Goal: Information Seeking & Learning: Check status

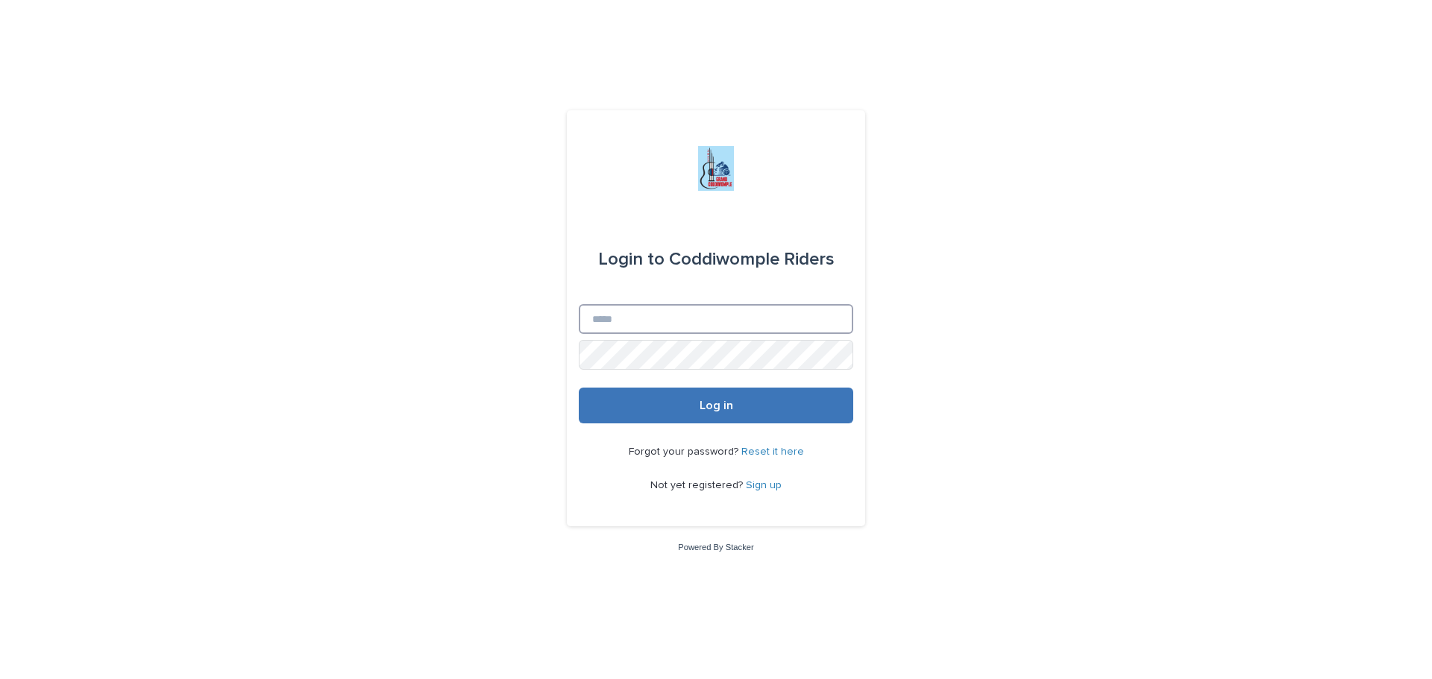
type input "**********"
click at [720, 412] on span "Log in" at bounding box center [716, 406] width 34 height 12
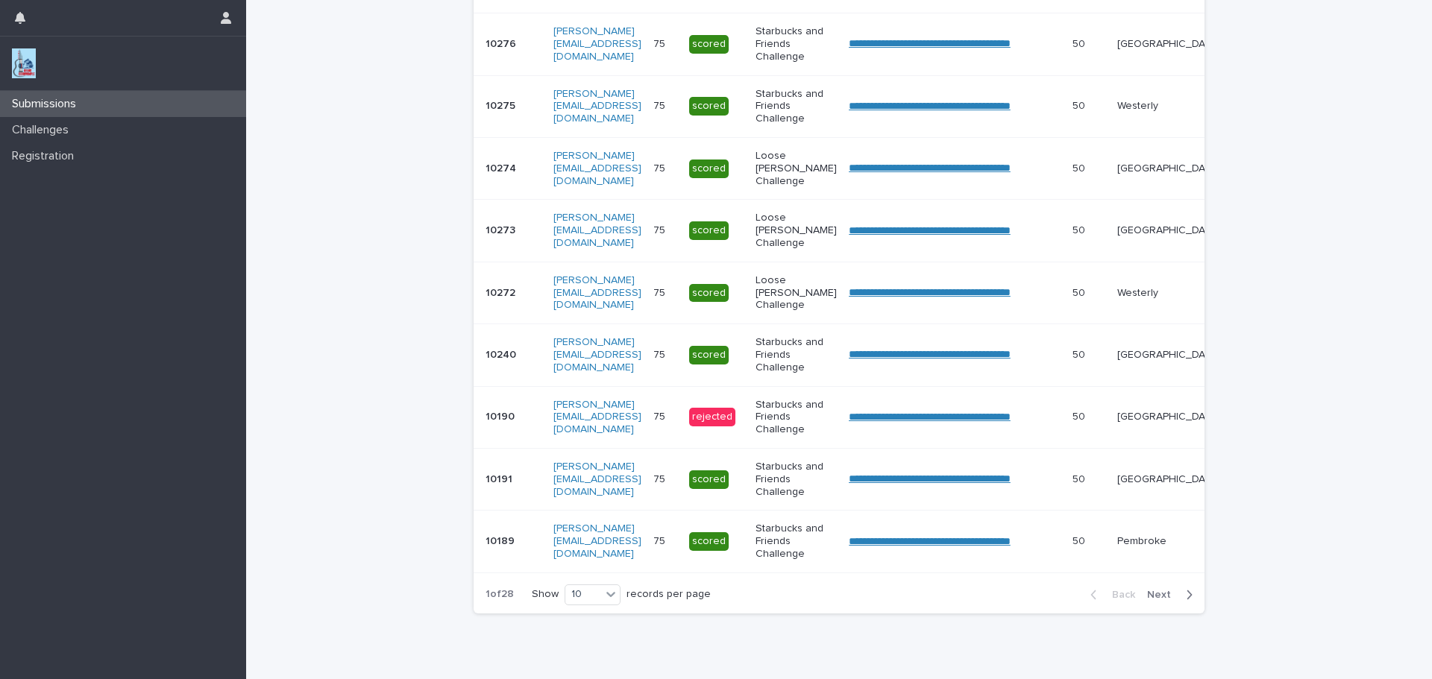
scroll to position [433, 0]
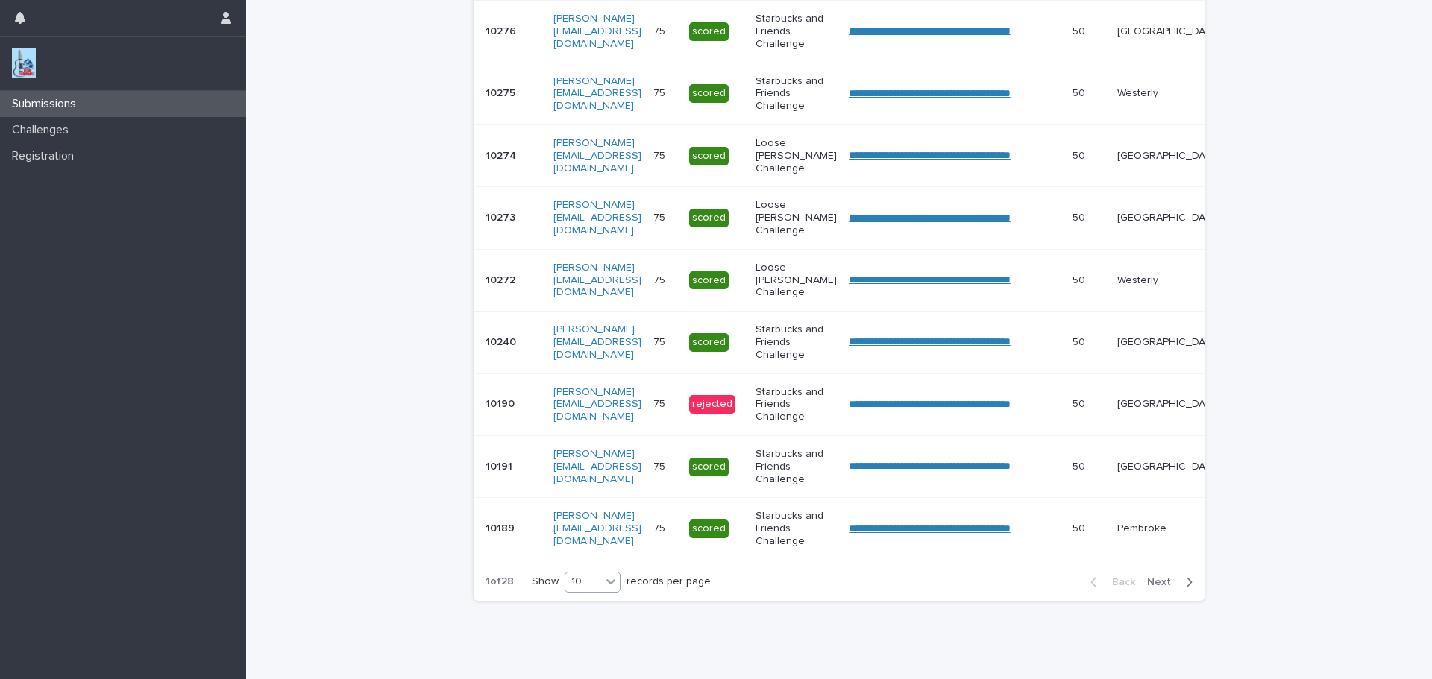
click at [610, 589] on icon at bounding box center [610, 581] width 15 height 15
click at [587, 654] on div "30" at bounding box center [588, 650] width 54 height 18
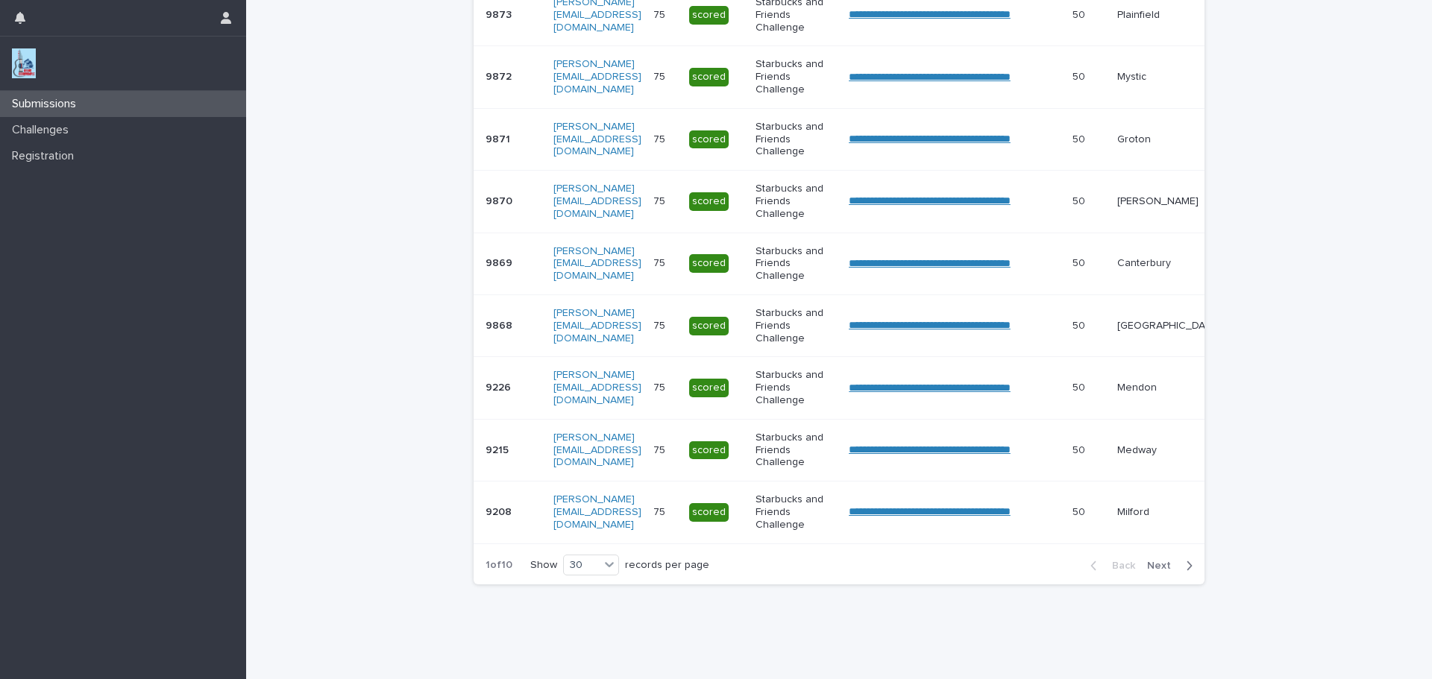
scroll to position [1664, 0]
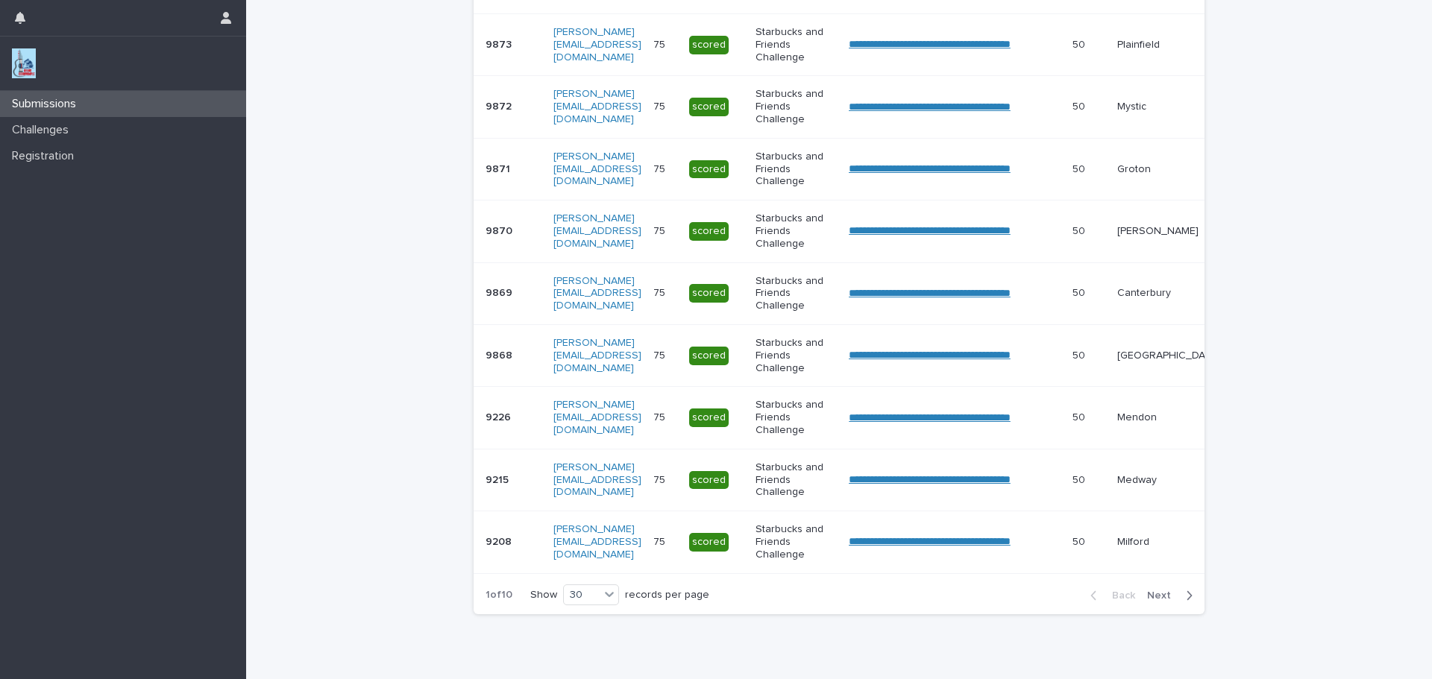
click at [1152, 601] on span "Next" at bounding box center [1163, 596] width 33 height 10
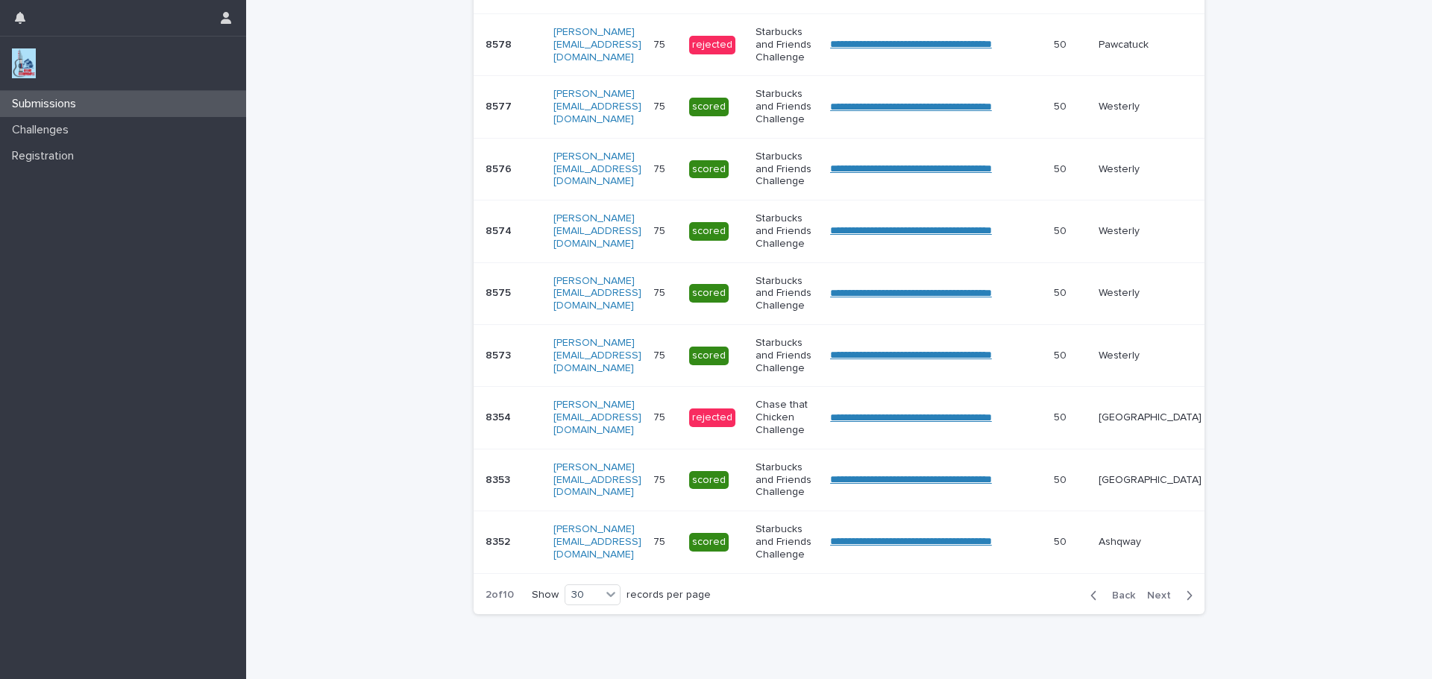
click at [1152, 601] on span "Next" at bounding box center [1163, 596] width 33 height 10
click at [1152, 603] on button "Next" at bounding box center [1172, 595] width 63 height 13
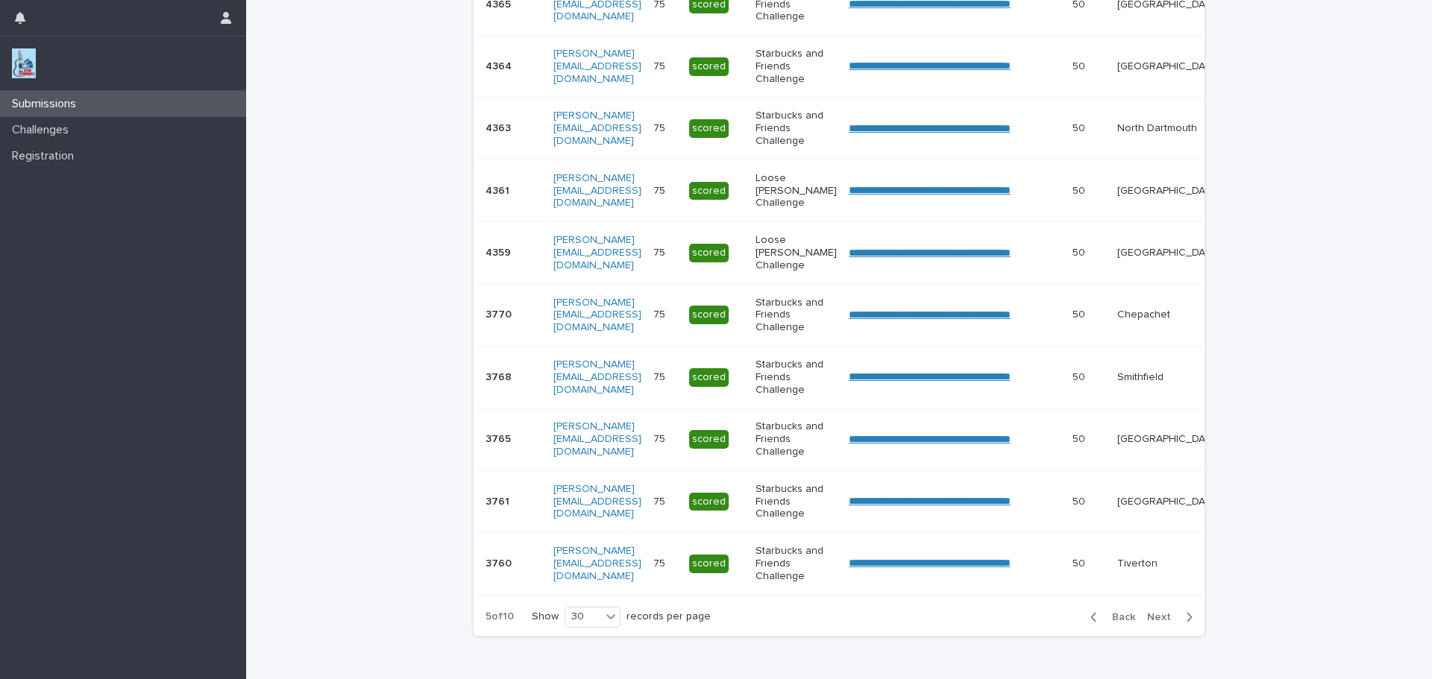
click at [1152, 595] on td "Tiverton" at bounding box center [1168, 564] width 115 height 62
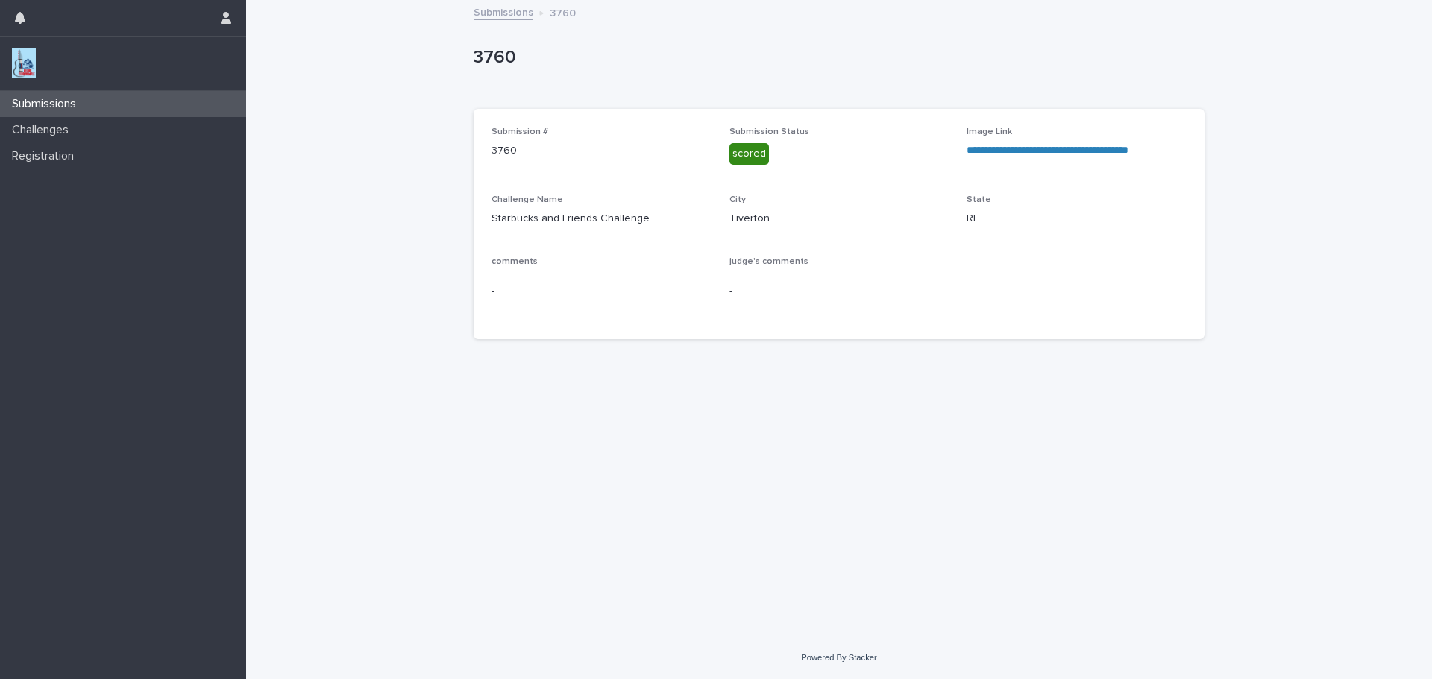
drag, startPoint x: 1375, startPoint y: 389, endPoint x: 1355, endPoint y: 324, distance: 68.6
click at [1367, 321] on div "**********" at bounding box center [839, 318] width 1186 height 635
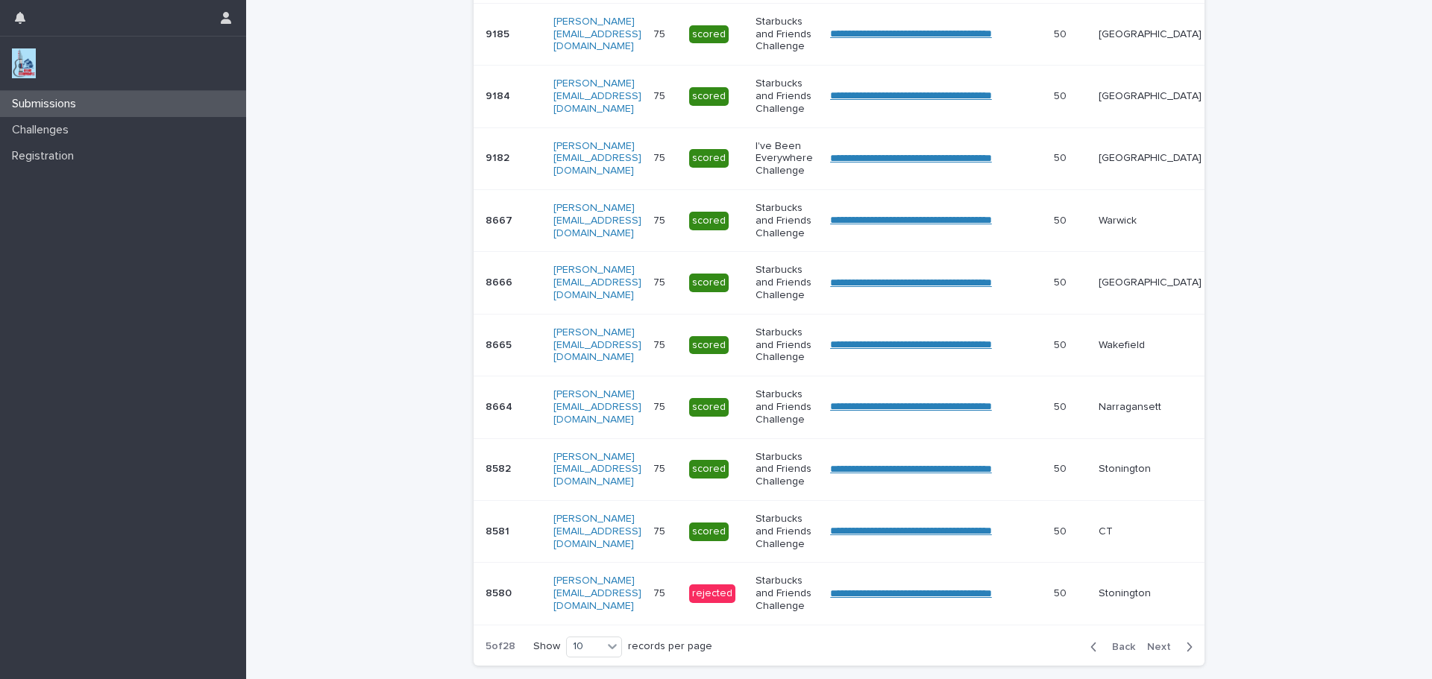
scroll to position [360, 0]
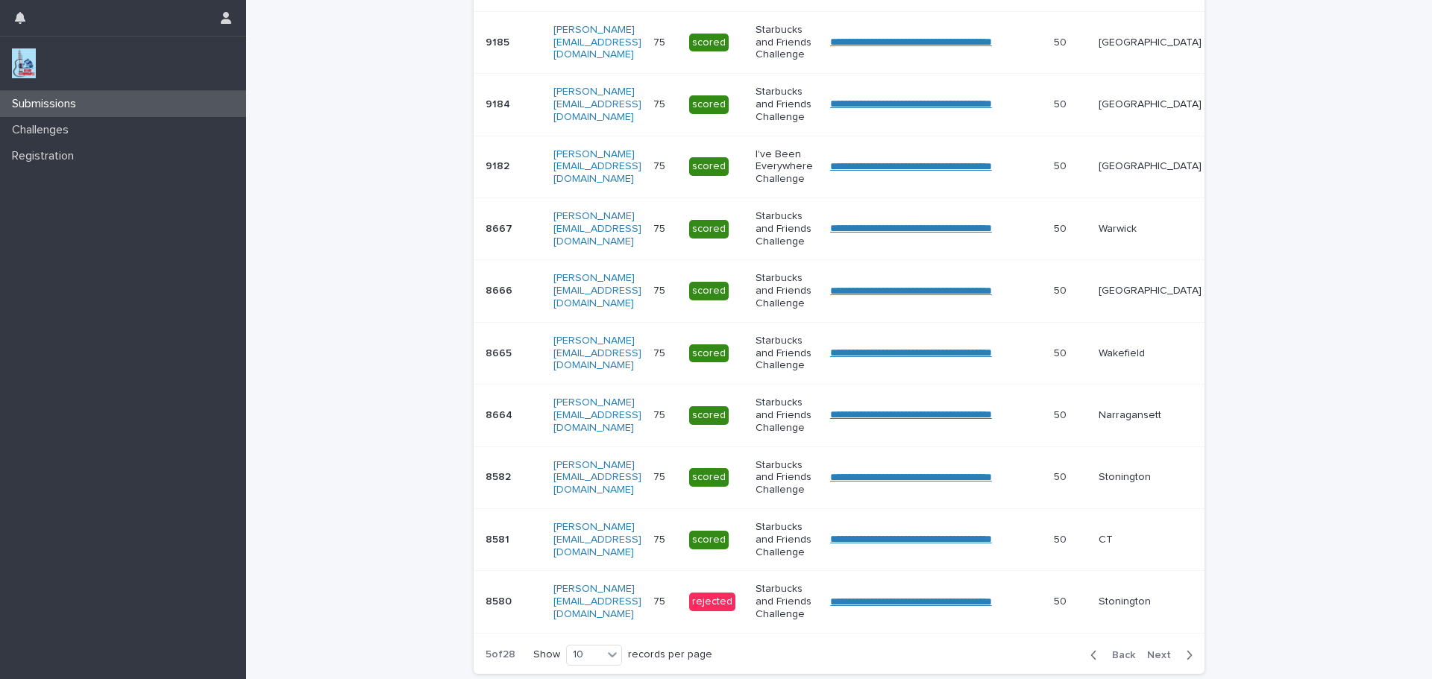
click at [1160, 661] on span "Next" at bounding box center [1163, 655] width 33 height 10
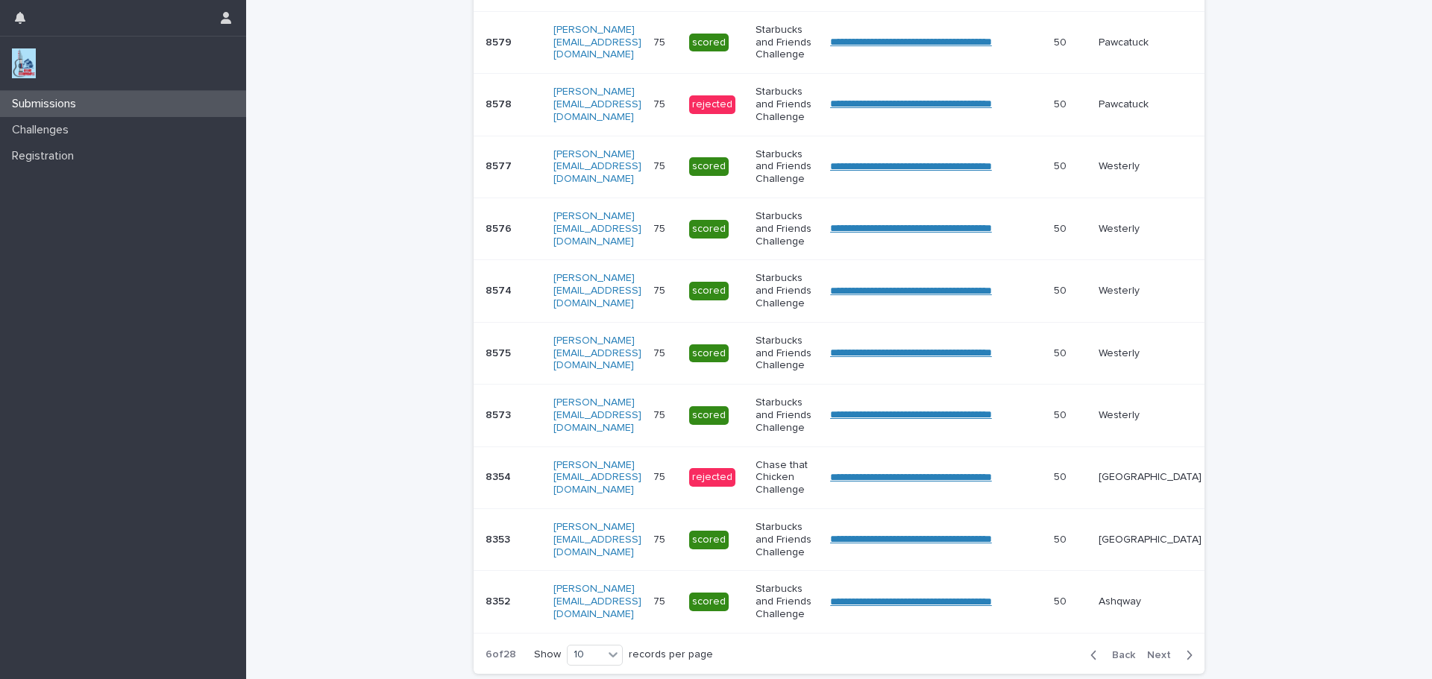
click at [1160, 661] on span "Next" at bounding box center [1163, 655] width 33 height 10
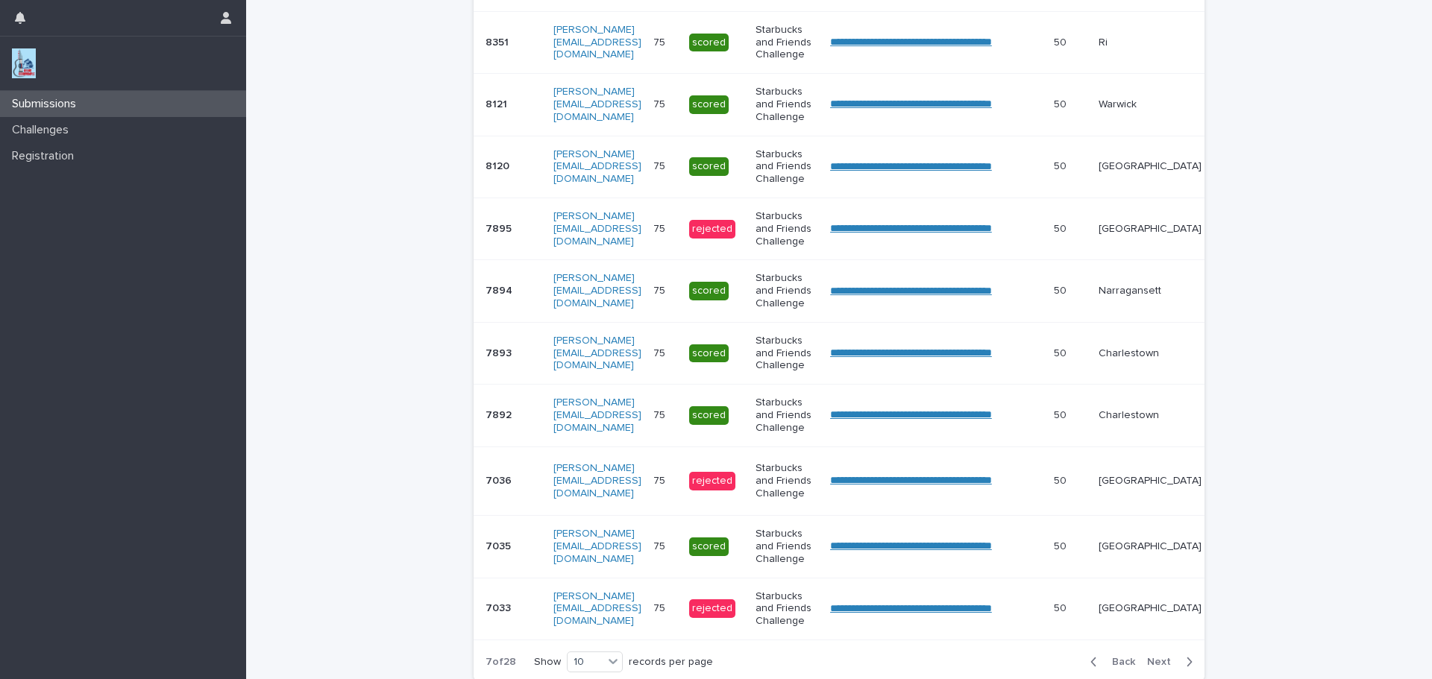
scroll to position [364, 0]
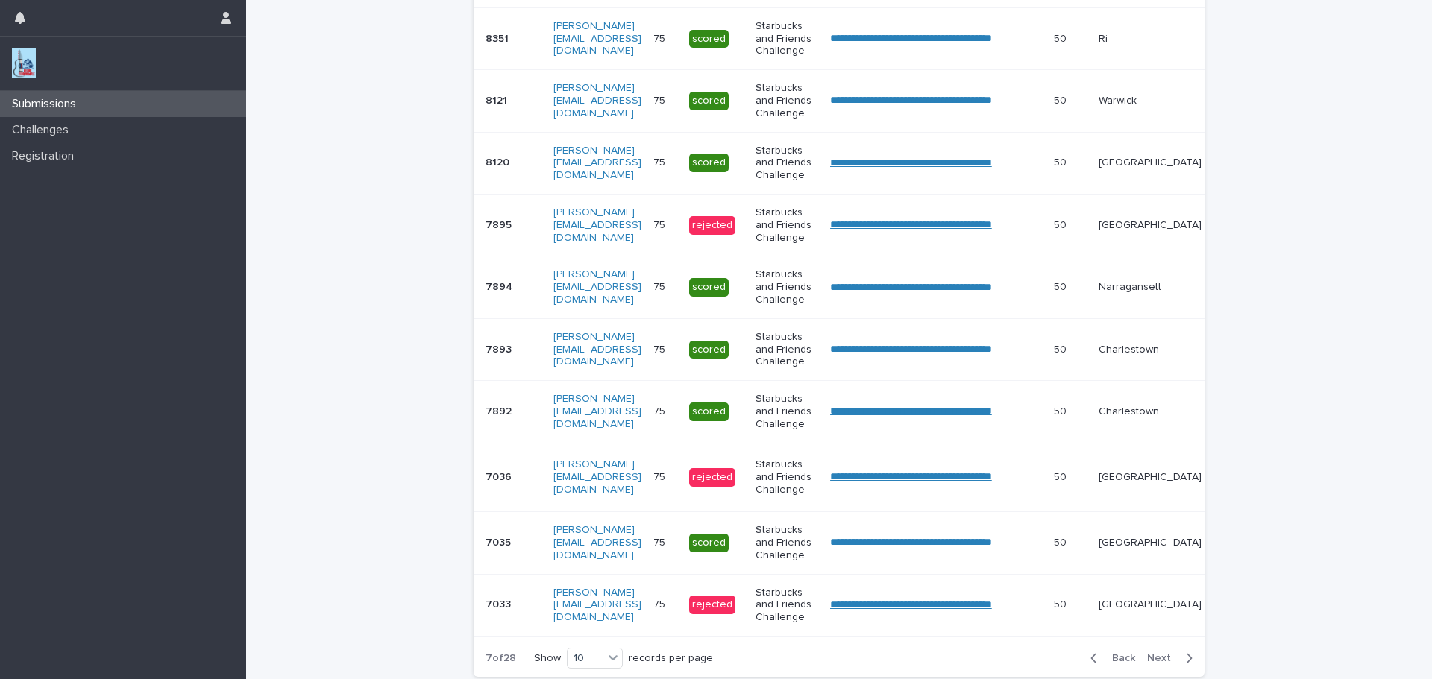
click at [1160, 663] on button "Next" at bounding box center [1172, 658] width 63 height 13
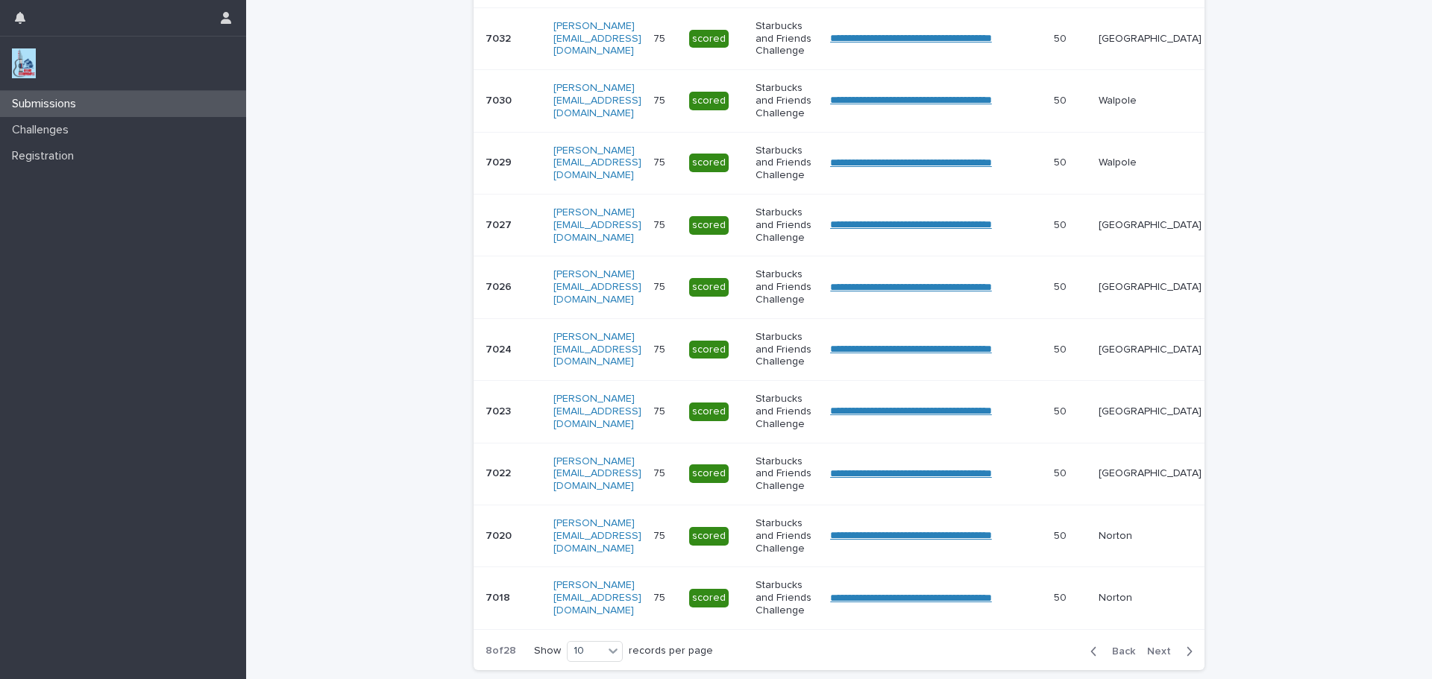
scroll to position [360, 0]
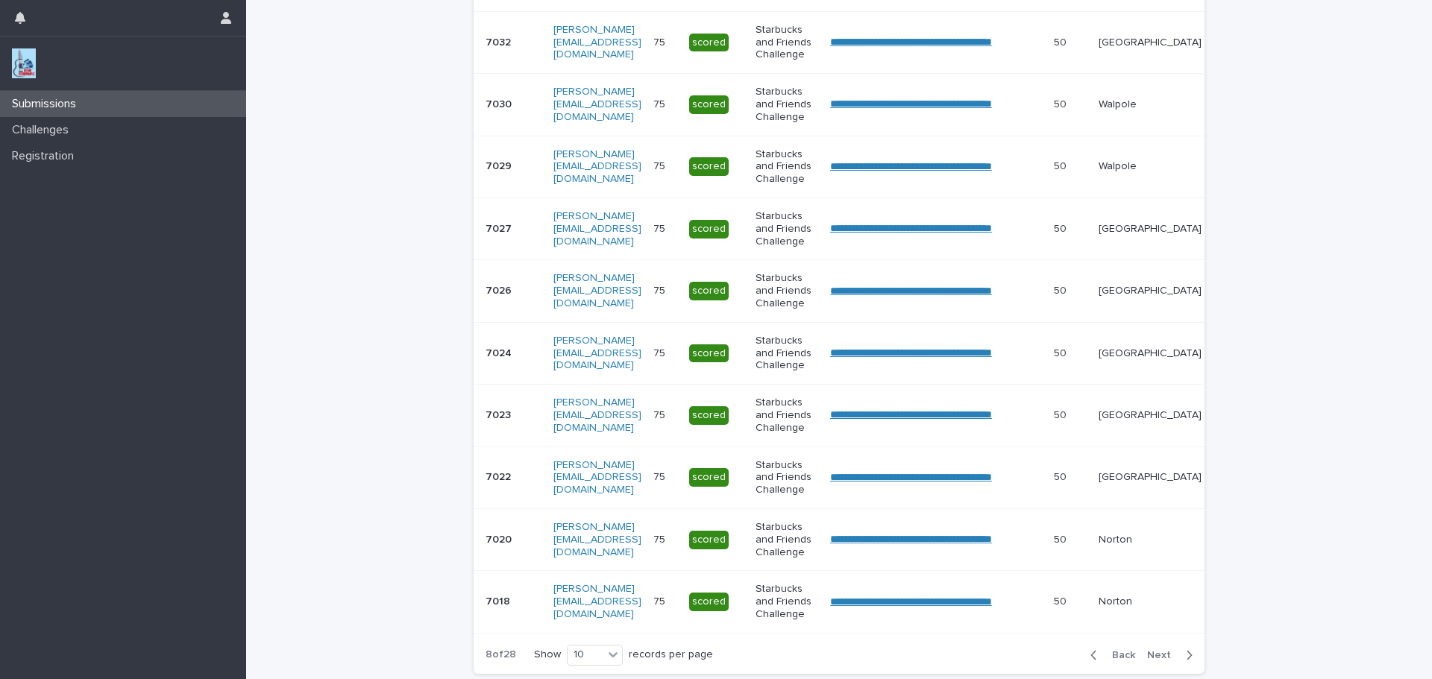
click at [1160, 661] on span "Next" at bounding box center [1163, 655] width 33 height 10
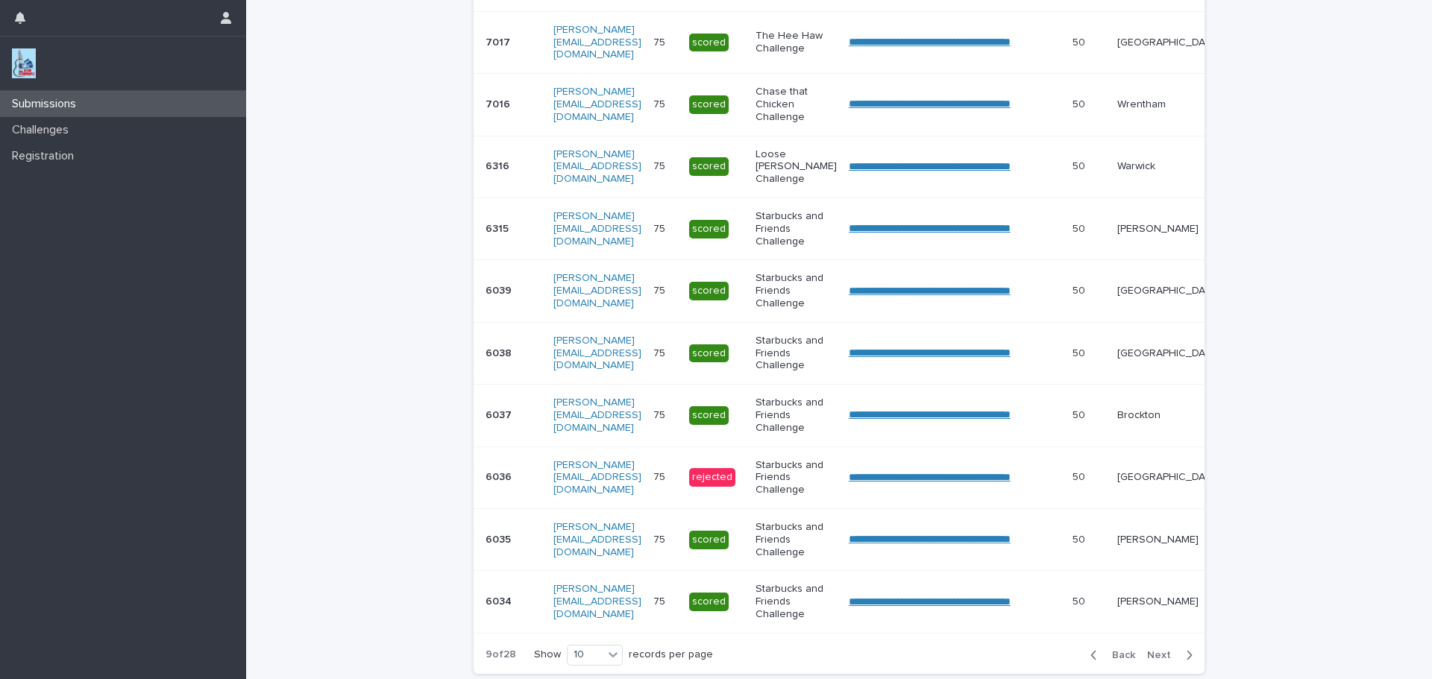
click at [1160, 661] on span "Next" at bounding box center [1163, 655] width 33 height 10
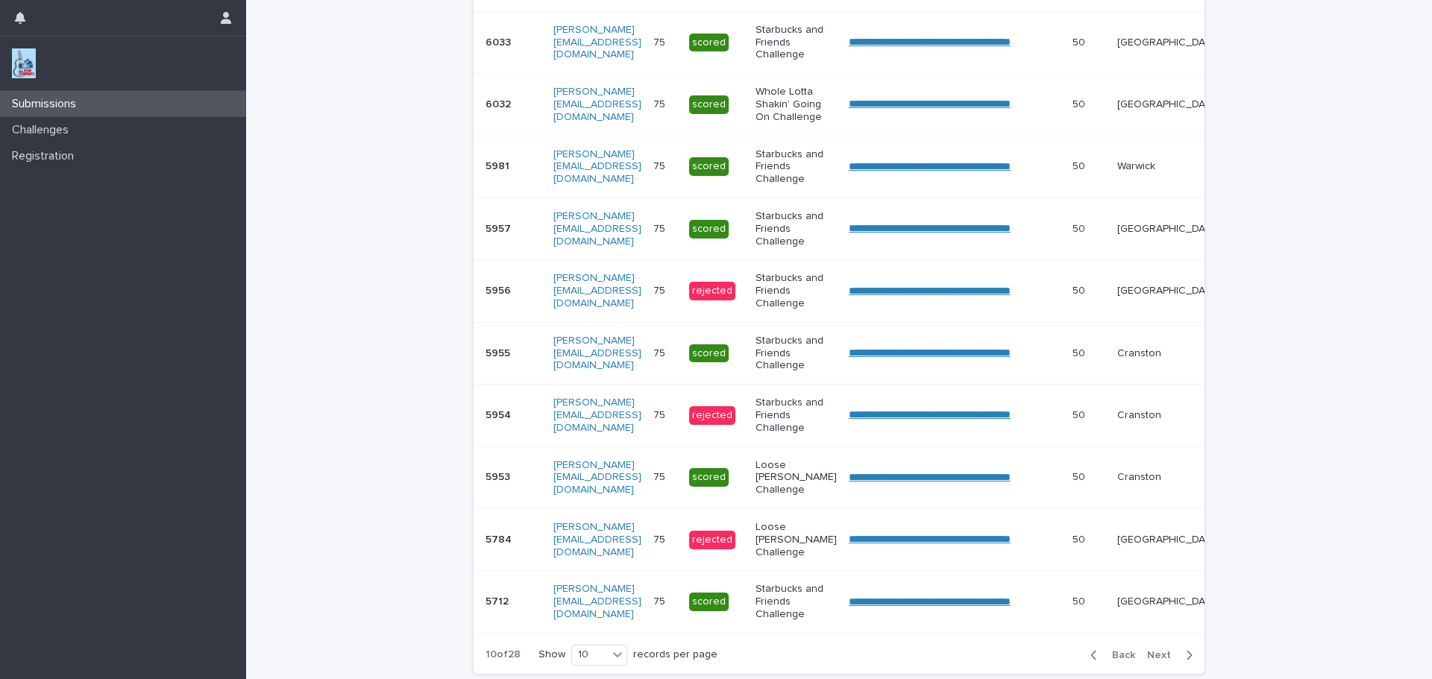
scroll to position [367, 0]
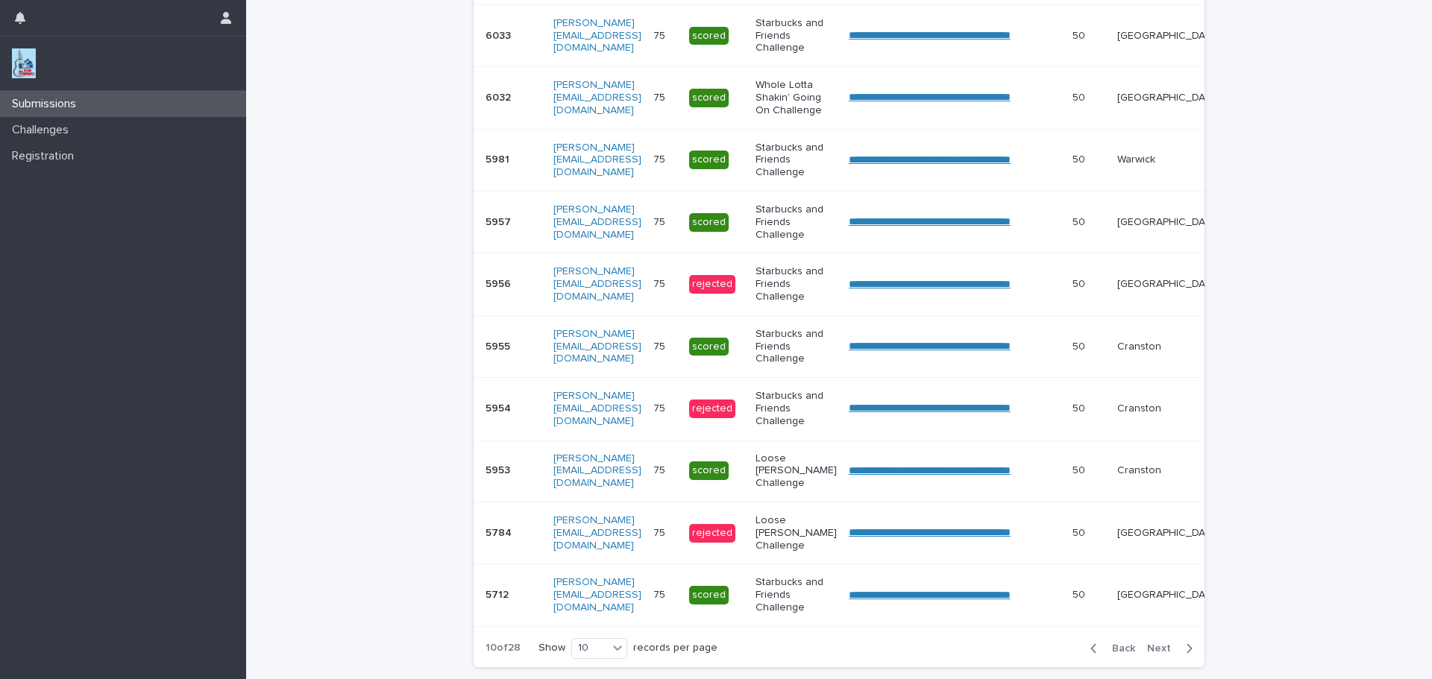
click at [1154, 654] on span "Next" at bounding box center [1163, 649] width 33 height 10
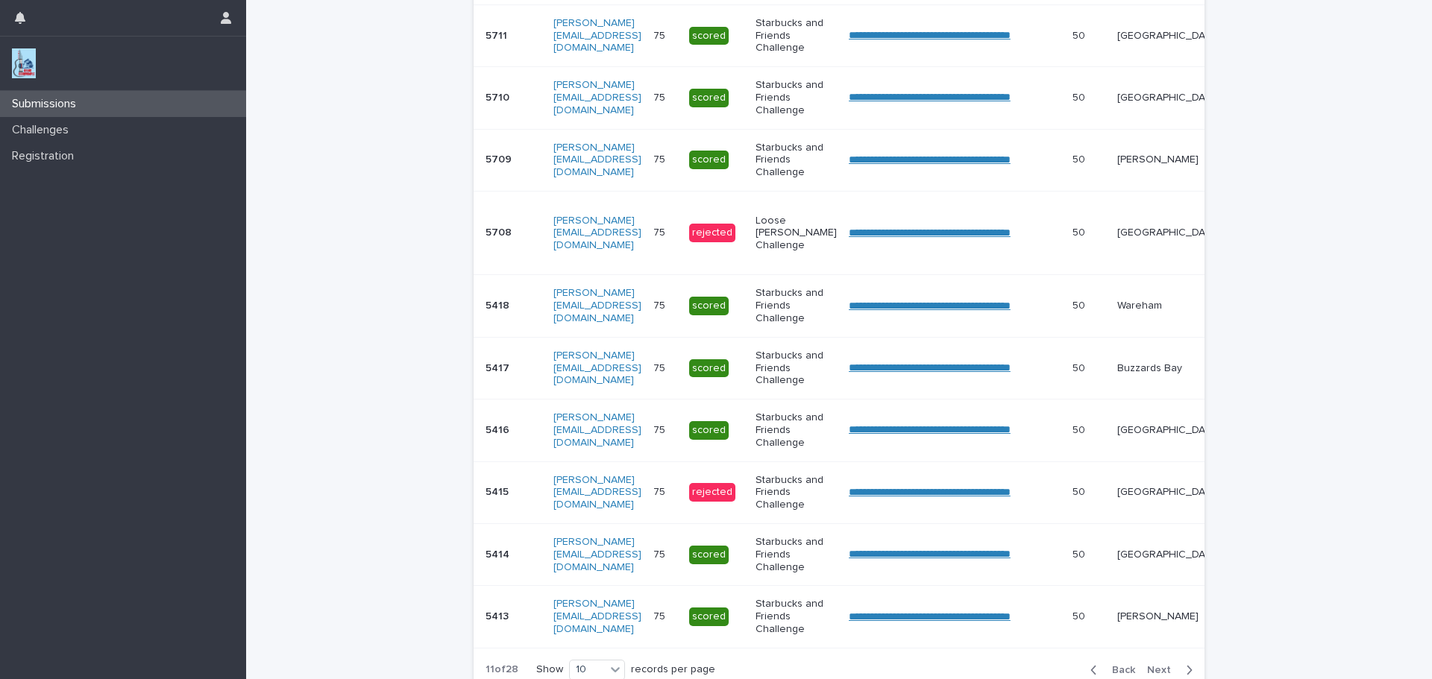
scroll to position [371, 0]
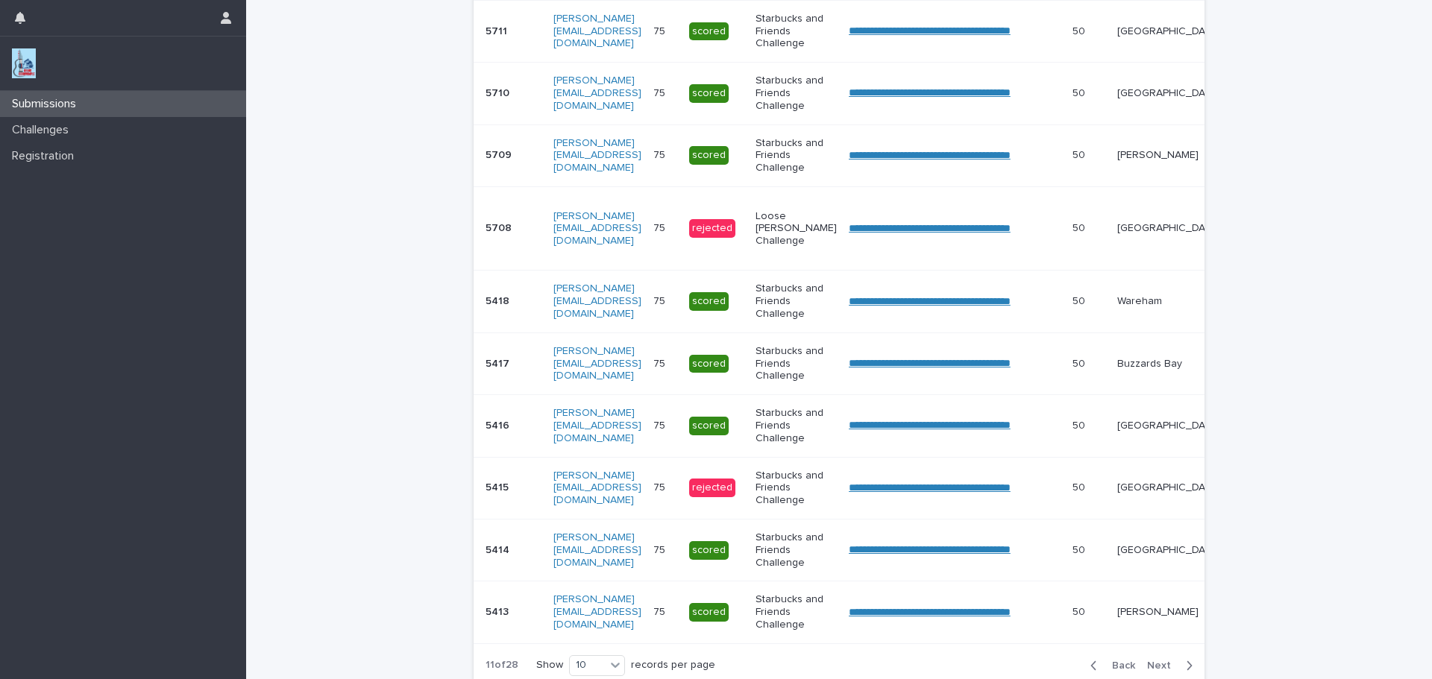
click at [1154, 671] on span "Next" at bounding box center [1163, 666] width 33 height 10
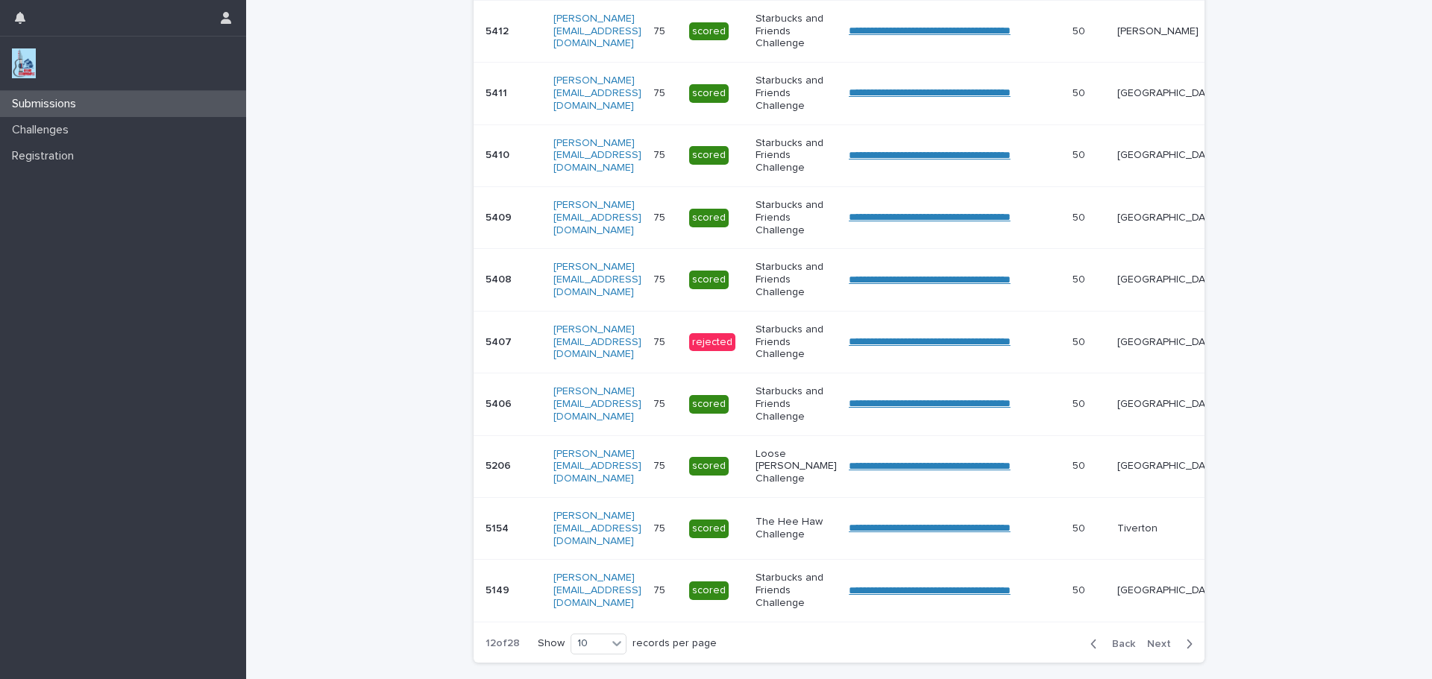
scroll to position [360, 0]
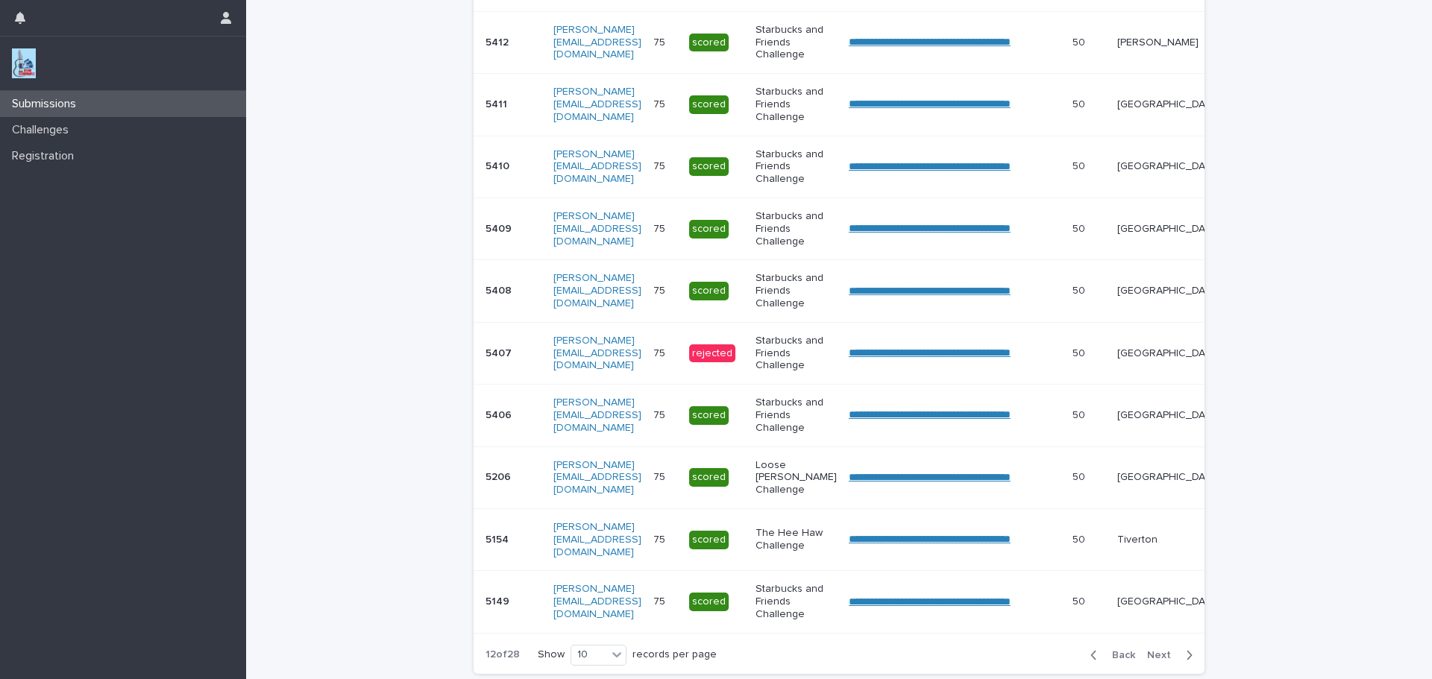
click at [1156, 673] on div "Back Next" at bounding box center [1141, 655] width 126 height 37
click at [1156, 674] on div "Back Next" at bounding box center [1141, 655] width 126 height 37
click at [1159, 661] on span "Next" at bounding box center [1163, 655] width 33 height 10
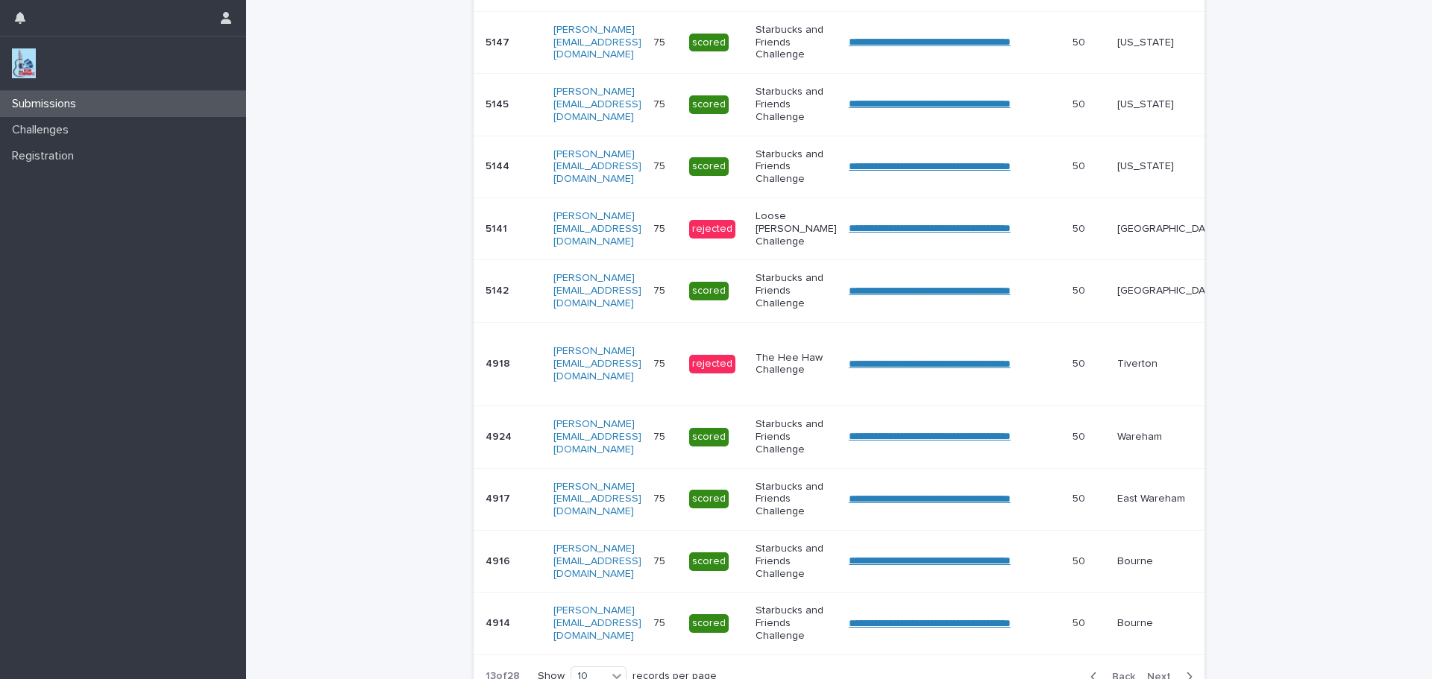
scroll to position [371, 0]
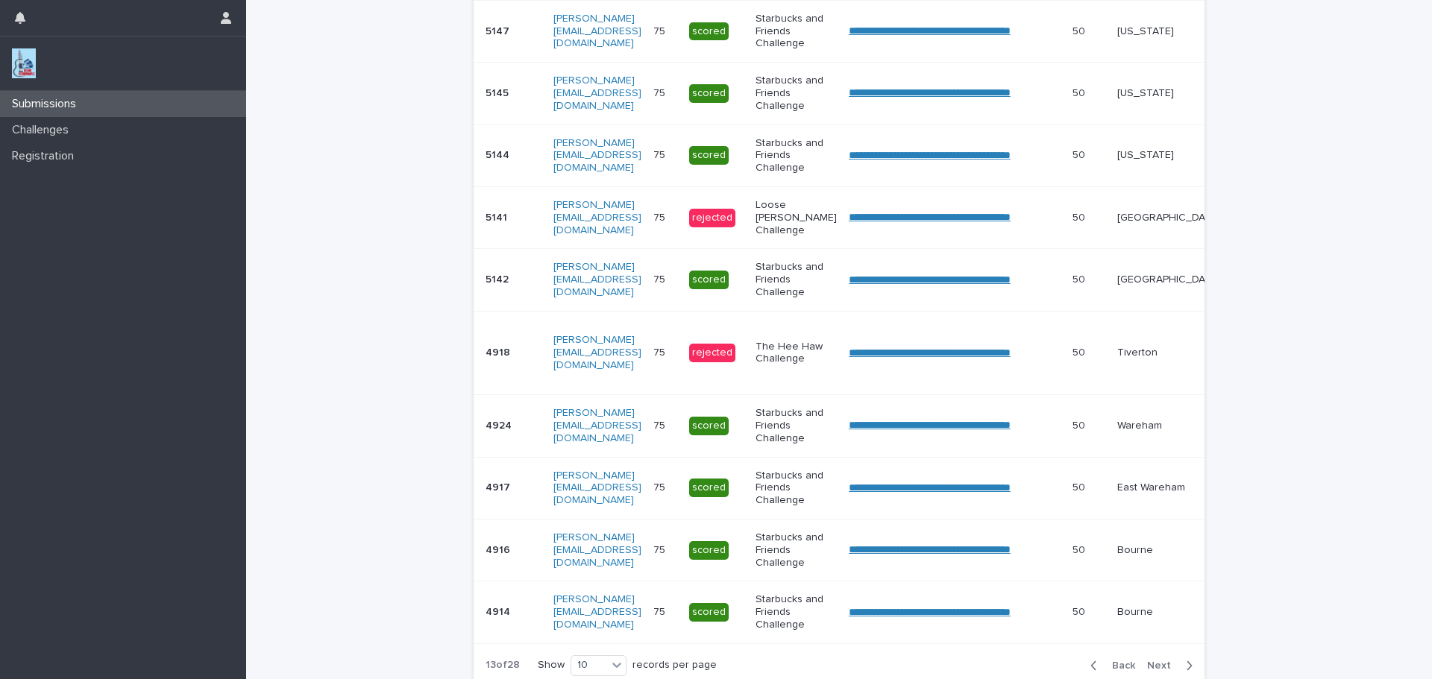
click at [1154, 671] on span "Next" at bounding box center [1163, 666] width 33 height 10
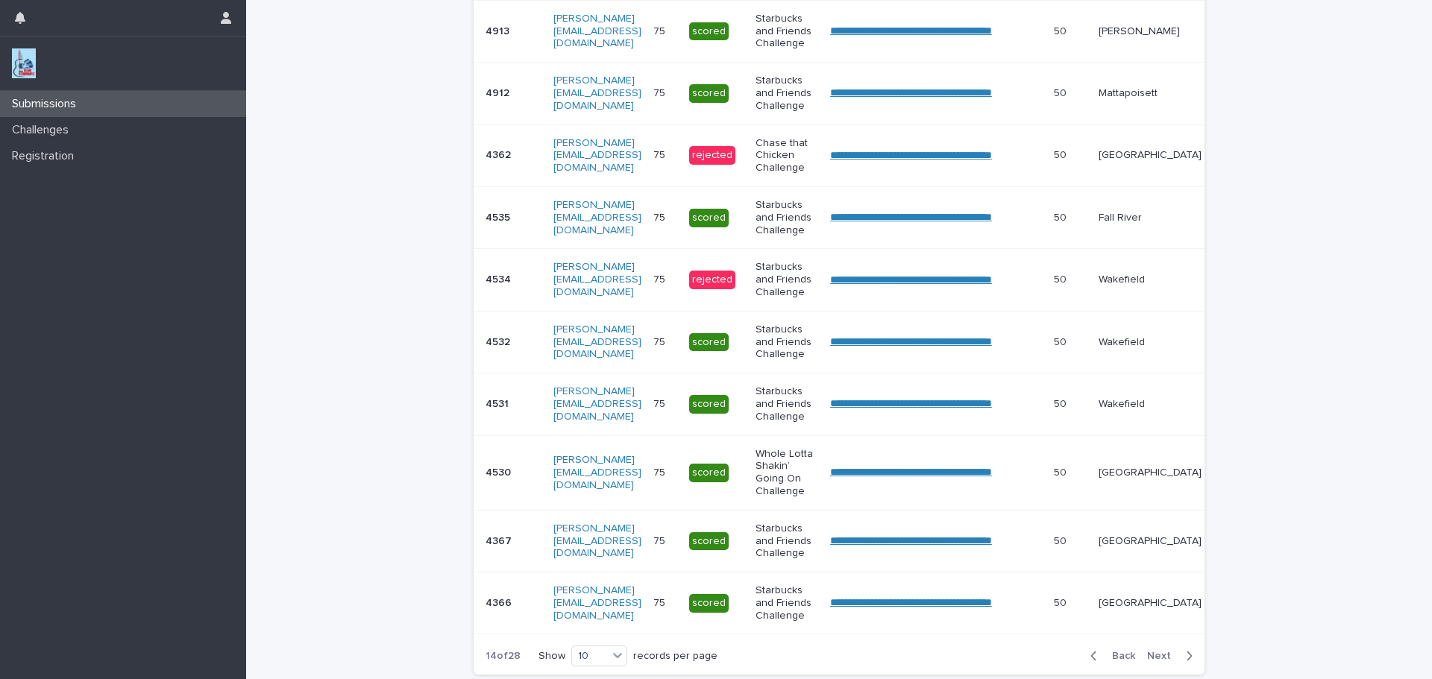
scroll to position [367, 0]
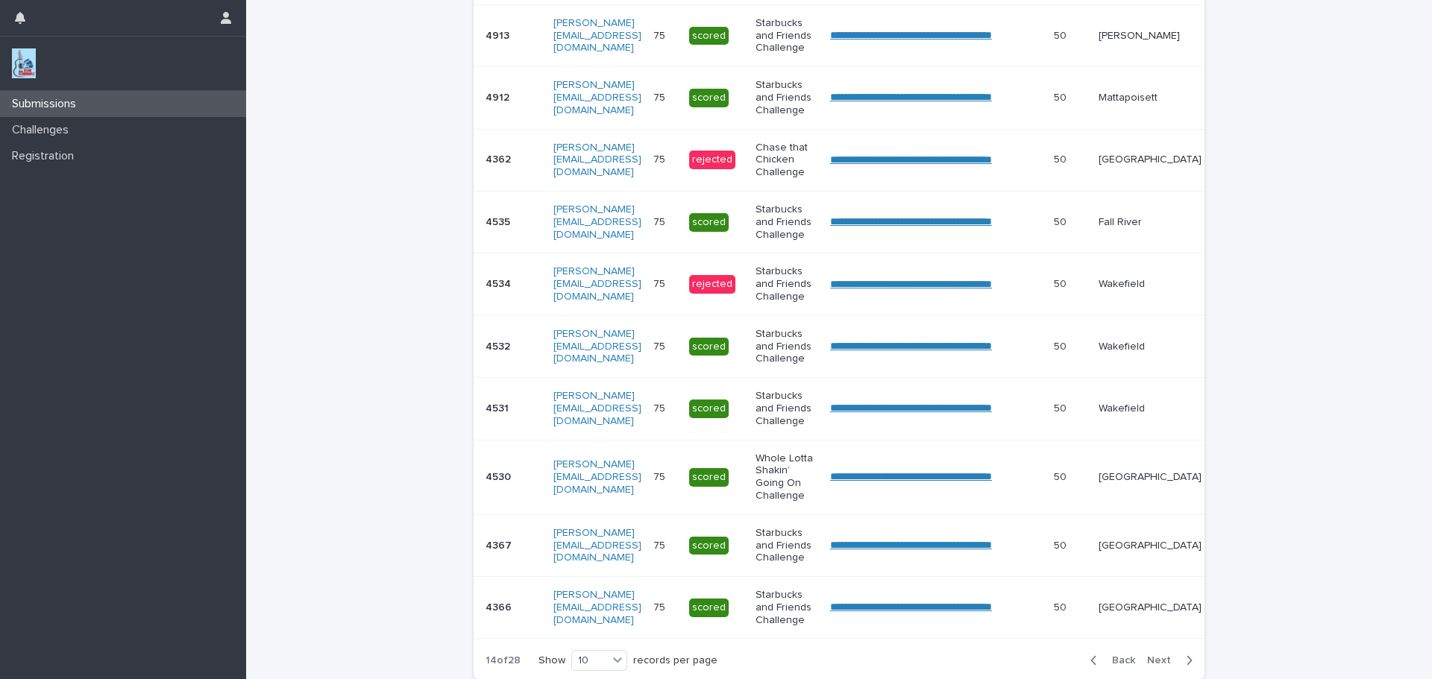
click at [1158, 666] on span "Next" at bounding box center [1163, 660] width 33 height 10
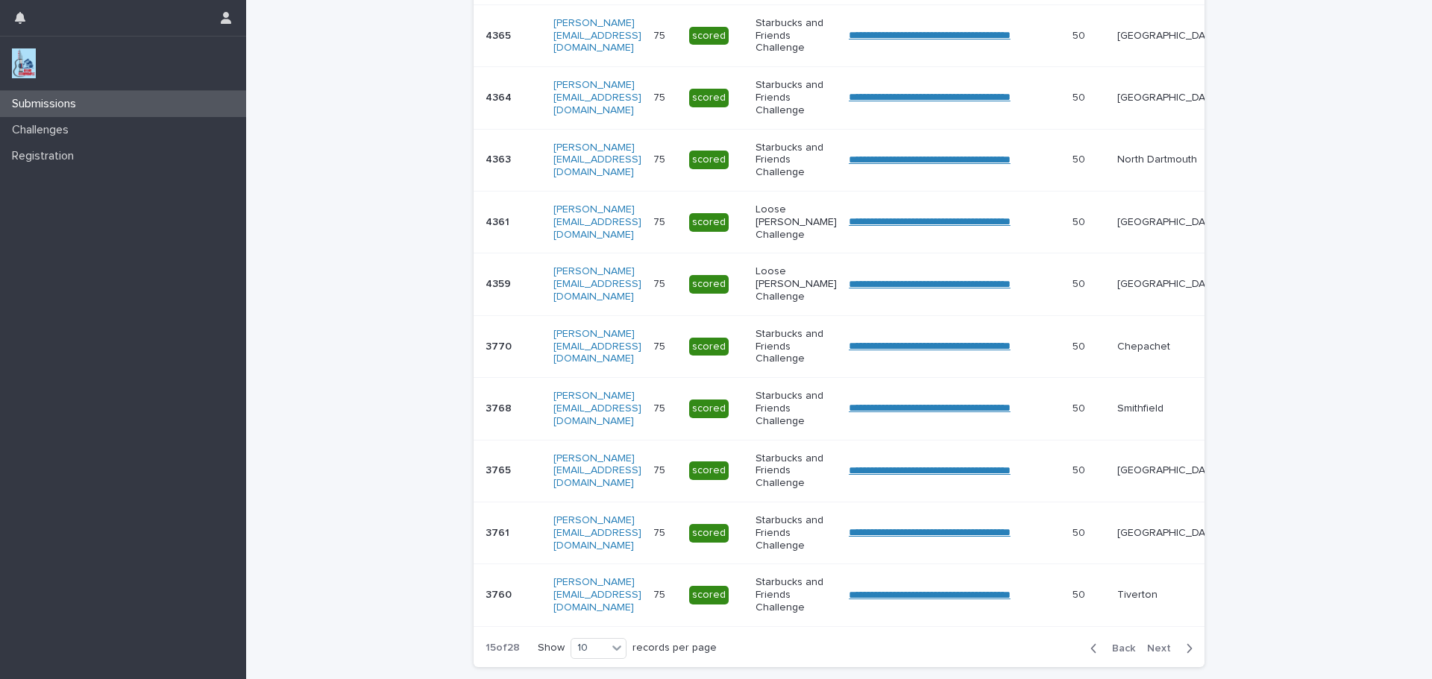
scroll to position [360, 0]
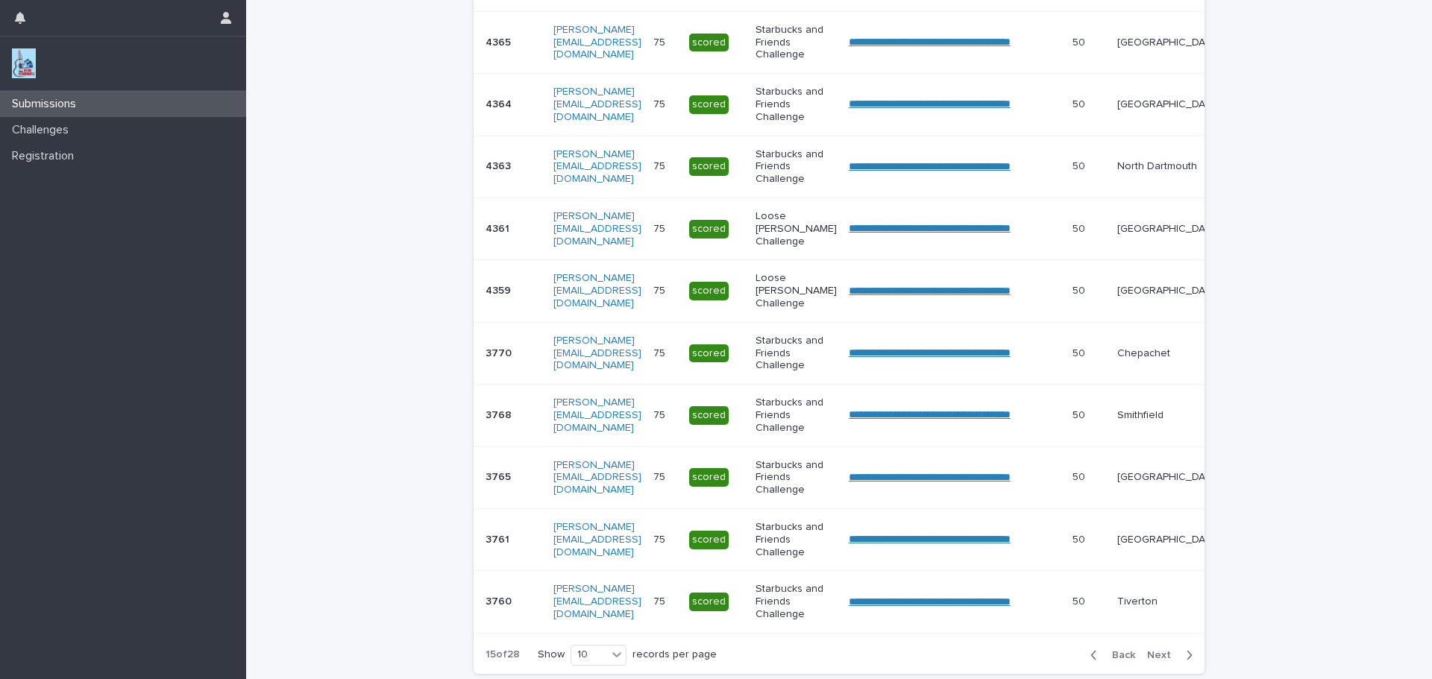
click at [1158, 661] on span "Next" at bounding box center [1163, 655] width 33 height 10
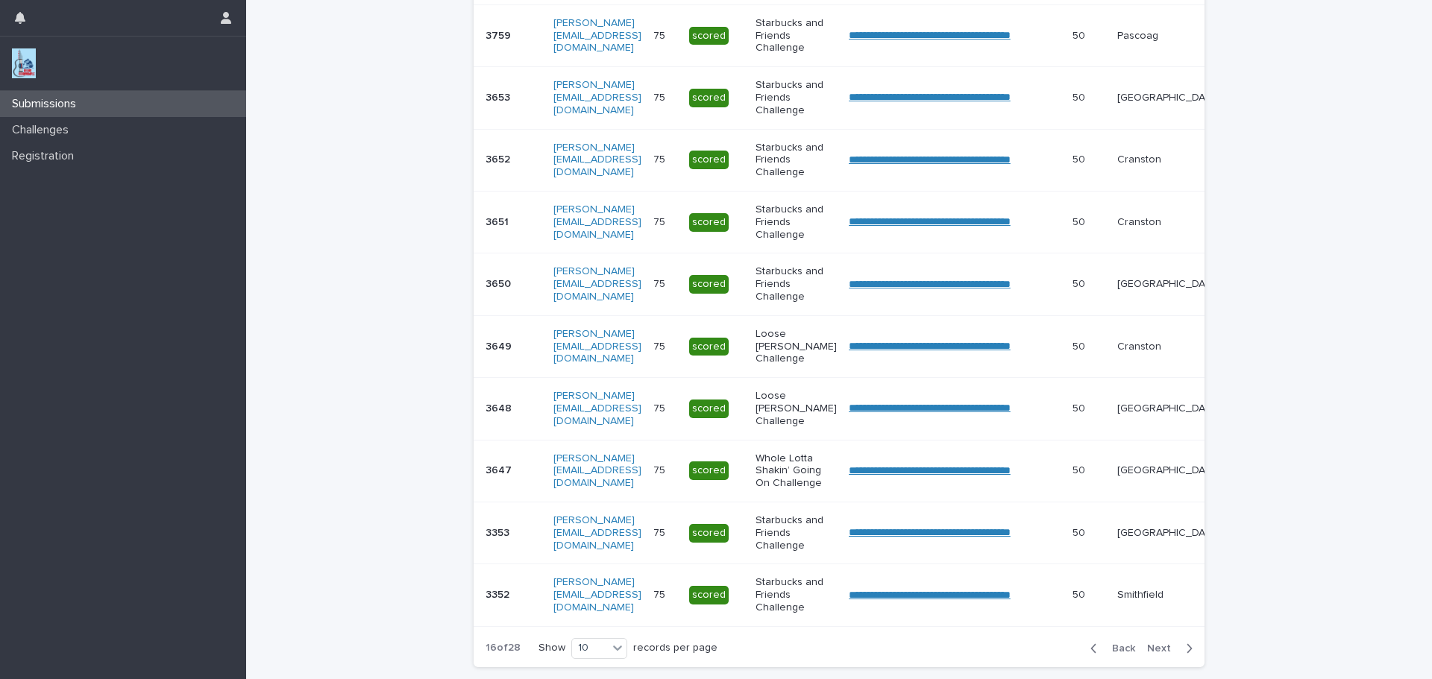
click at [1158, 654] on span "Next" at bounding box center [1163, 649] width 33 height 10
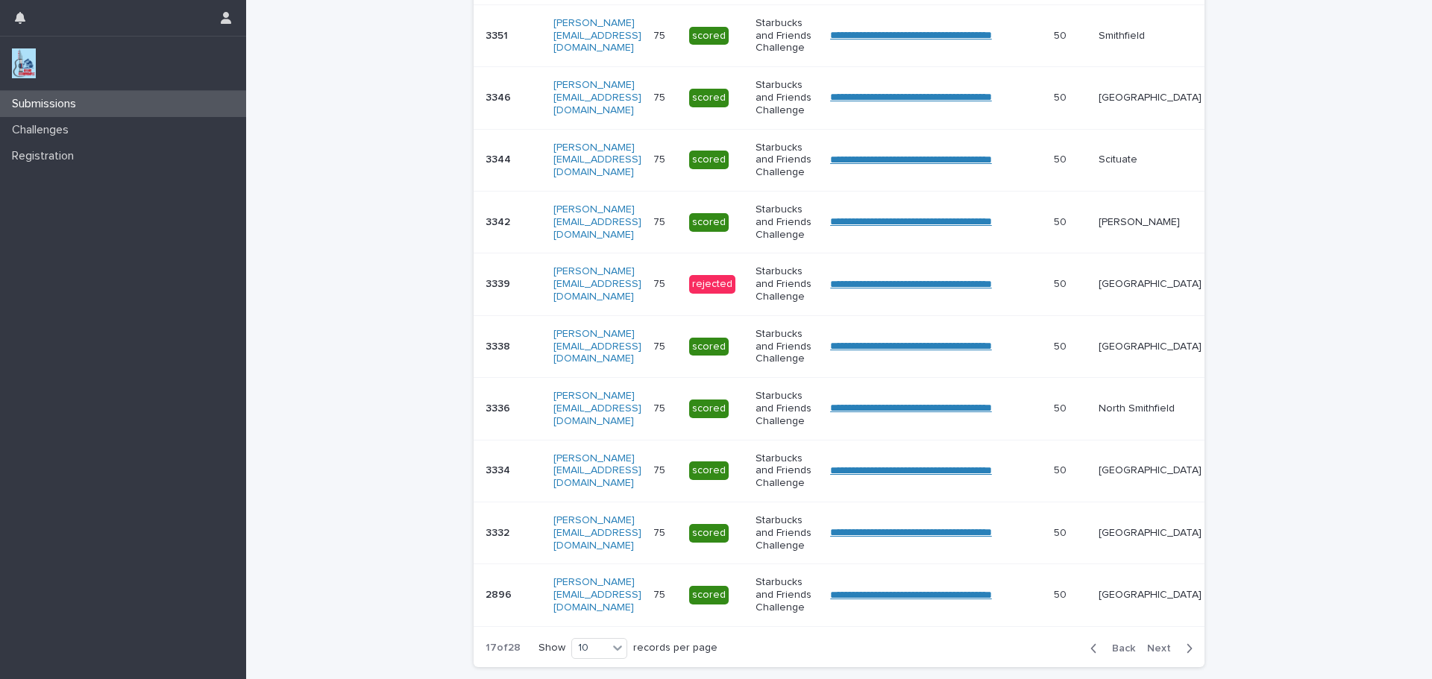
scroll to position [360, 0]
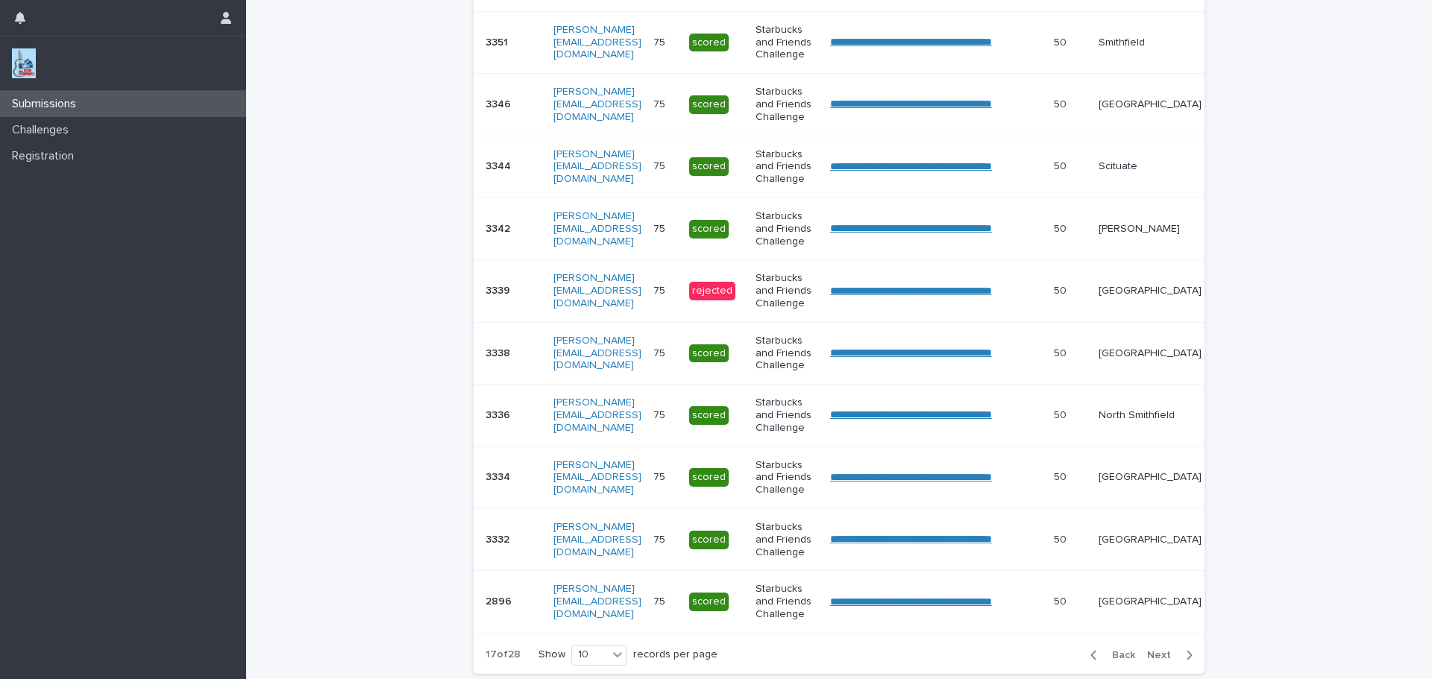
click at [1158, 661] on span "Next" at bounding box center [1163, 655] width 33 height 10
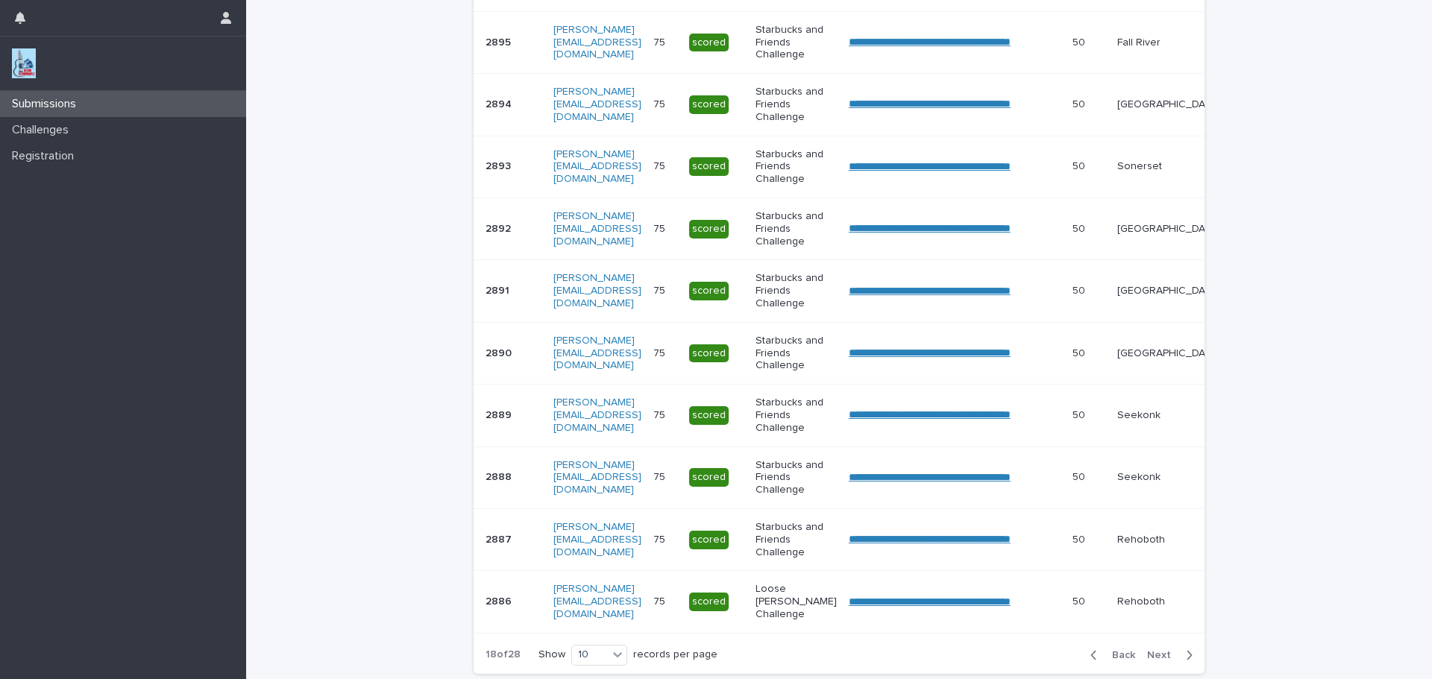
click at [1158, 661] on span "Next" at bounding box center [1163, 655] width 33 height 10
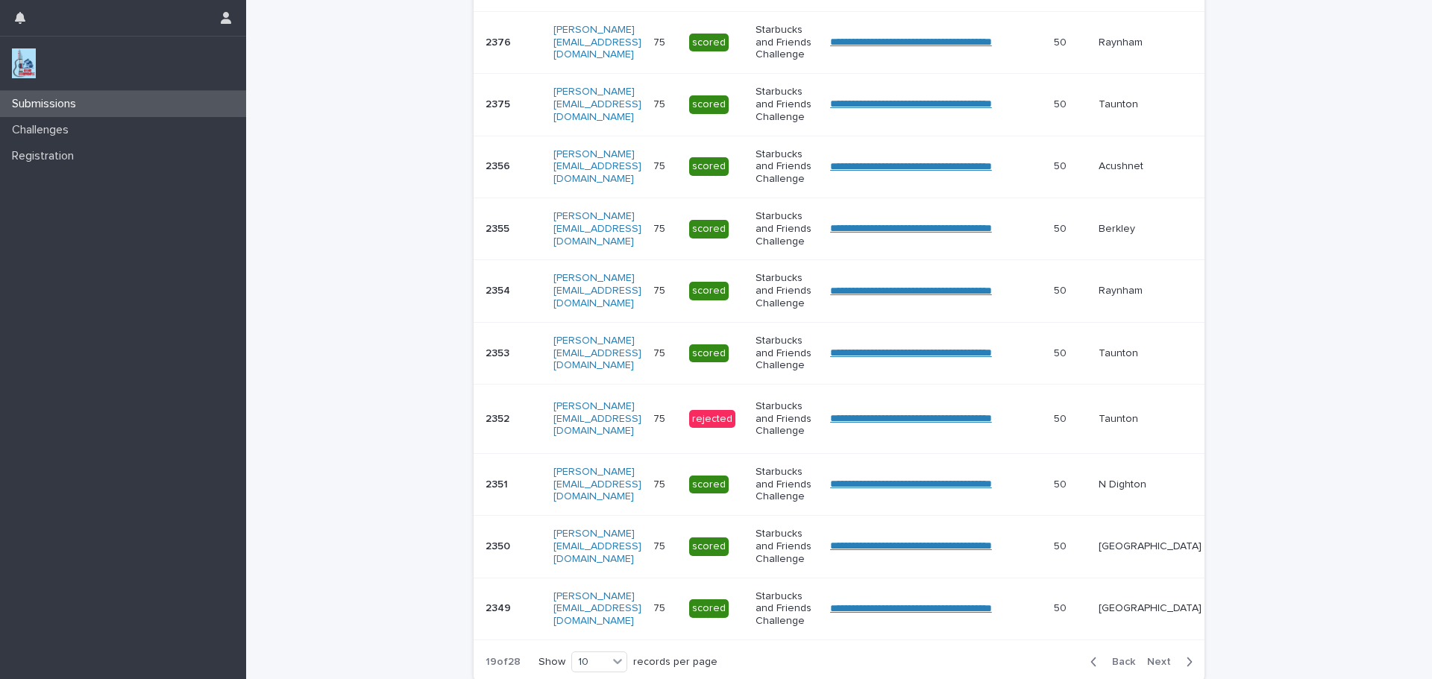
scroll to position [364, 0]
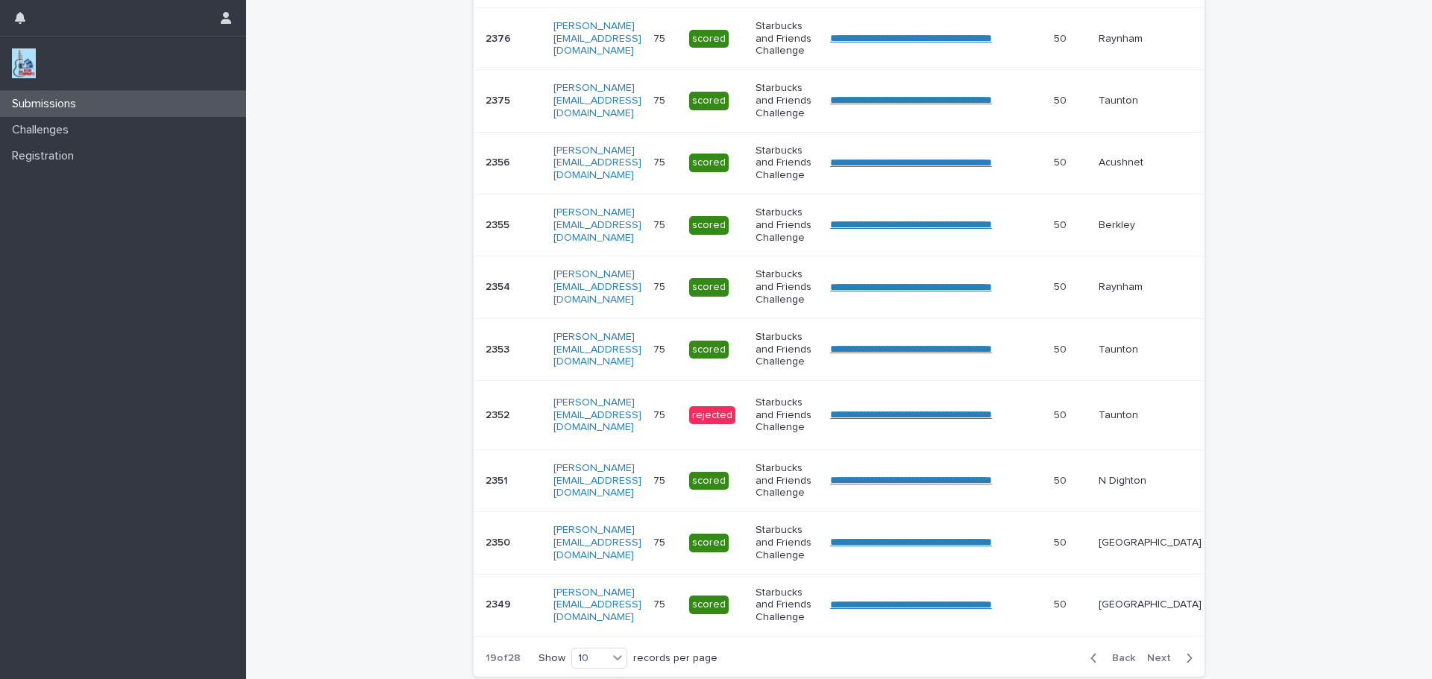
click at [1158, 664] on span "Next" at bounding box center [1163, 658] width 33 height 10
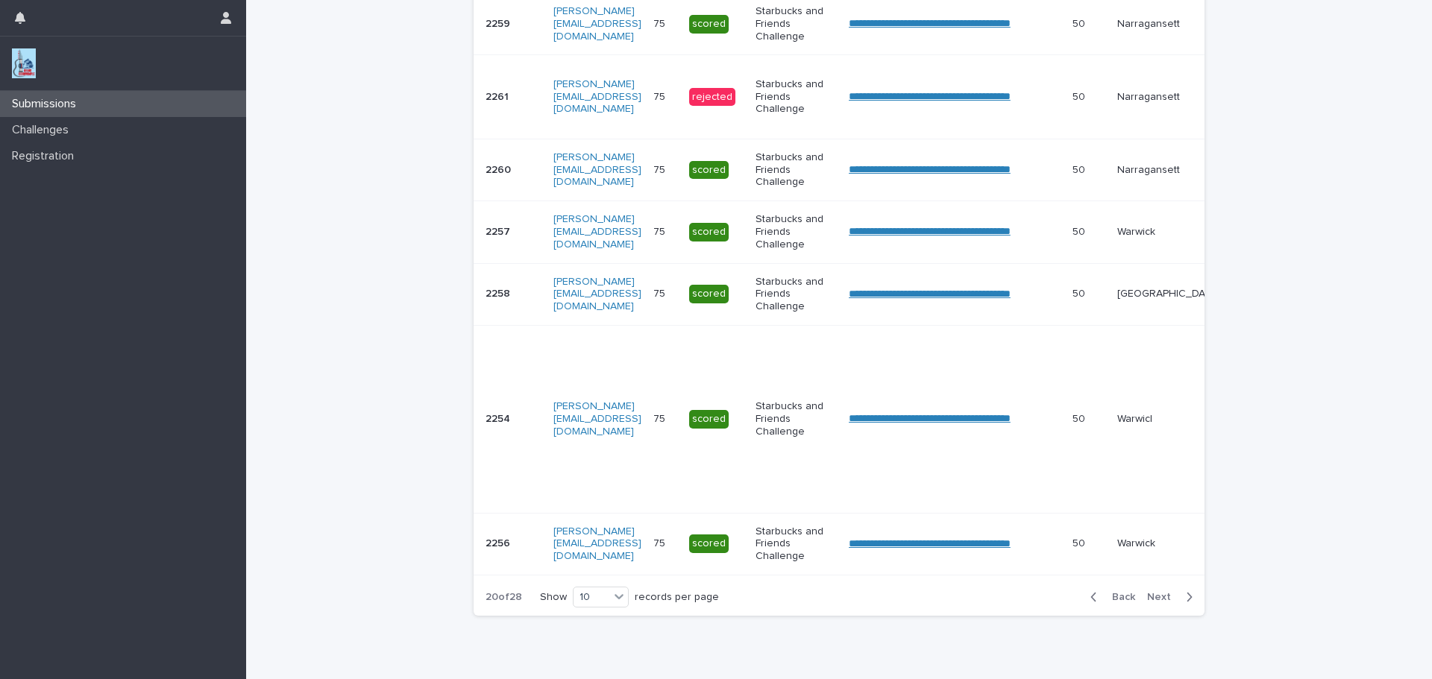
scroll to position [547, 0]
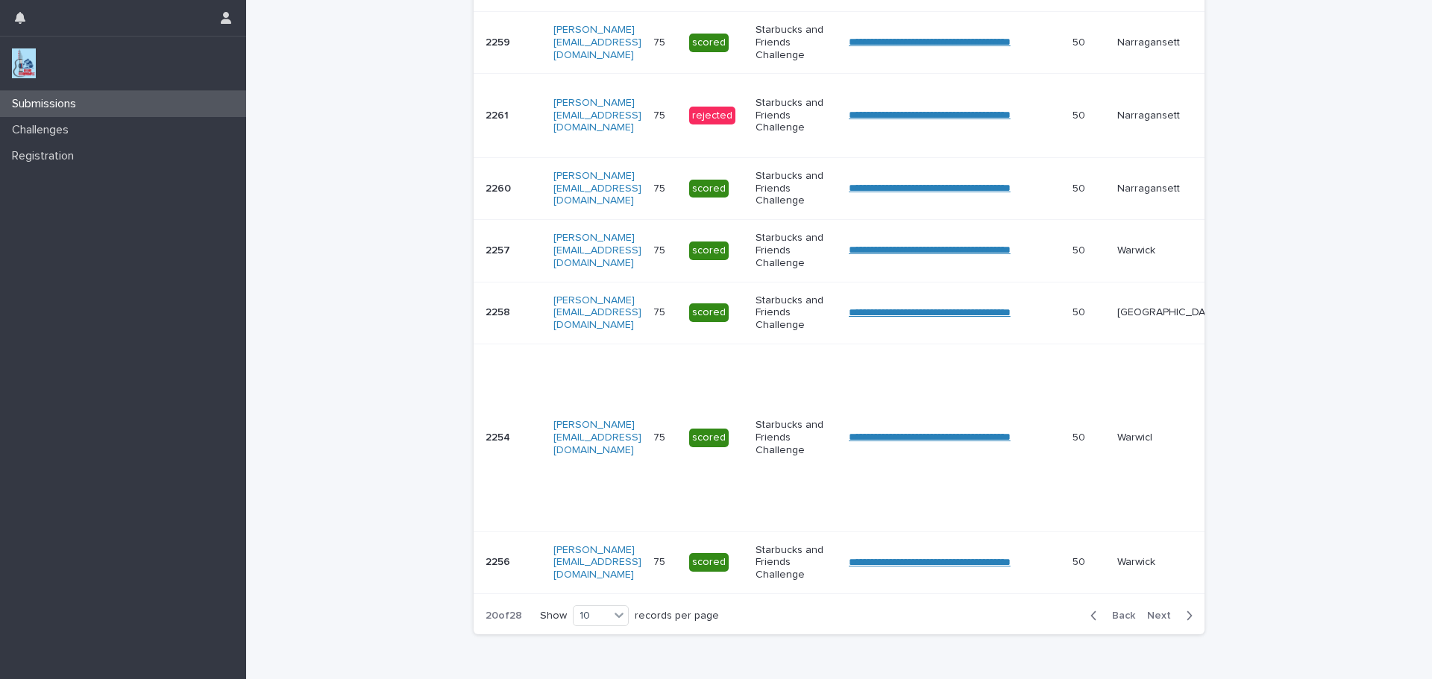
click at [1151, 621] on span "Next" at bounding box center [1163, 616] width 33 height 10
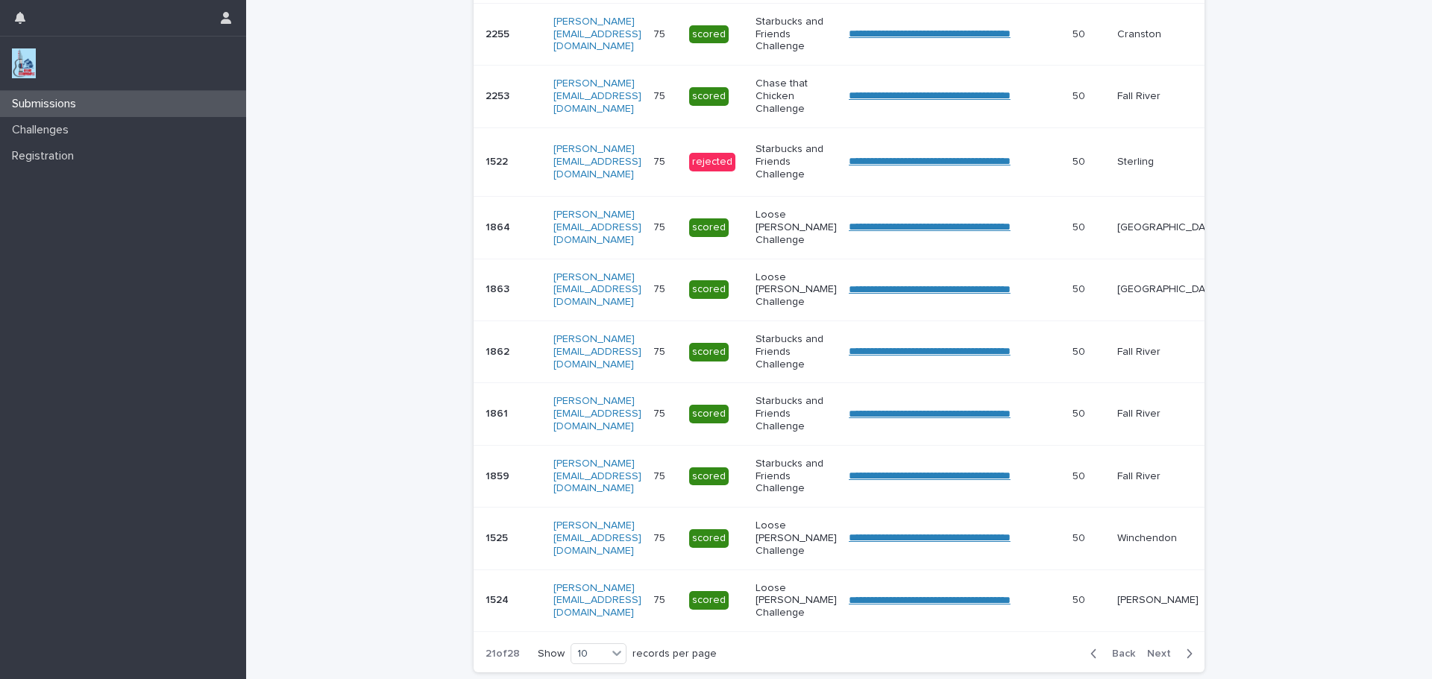
scroll to position [369, 0]
click at [1149, 658] on span "Next" at bounding box center [1163, 653] width 33 height 10
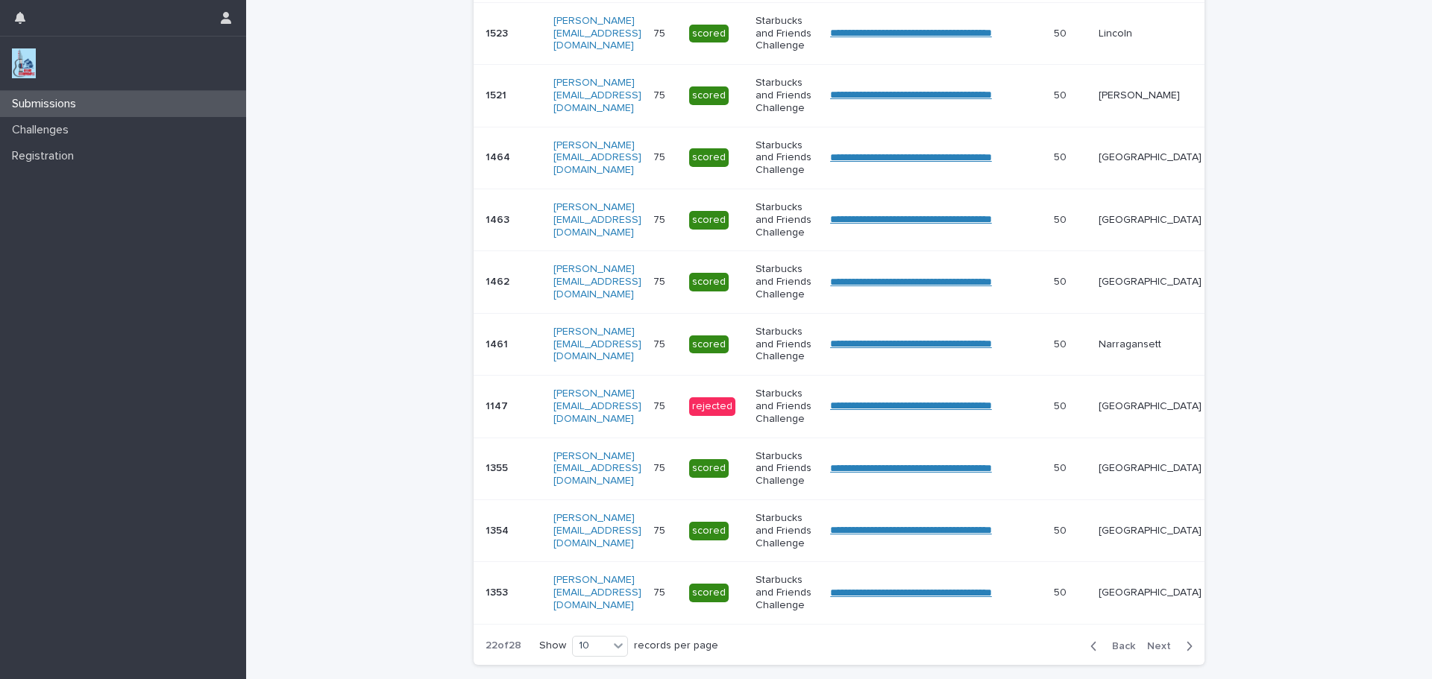
scroll to position [365, 0]
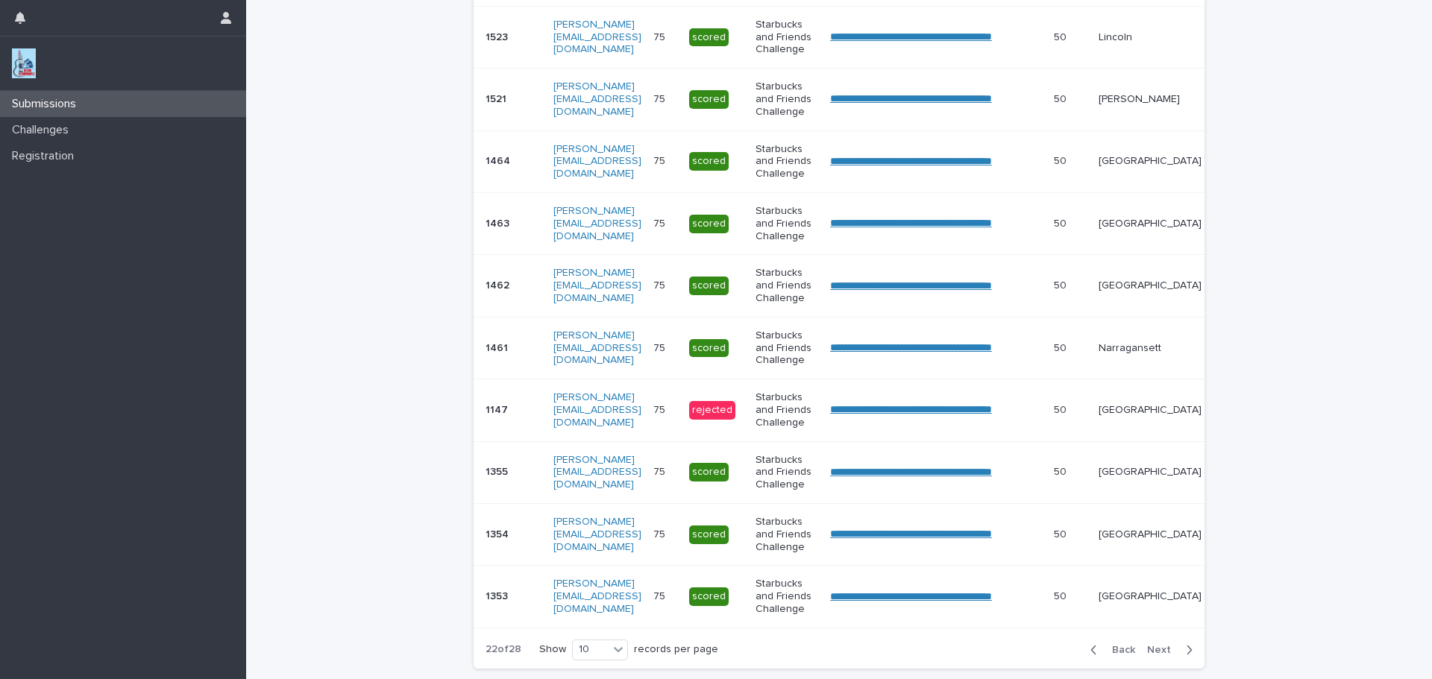
click at [1149, 655] on span "Next" at bounding box center [1163, 650] width 33 height 10
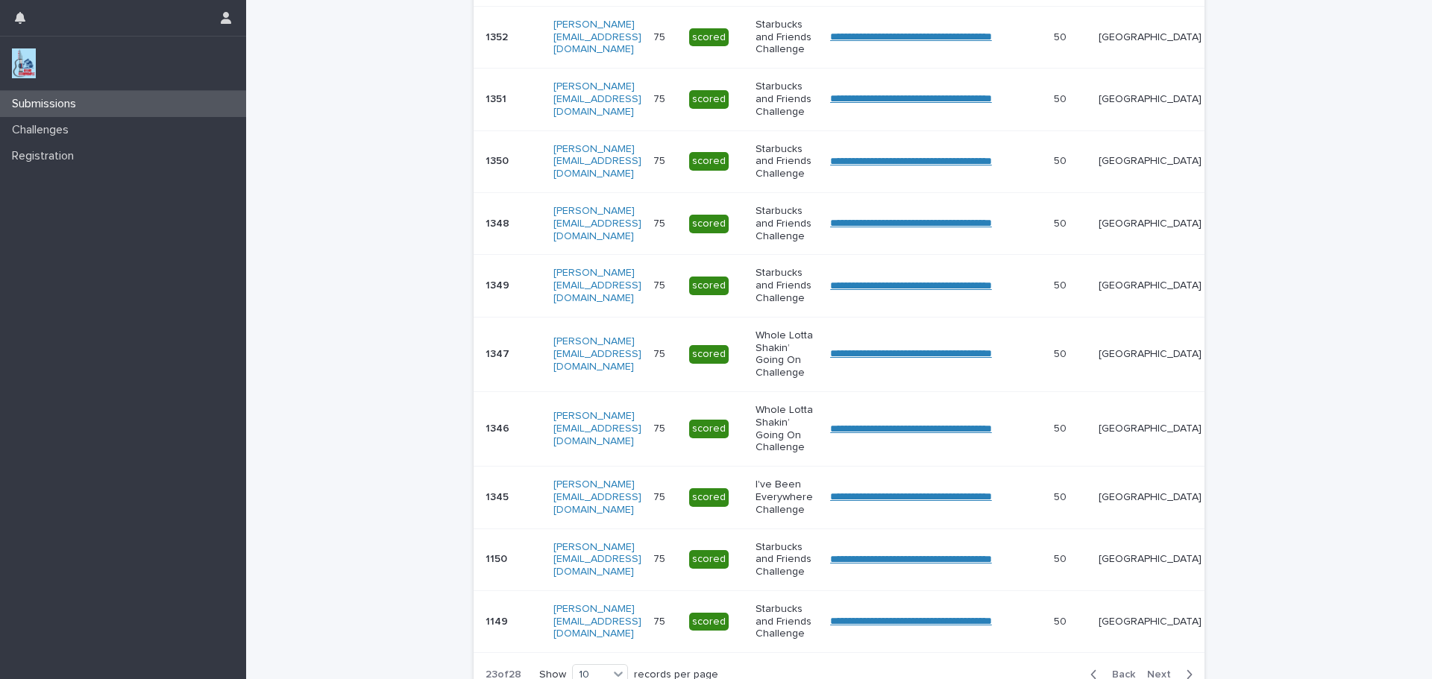
scroll to position [378, 0]
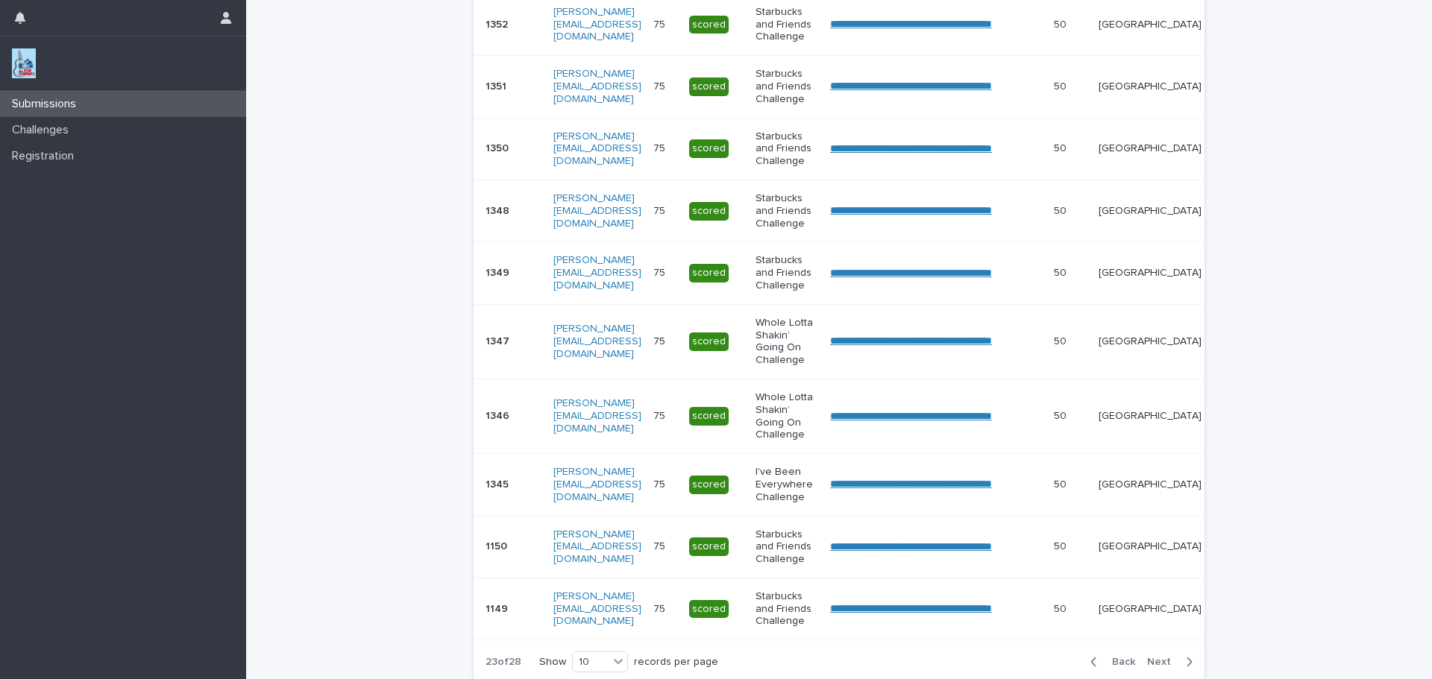
click at [1091, 667] on icon "button" at bounding box center [1093, 662] width 5 height 9
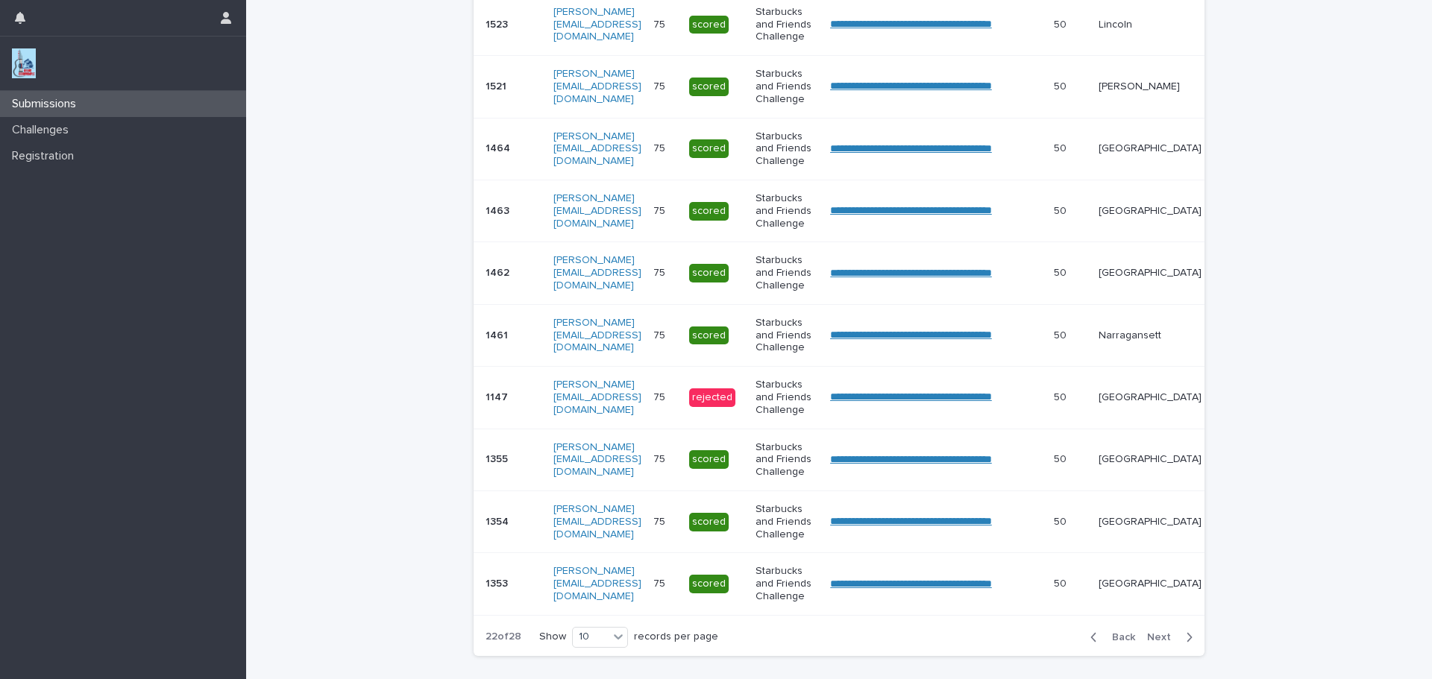
scroll to position [365, 0]
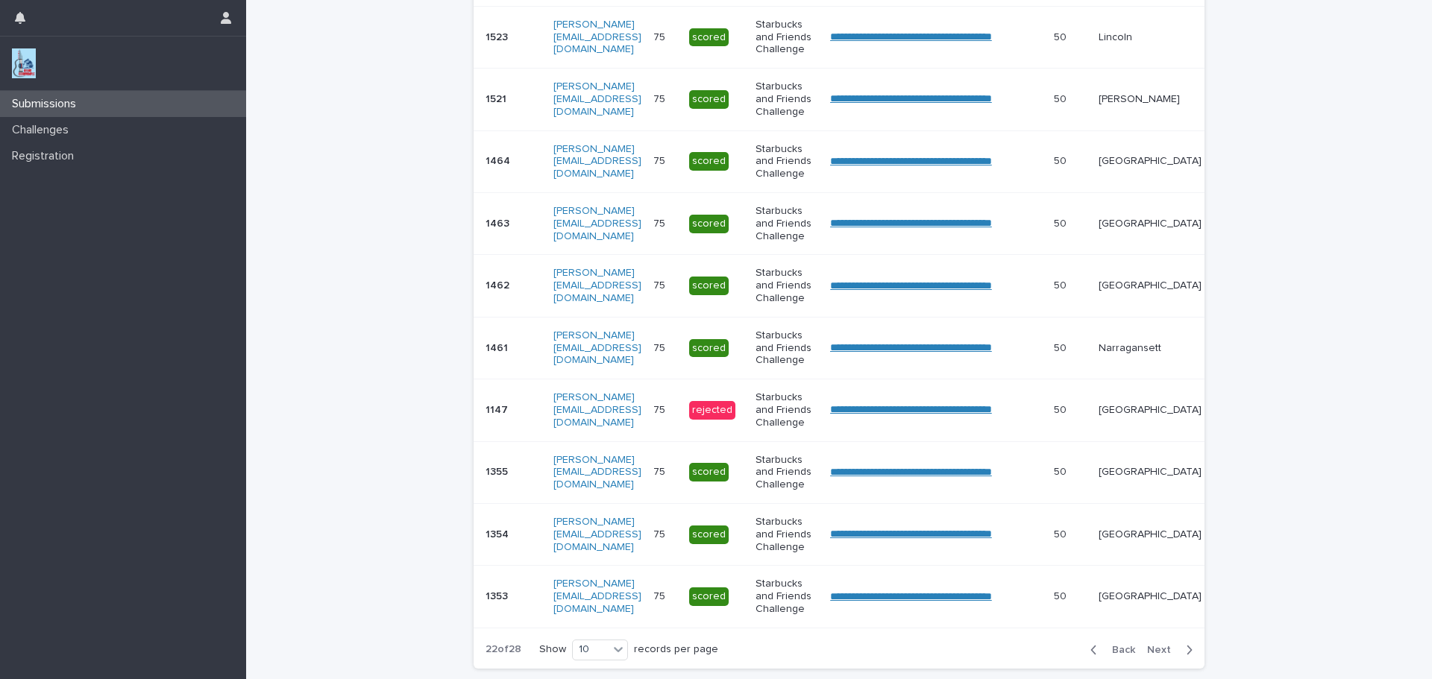
click at [1151, 43] on p "Lincoln" at bounding box center [1149, 37] width 103 height 13
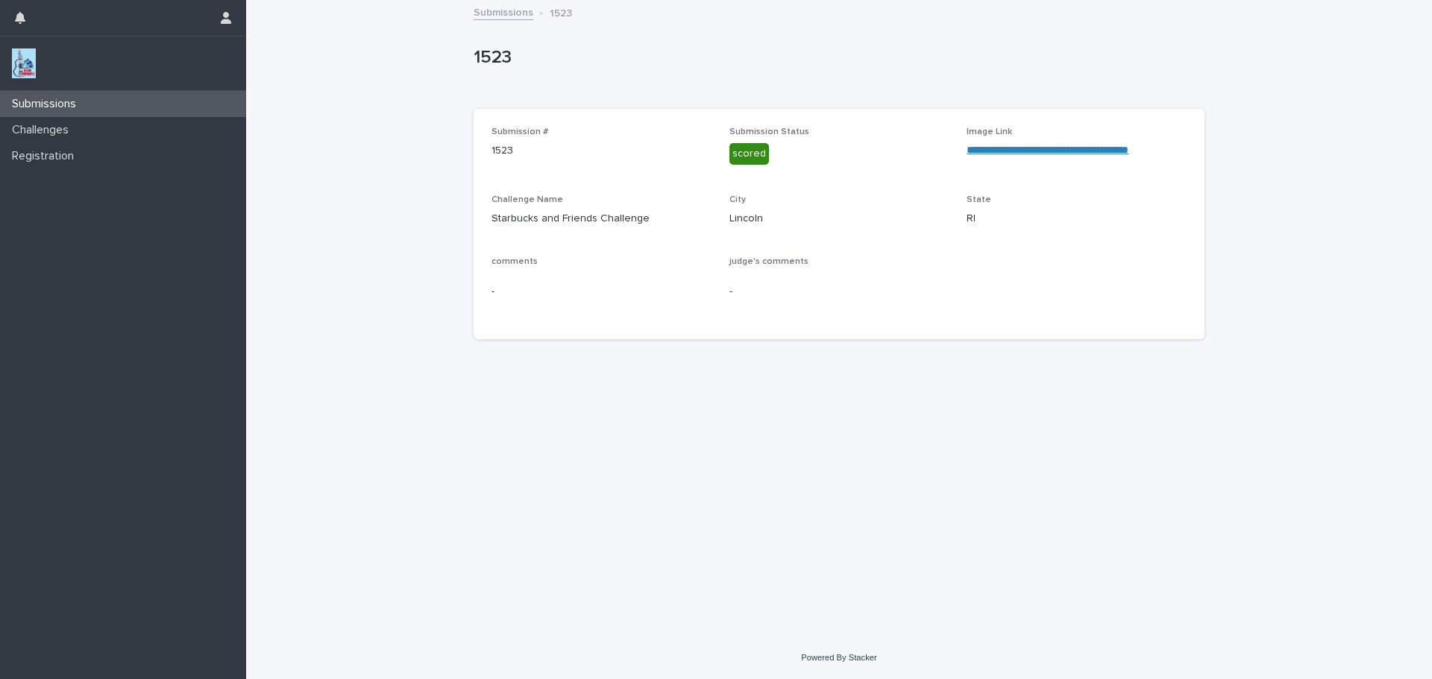
click at [1126, 153] on link "**********" at bounding box center [1047, 150] width 162 height 10
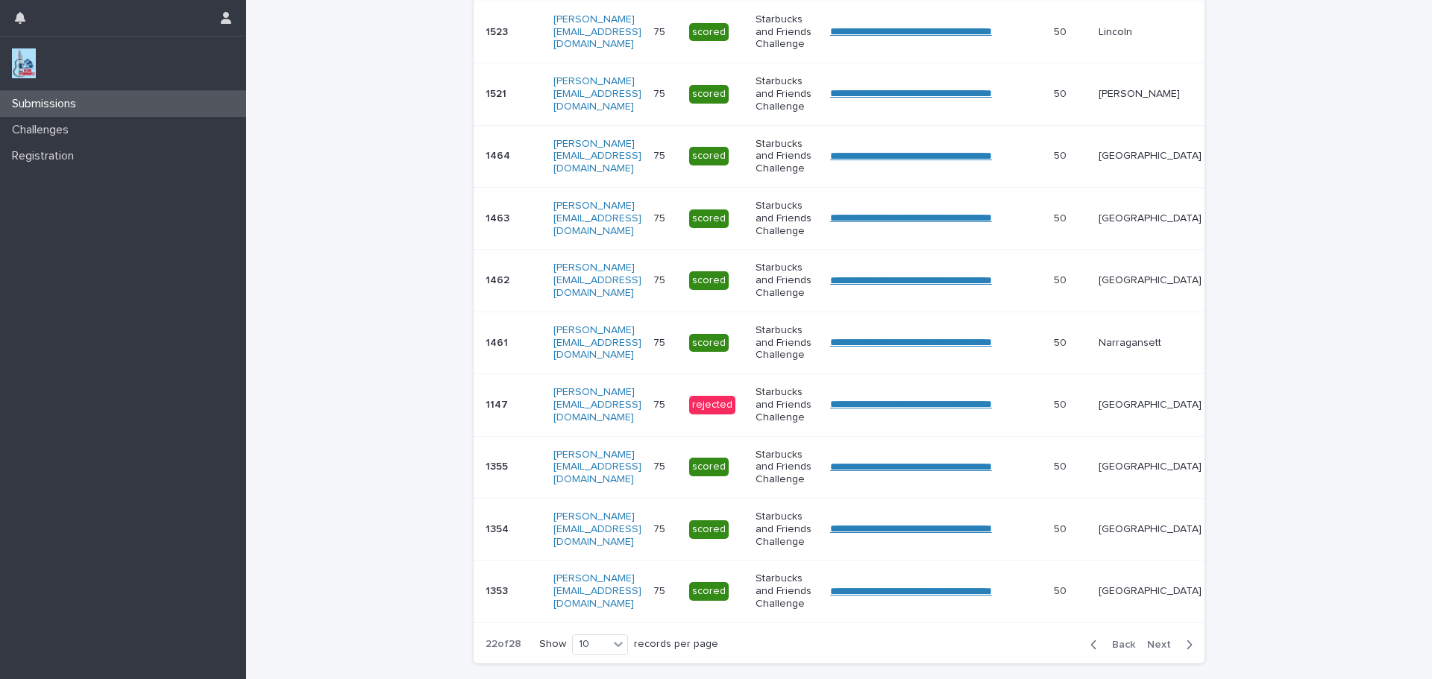
scroll to position [365, 0]
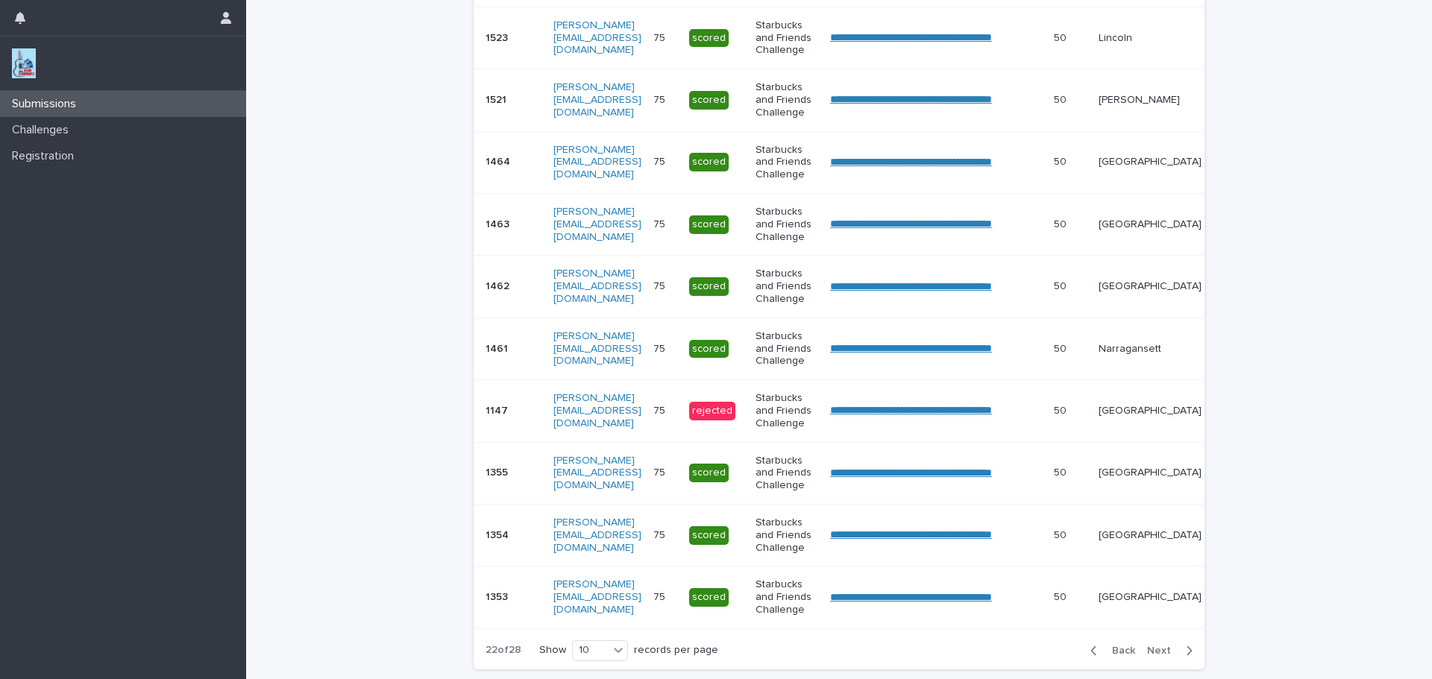
click at [1118, 656] on span "Back" at bounding box center [1119, 651] width 32 height 10
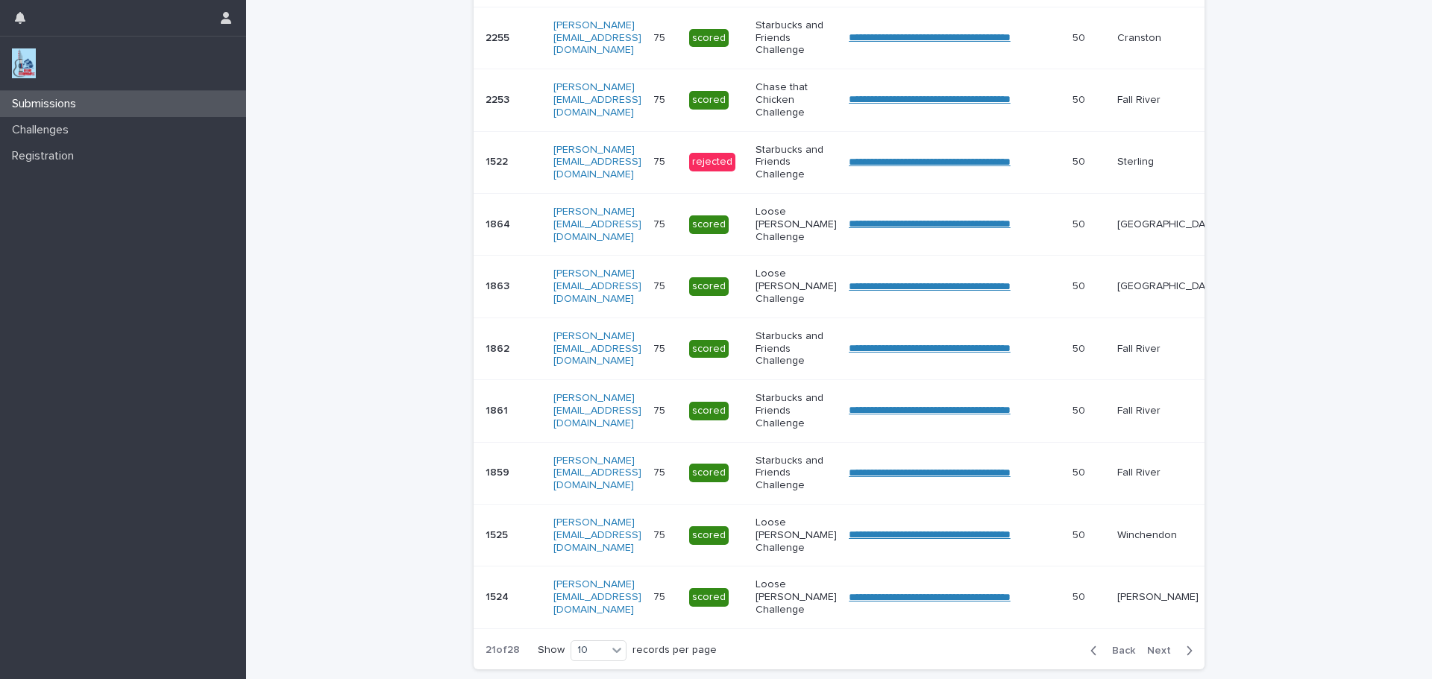
scroll to position [368, 0]
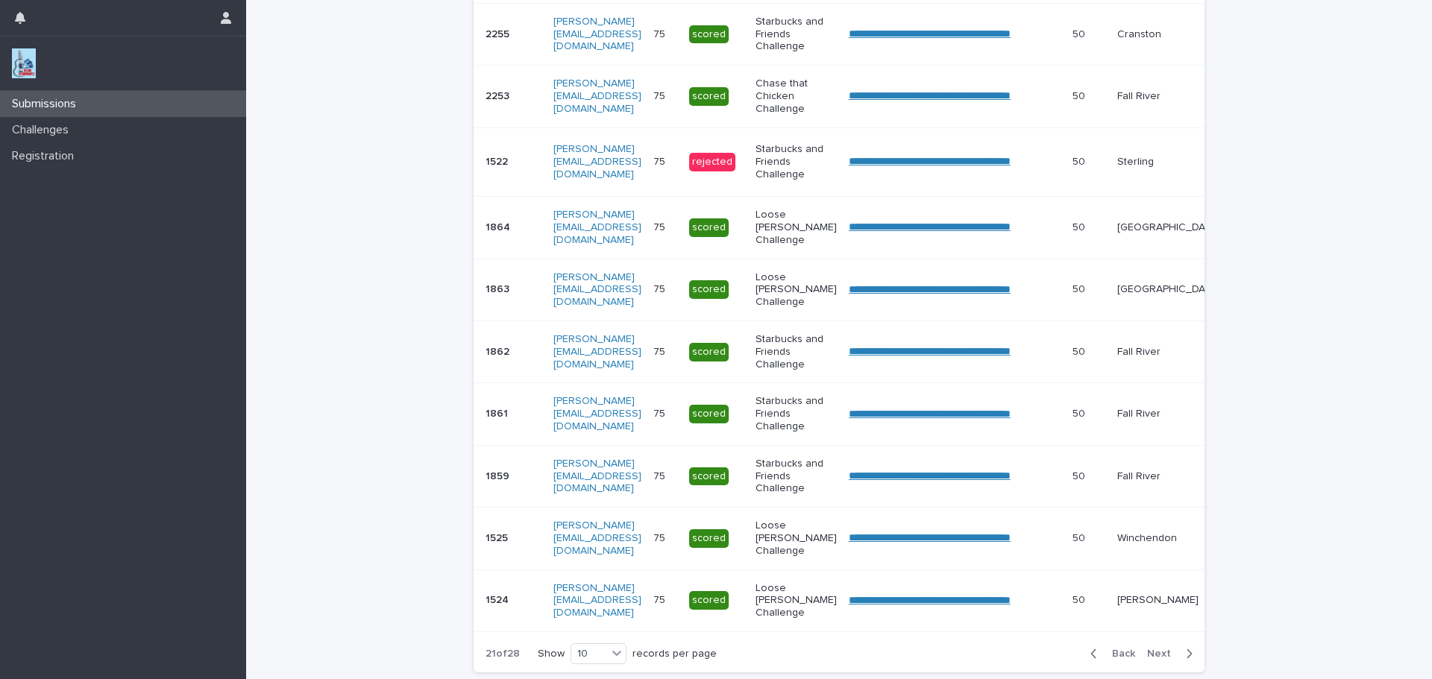
click at [1154, 659] on span "Next" at bounding box center [1163, 654] width 33 height 10
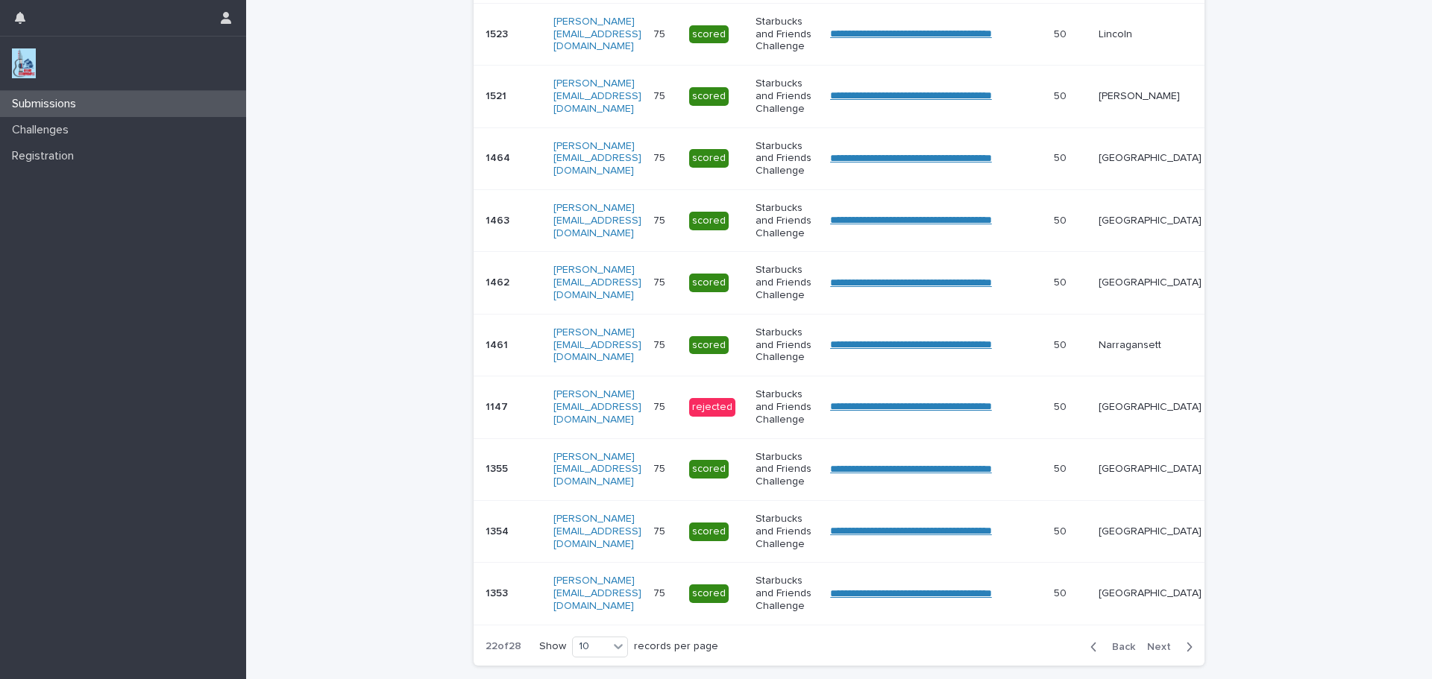
scroll to position [365, 0]
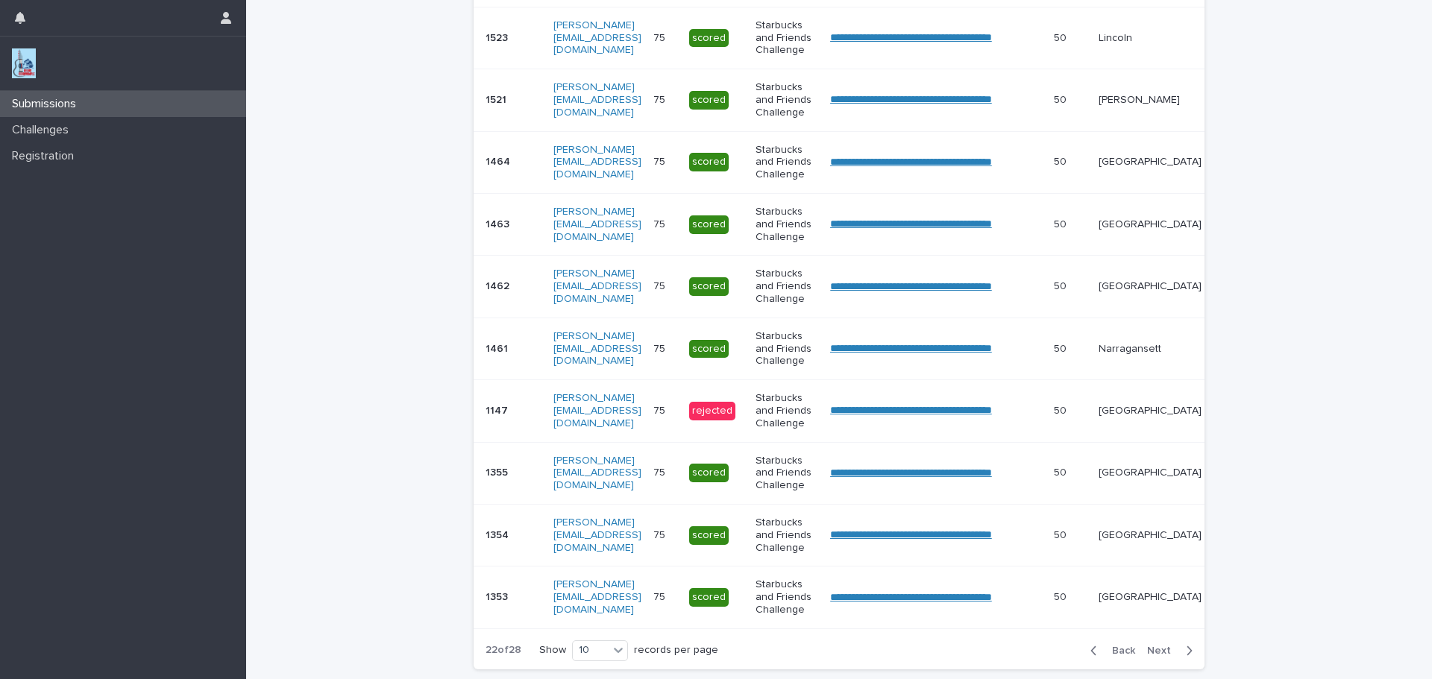
click at [1154, 656] on span "Next" at bounding box center [1163, 651] width 33 height 10
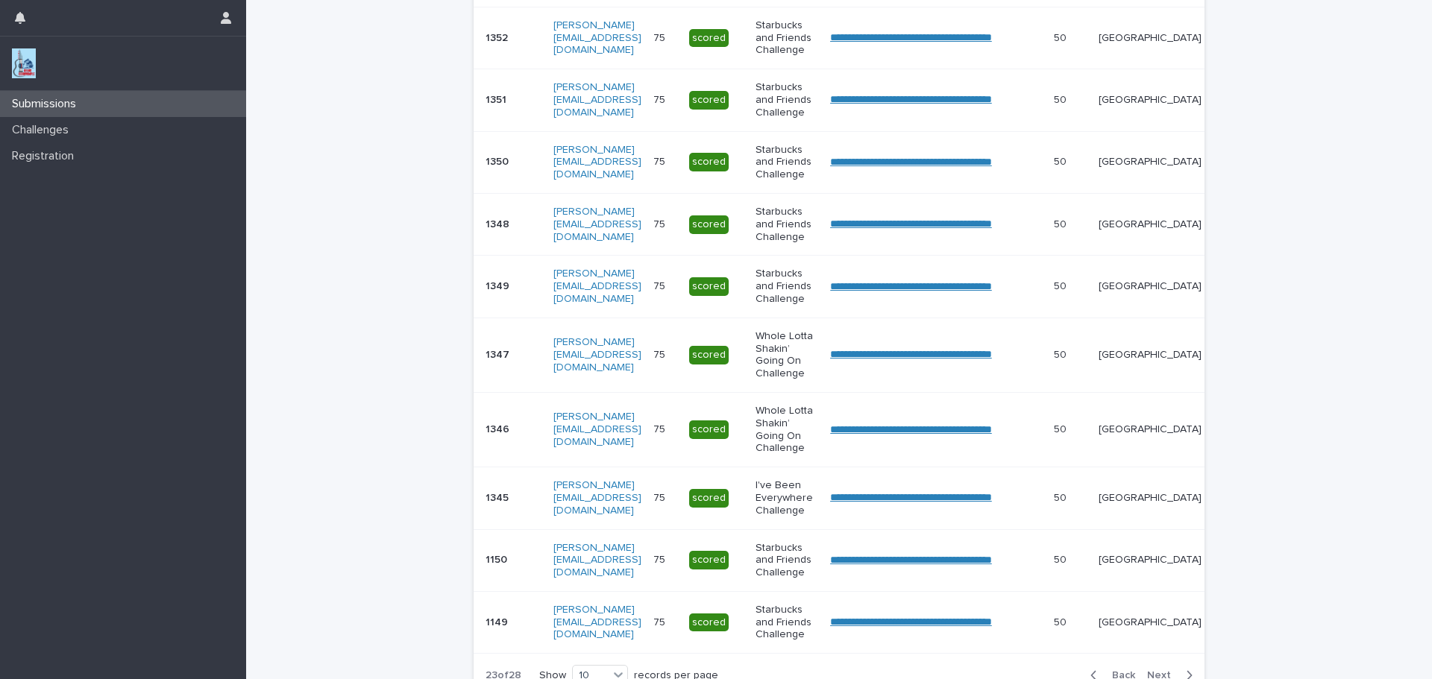
scroll to position [377, 0]
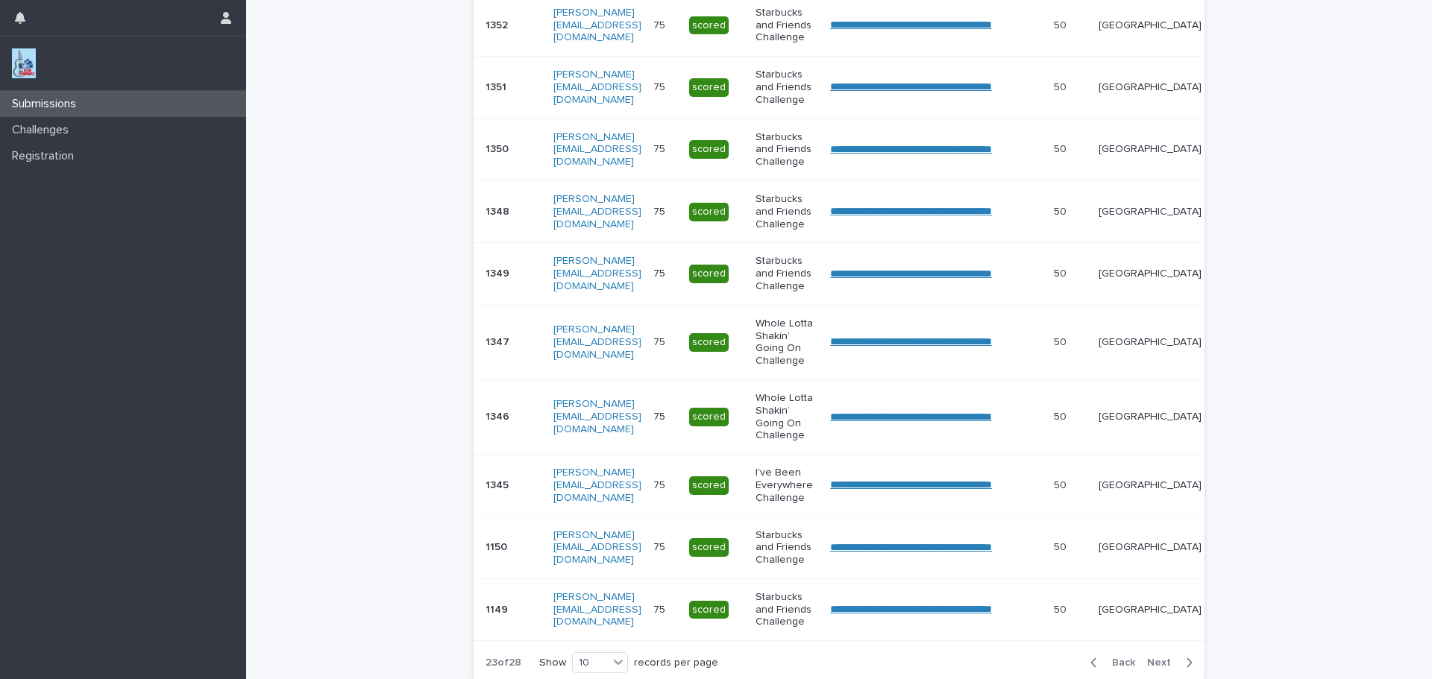
click at [1154, 662] on div "Back Next" at bounding box center [1141, 662] width 126 height 37
click at [1160, 668] on span "Next" at bounding box center [1163, 663] width 33 height 10
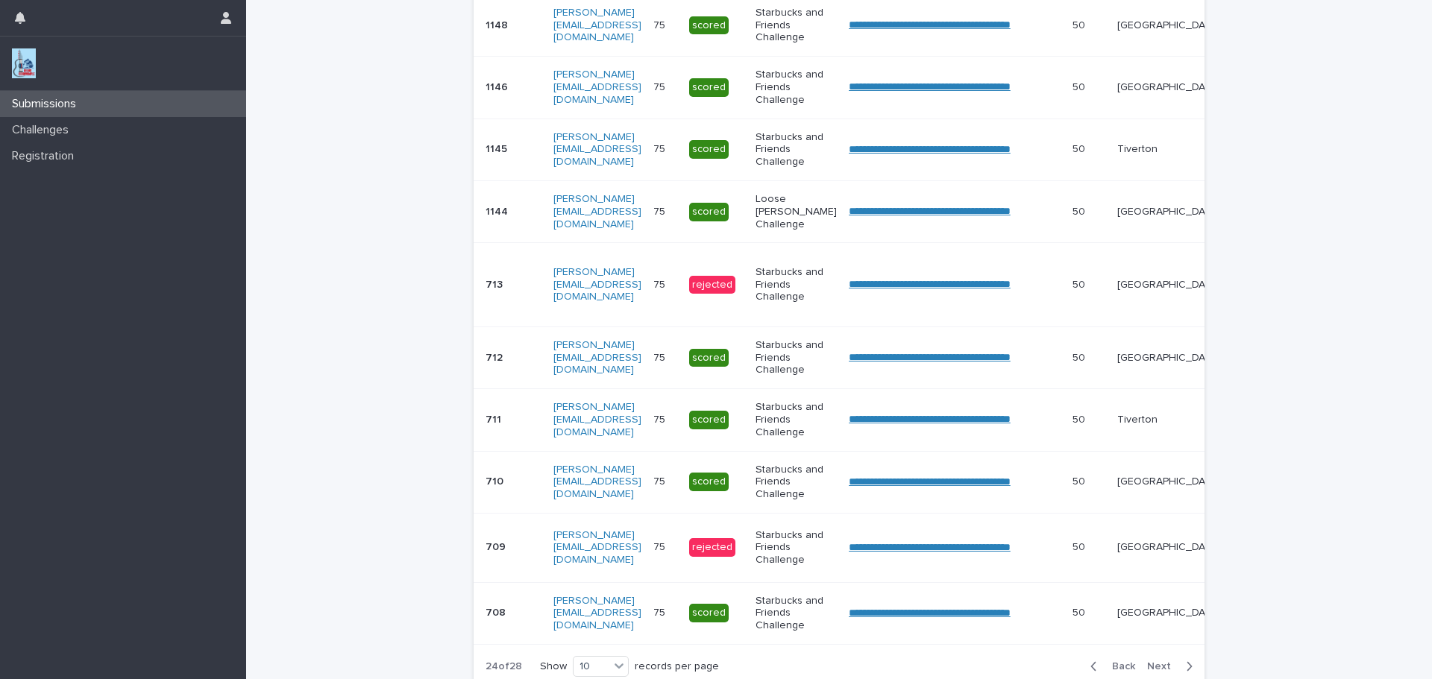
scroll to position [380, 0]
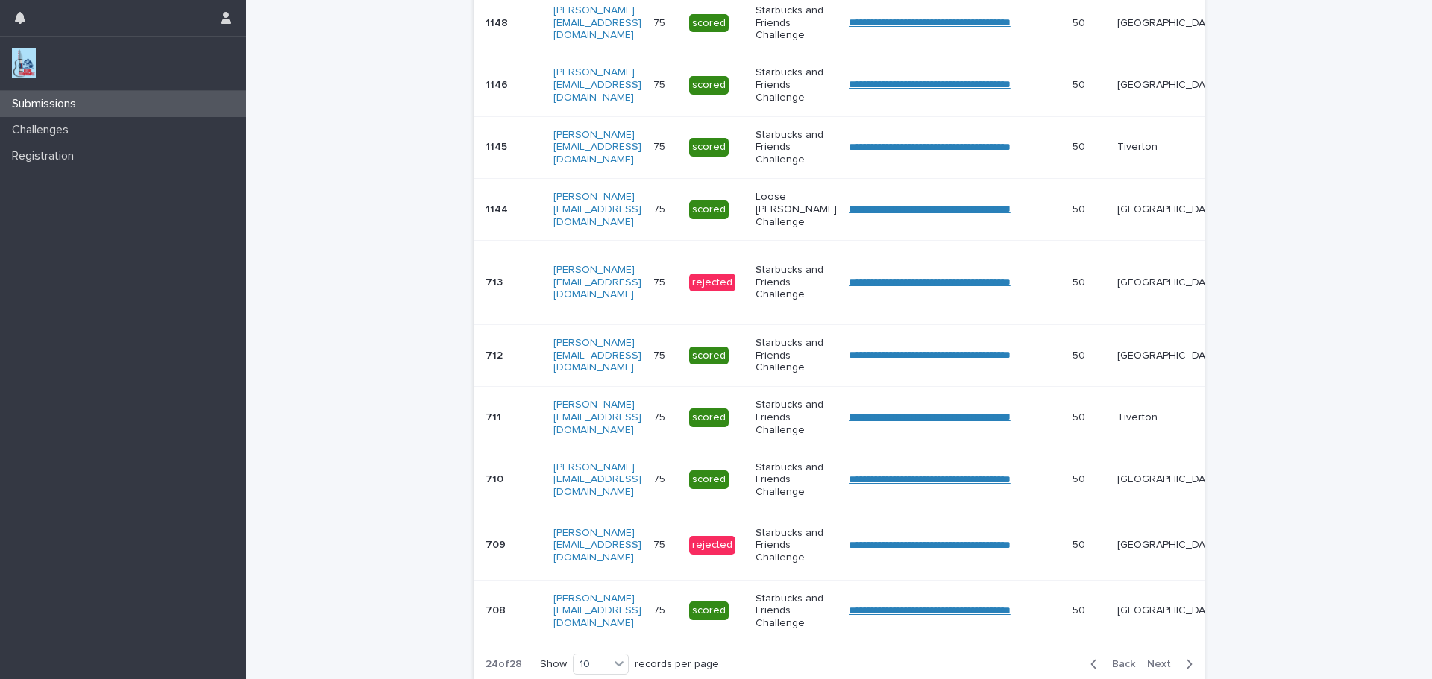
click at [1160, 670] on span "Next" at bounding box center [1163, 664] width 33 height 10
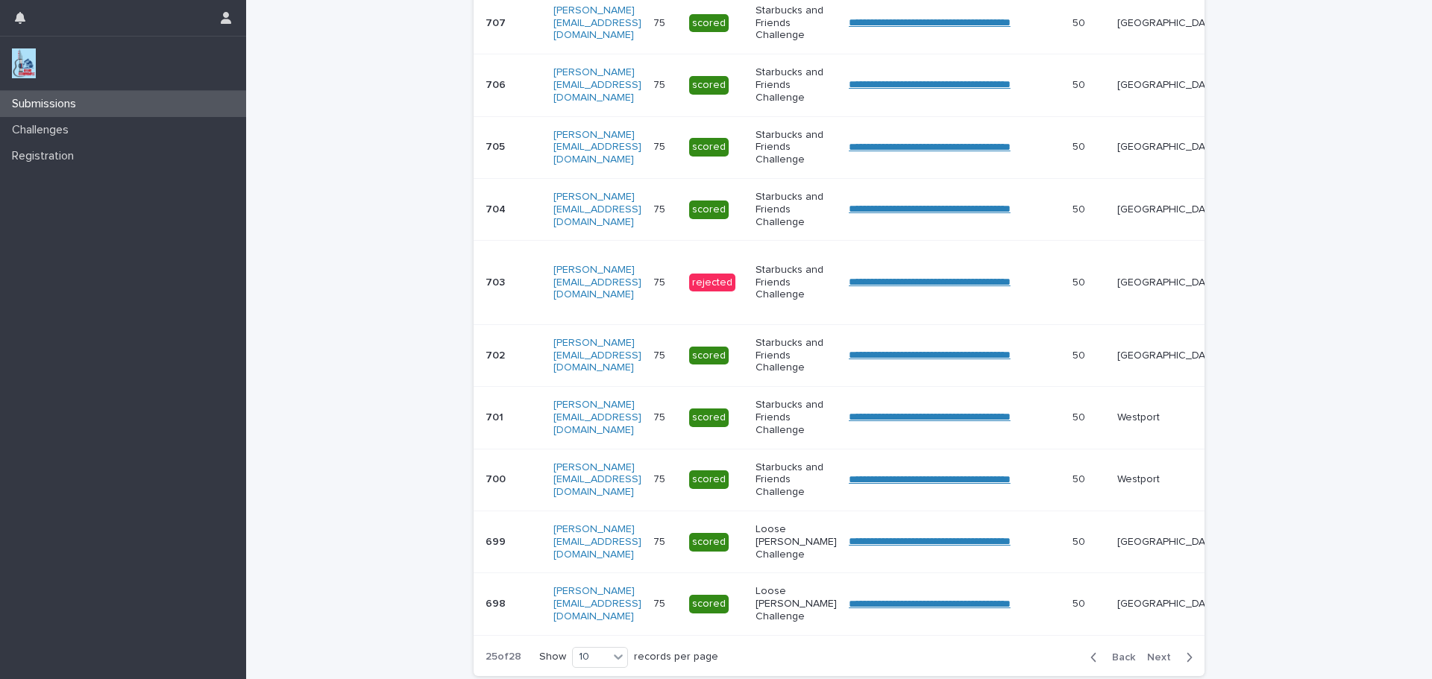
scroll to position [383, 0]
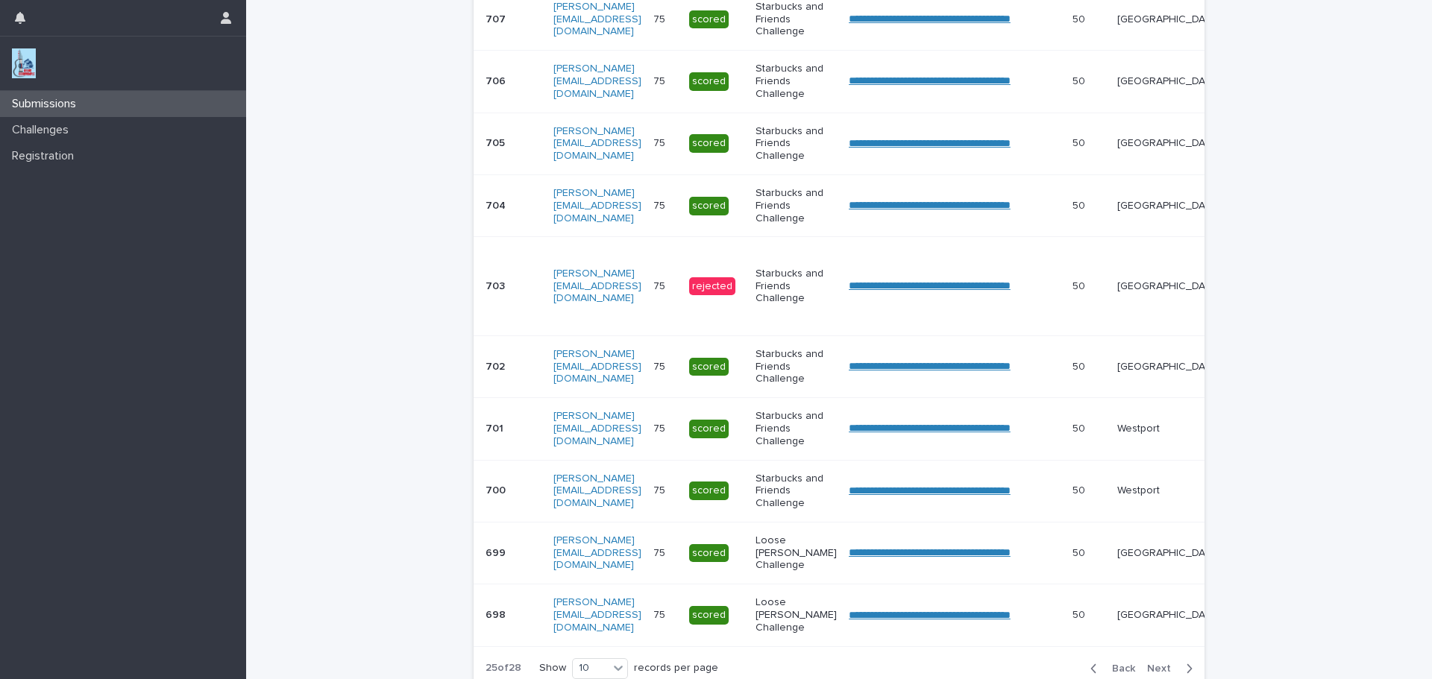
click at [1160, 673] on div "Back Next" at bounding box center [1141, 668] width 126 height 37
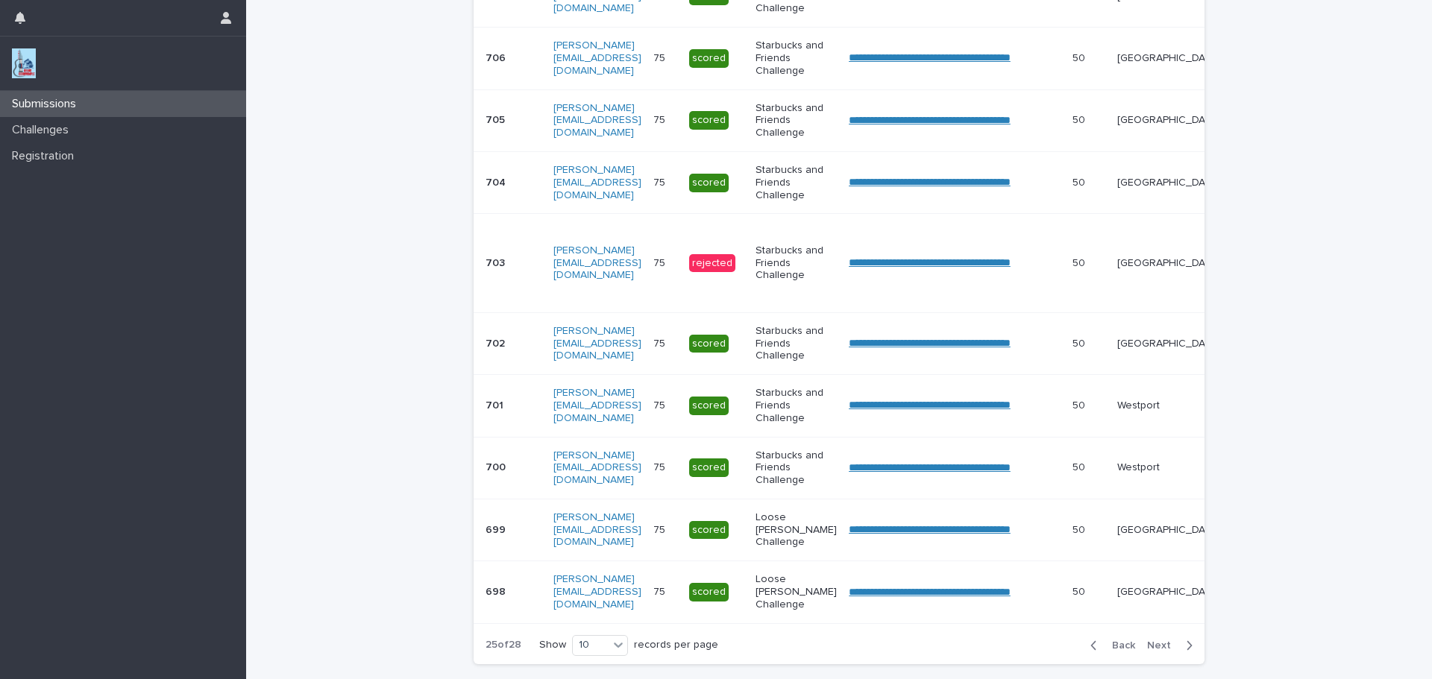
scroll to position [408, 0]
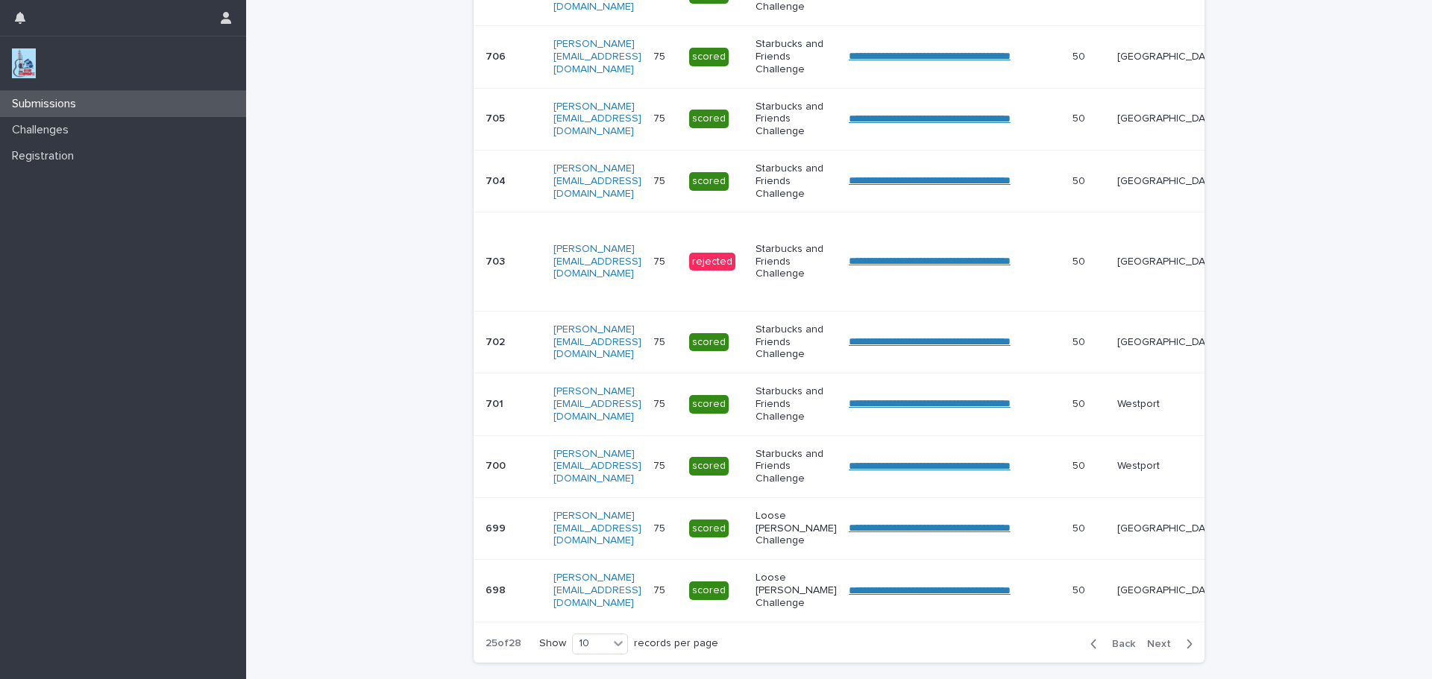
click at [1158, 650] on span "Next" at bounding box center [1163, 644] width 33 height 10
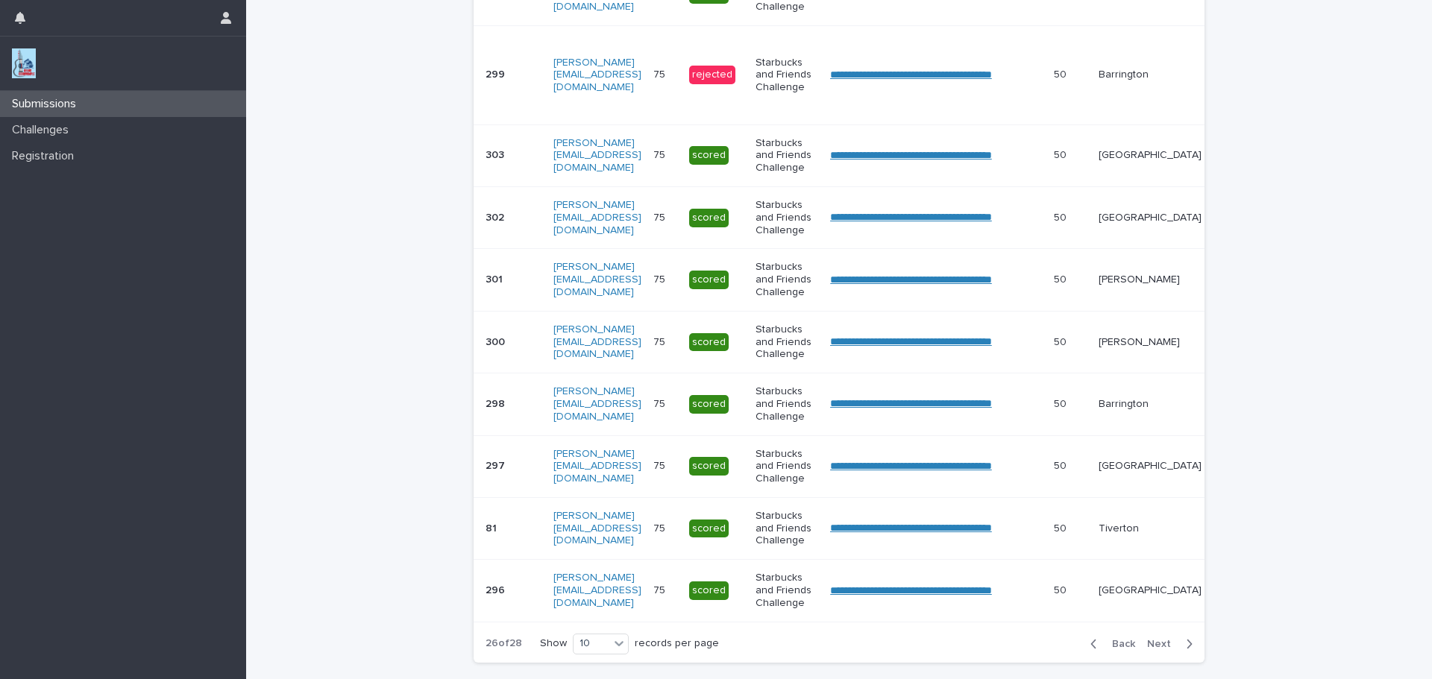
click at [1158, 650] on span "Next" at bounding box center [1163, 644] width 33 height 10
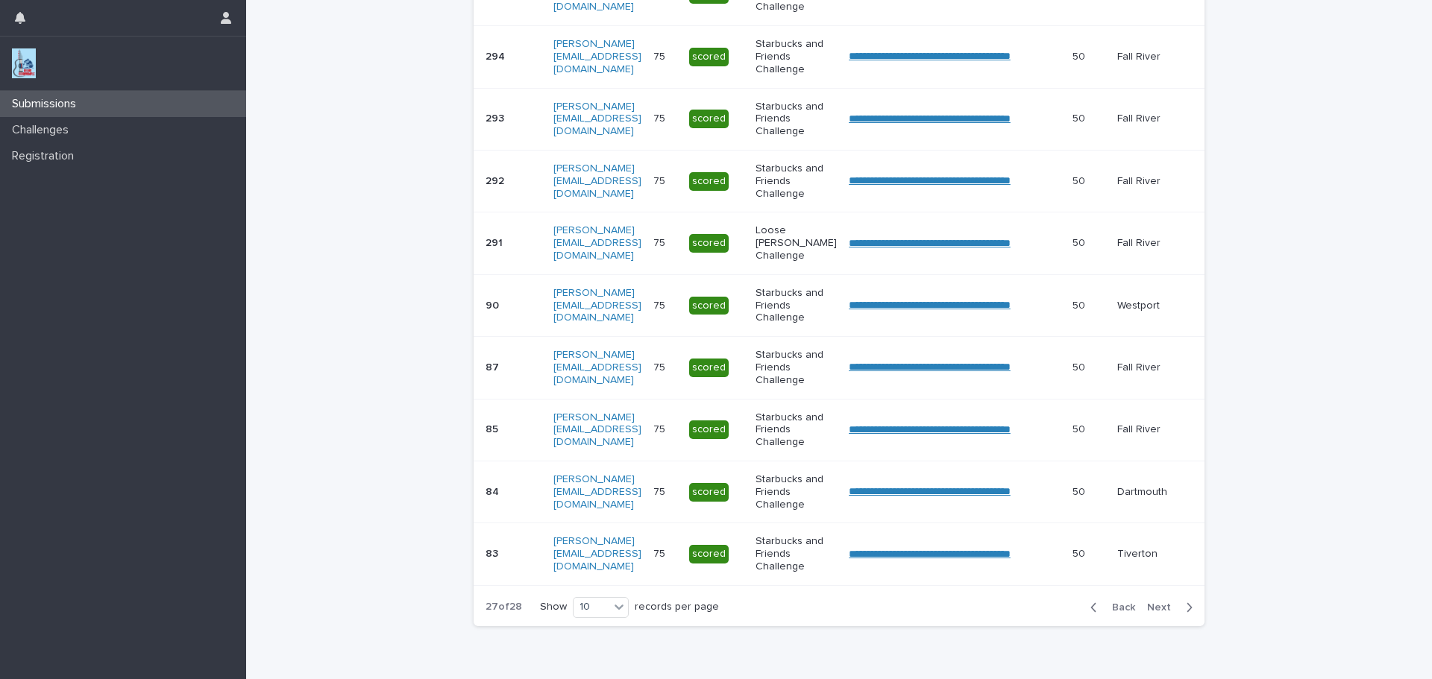
scroll to position [389, 0]
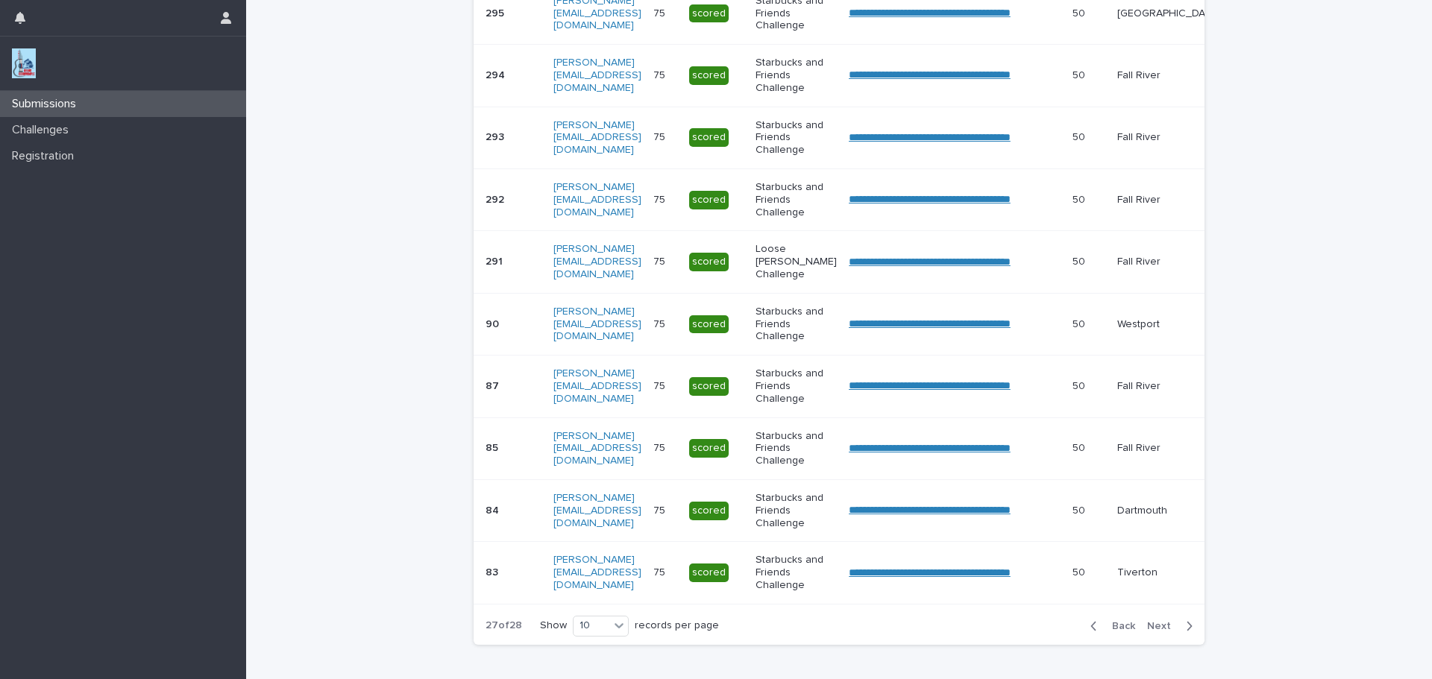
click at [1158, 656] on div "**********" at bounding box center [839, 134] width 731 height 1046
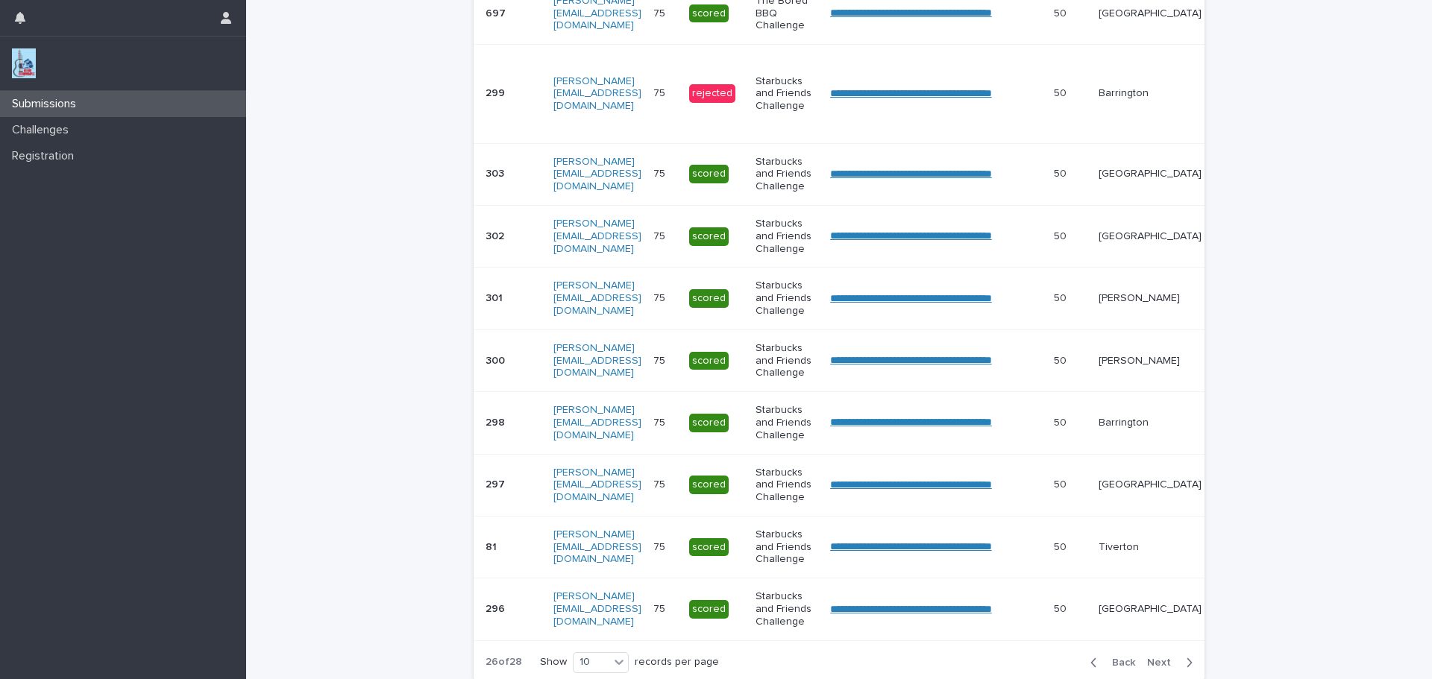
scroll to position [408, 0]
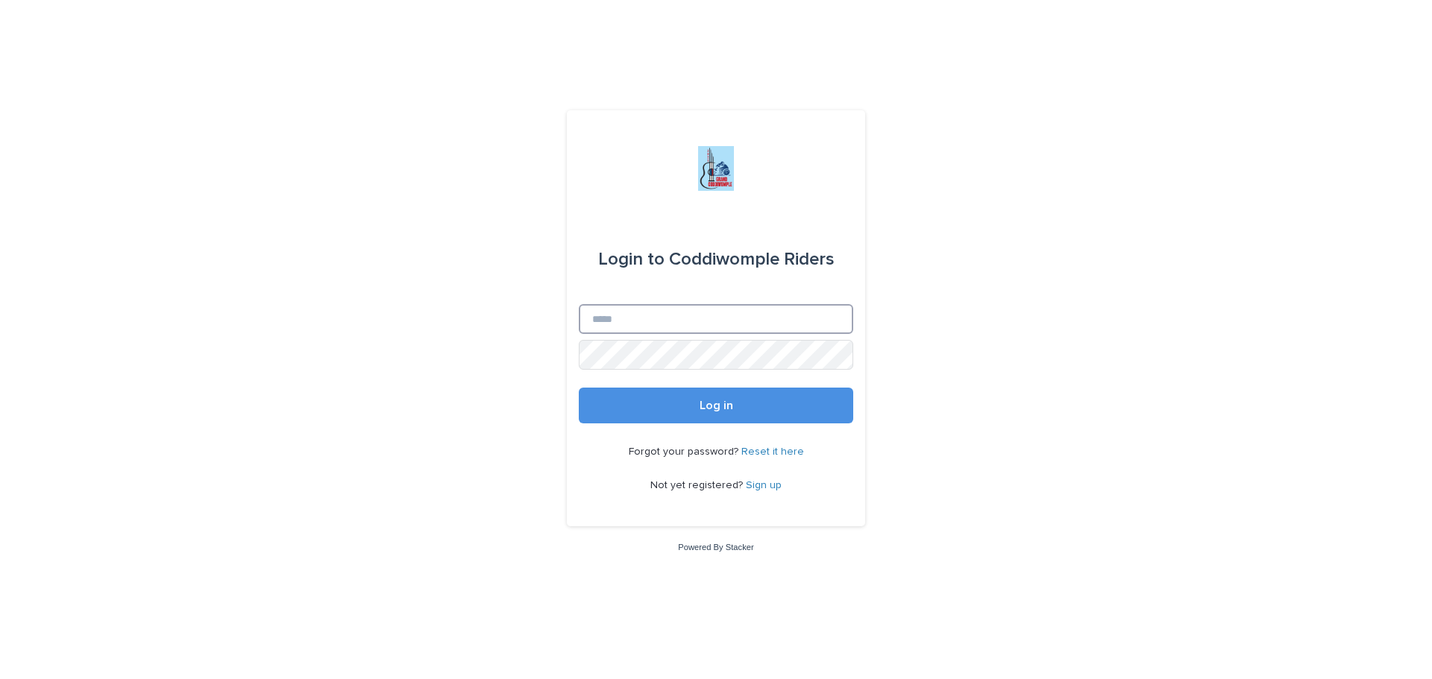
type input "**********"
click at [1239, 362] on div "**********" at bounding box center [716, 339] width 1432 height 679
click at [678, 408] on button "Log in" at bounding box center [716, 406] width 274 height 36
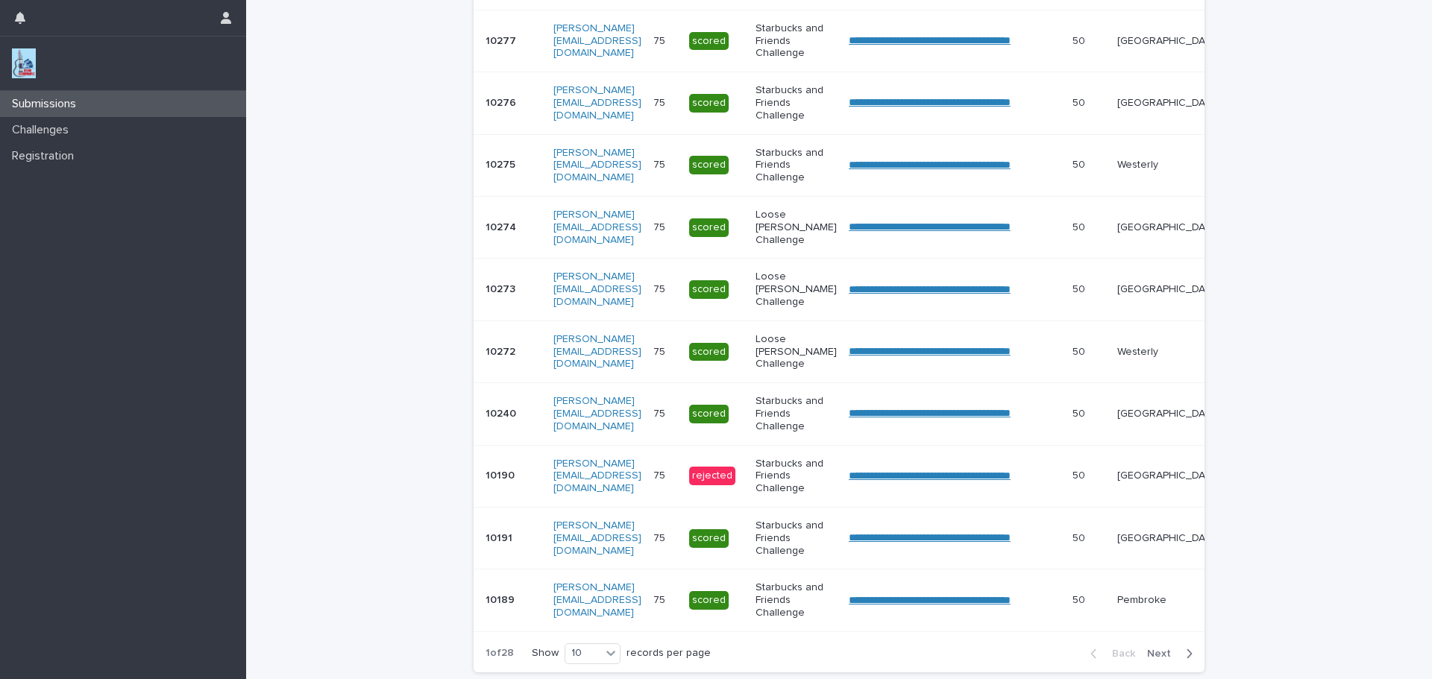
scroll to position [365, 0]
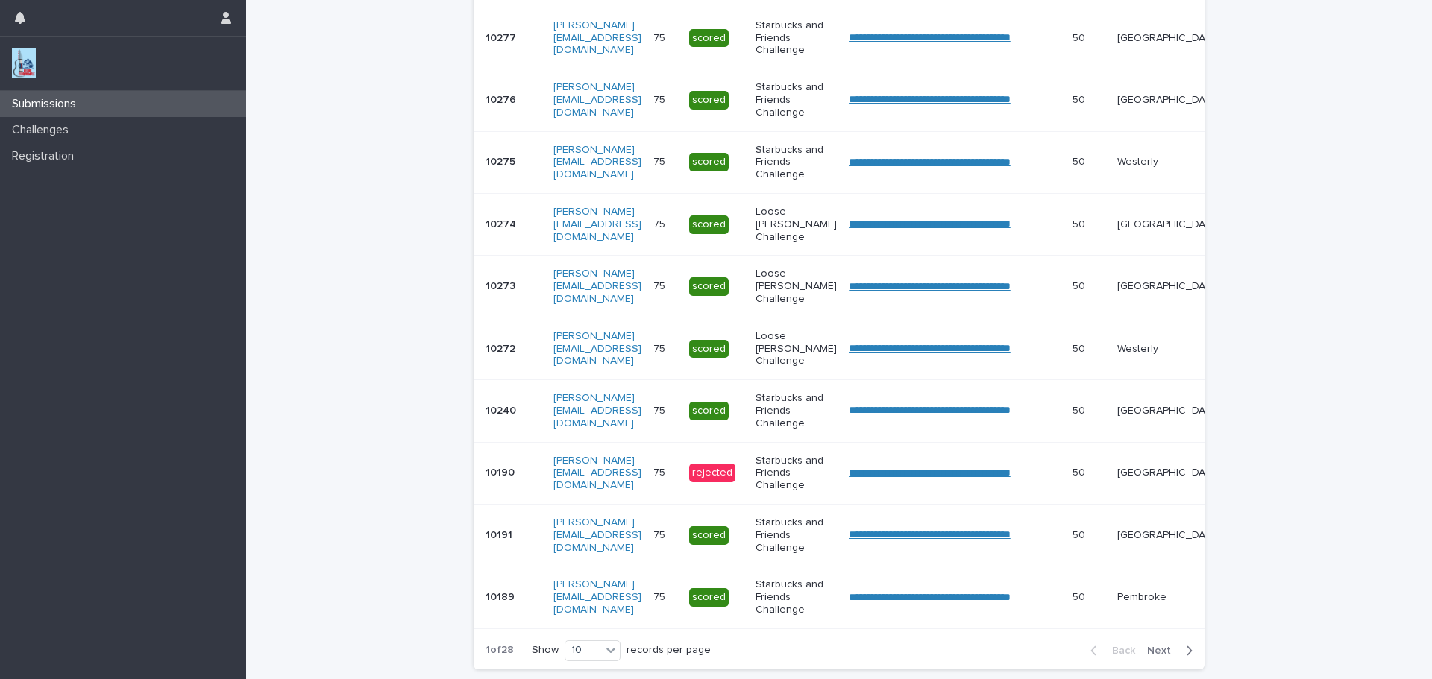
click at [1152, 656] on span "Next" at bounding box center [1163, 651] width 33 height 10
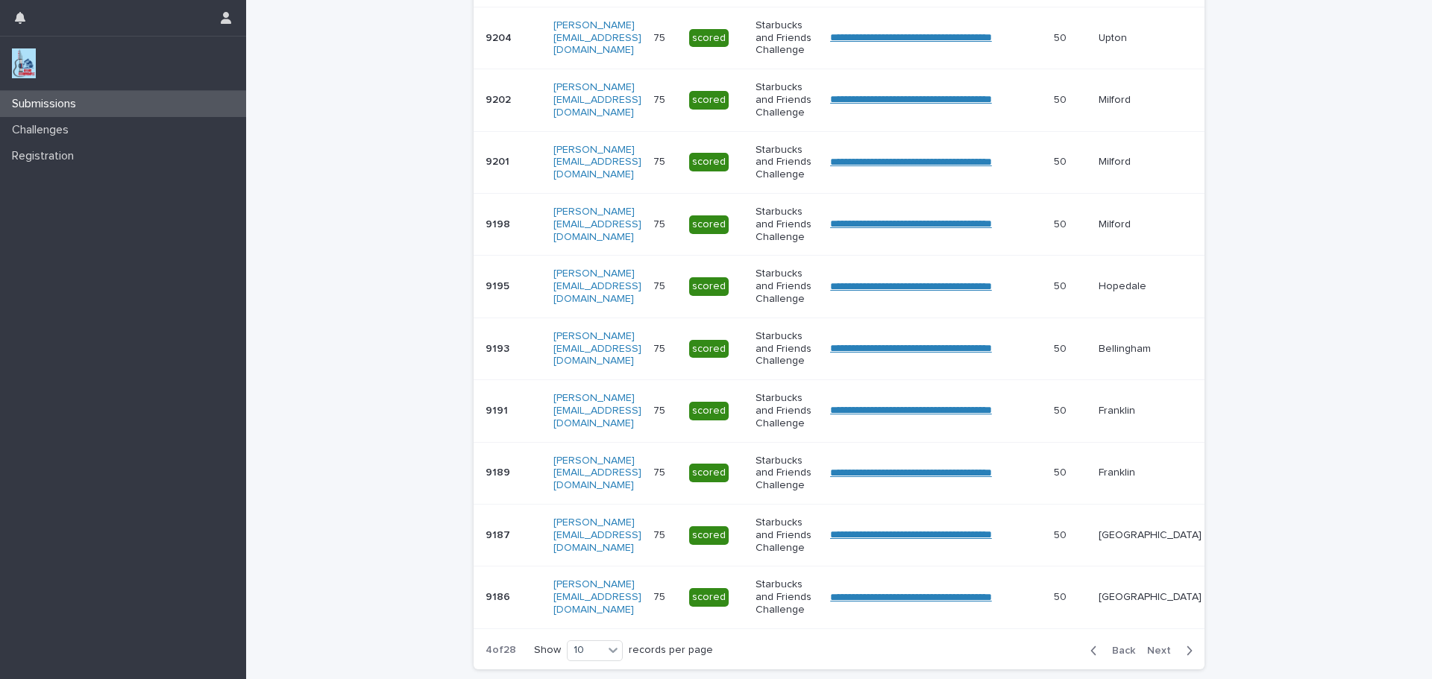
click at [1152, 656] on span "Next" at bounding box center [1163, 651] width 33 height 10
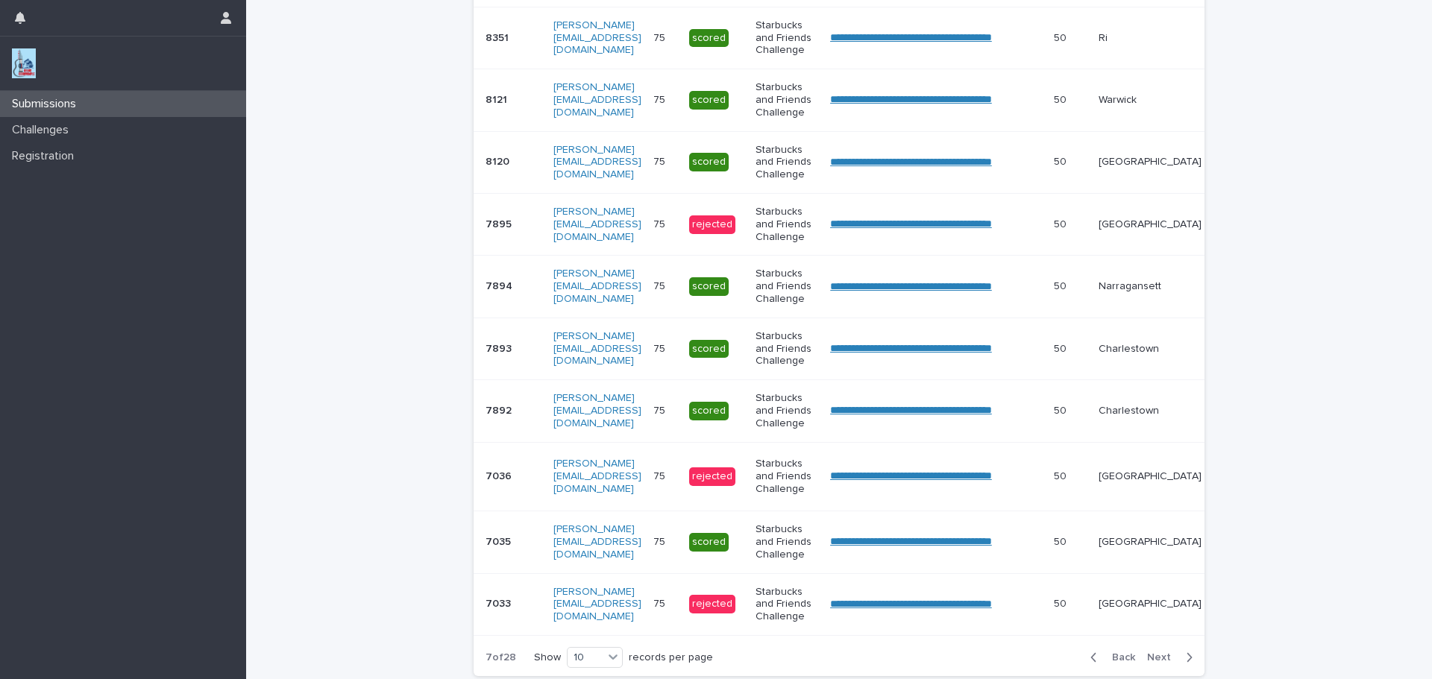
scroll to position [368, 0]
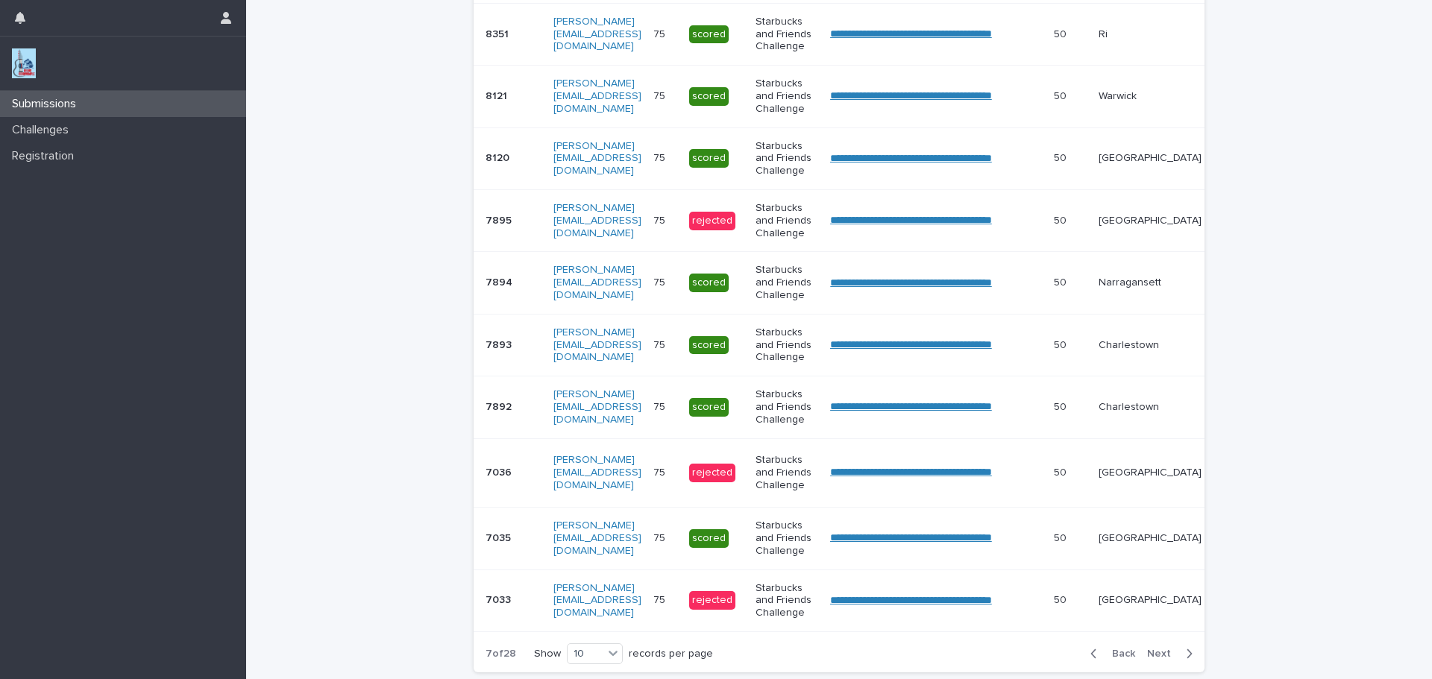
click at [1153, 659] on span "Next" at bounding box center [1163, 654] width 33 height 10
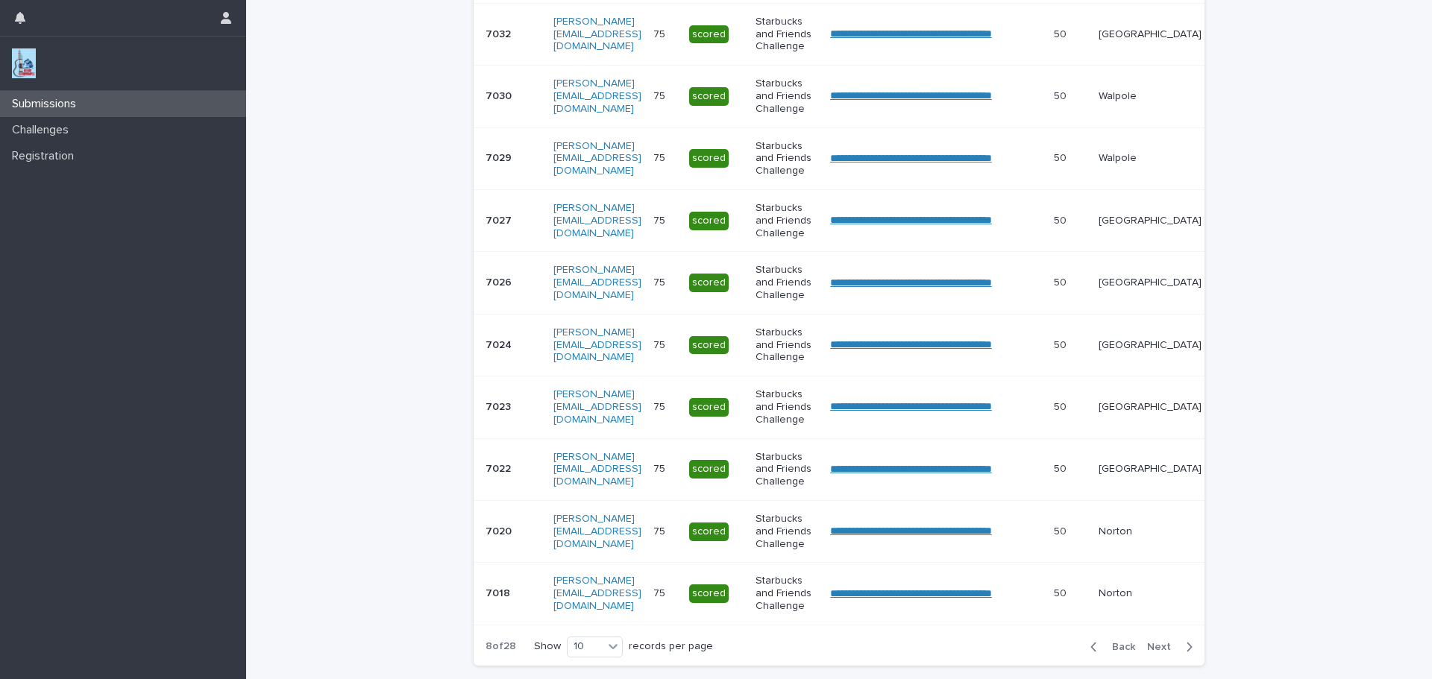
scroll to position [365, 0]
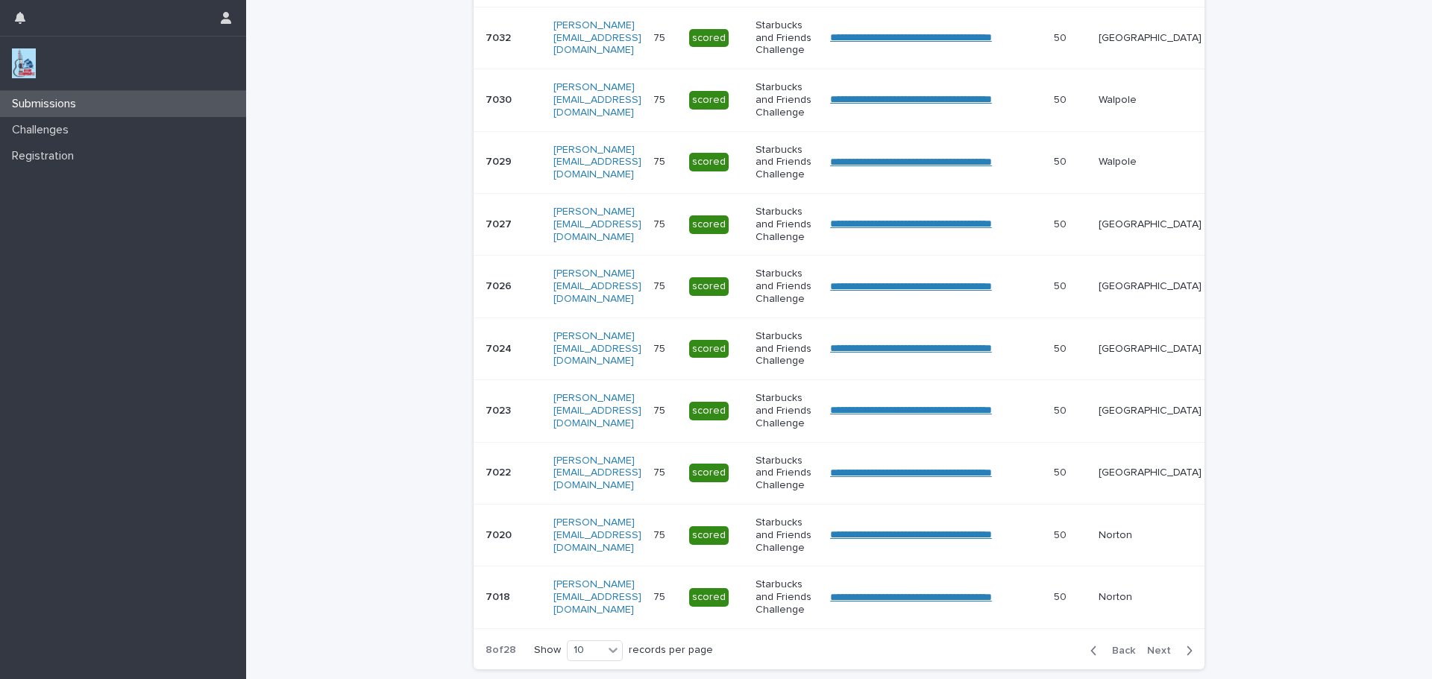
click at [1153, 656] on span "Next" at bounding box center [1163, 651] width 33 height 10
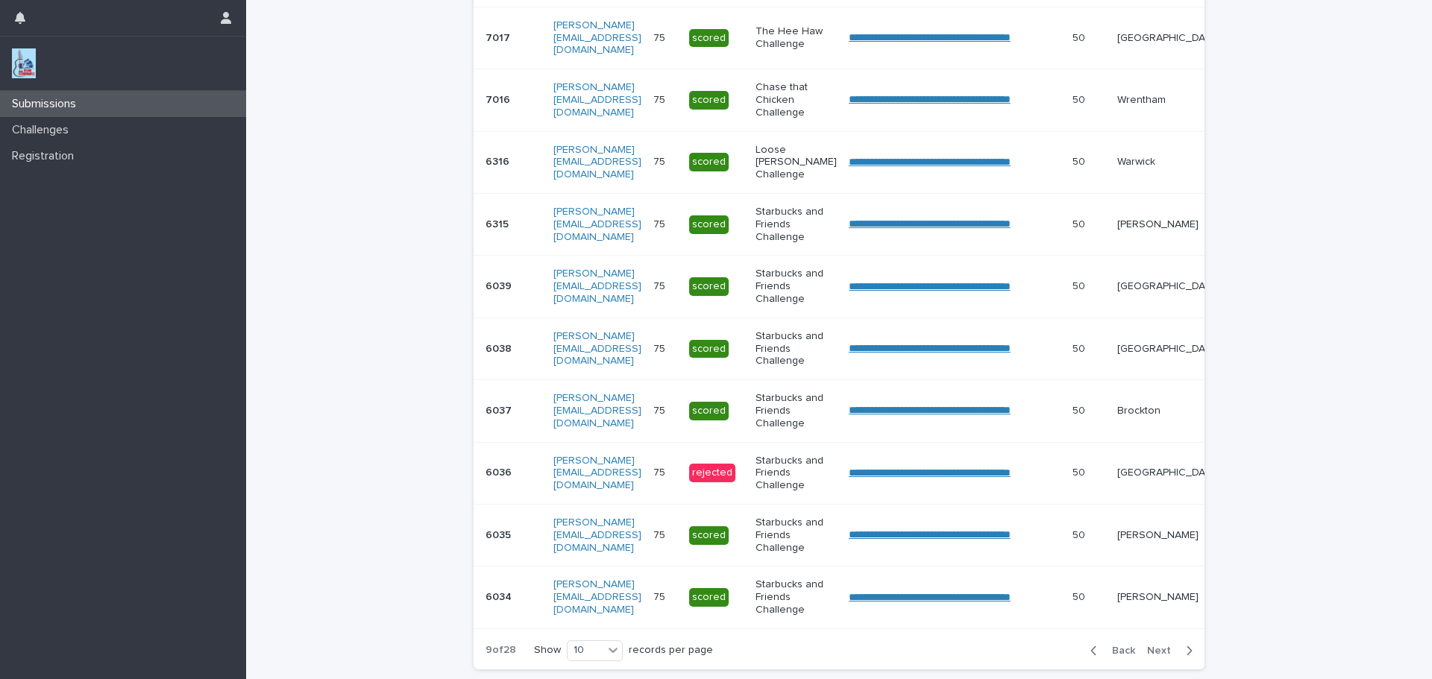
click at [1153, 656] on span "Next" at bounding box center [1163, 651] width 33 height 10
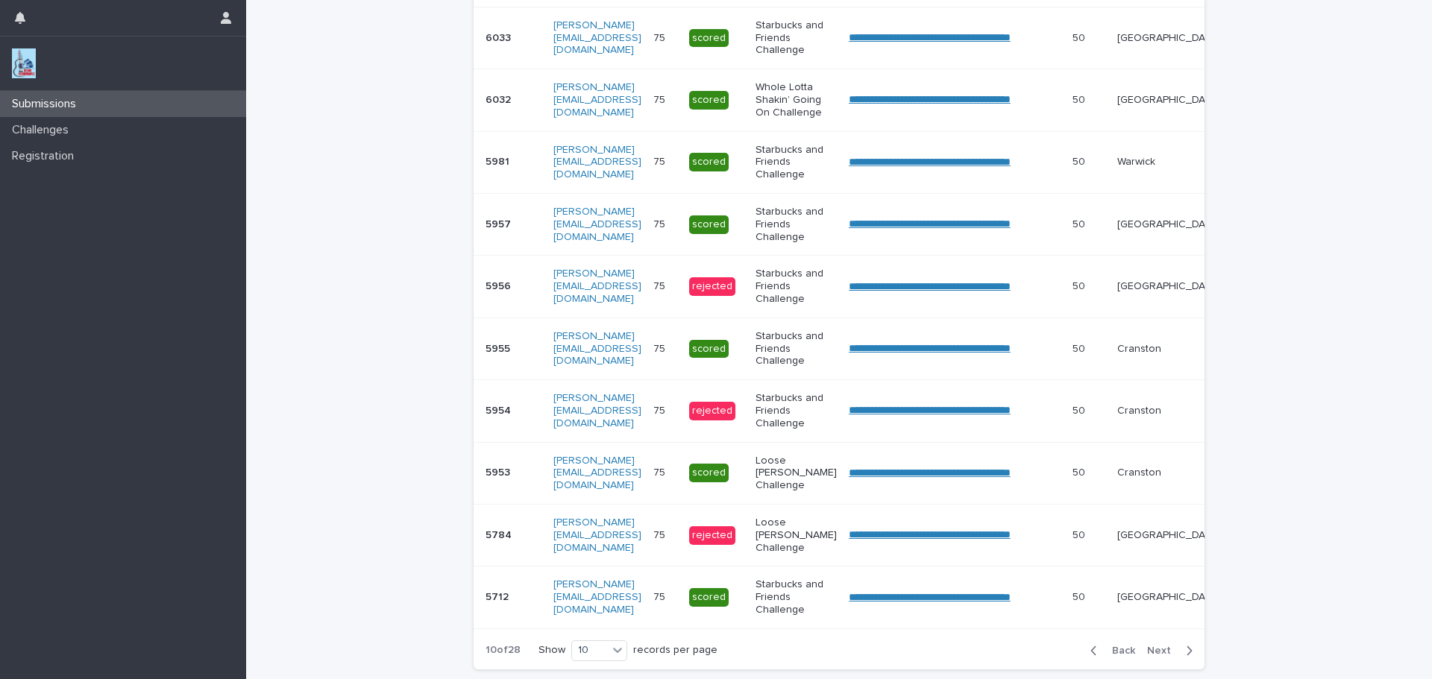
scroll to position [371, 0]
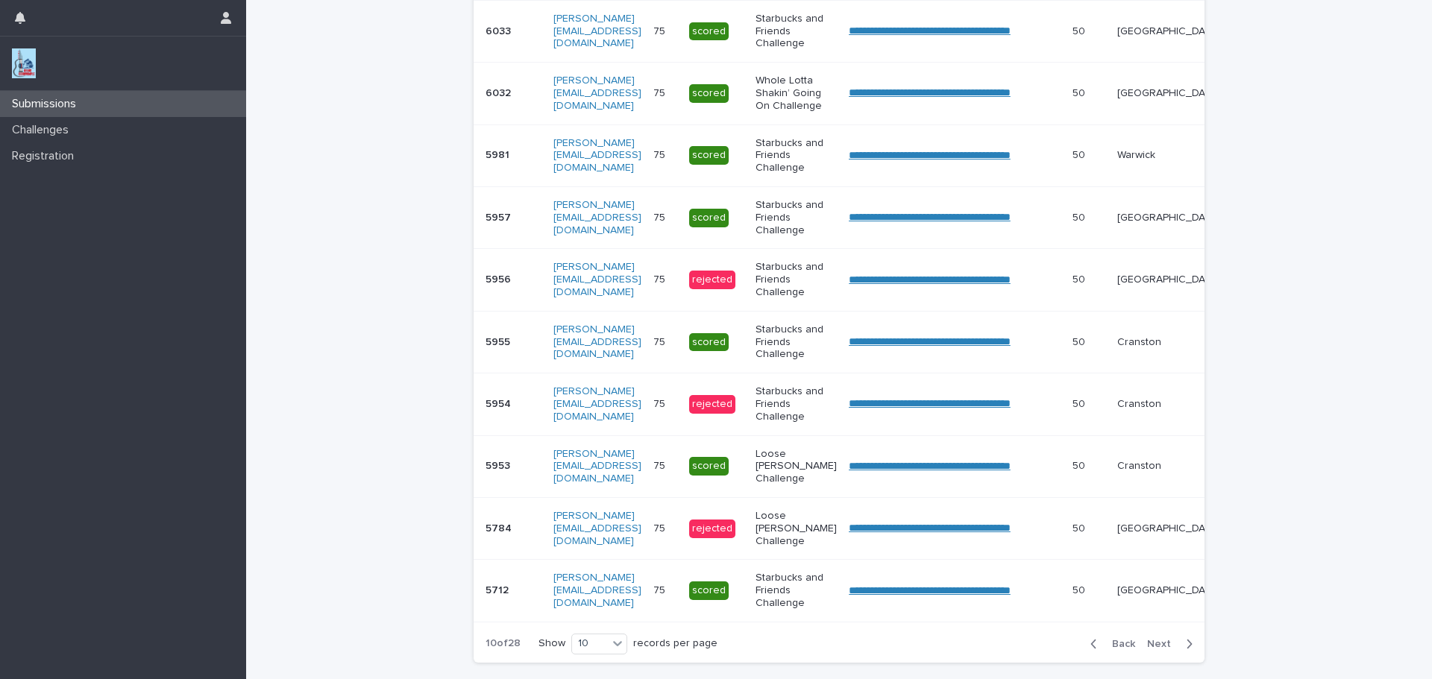
click at [1153, 650] on span "Next" at bounding box center [1163, 644] width 33 height 10
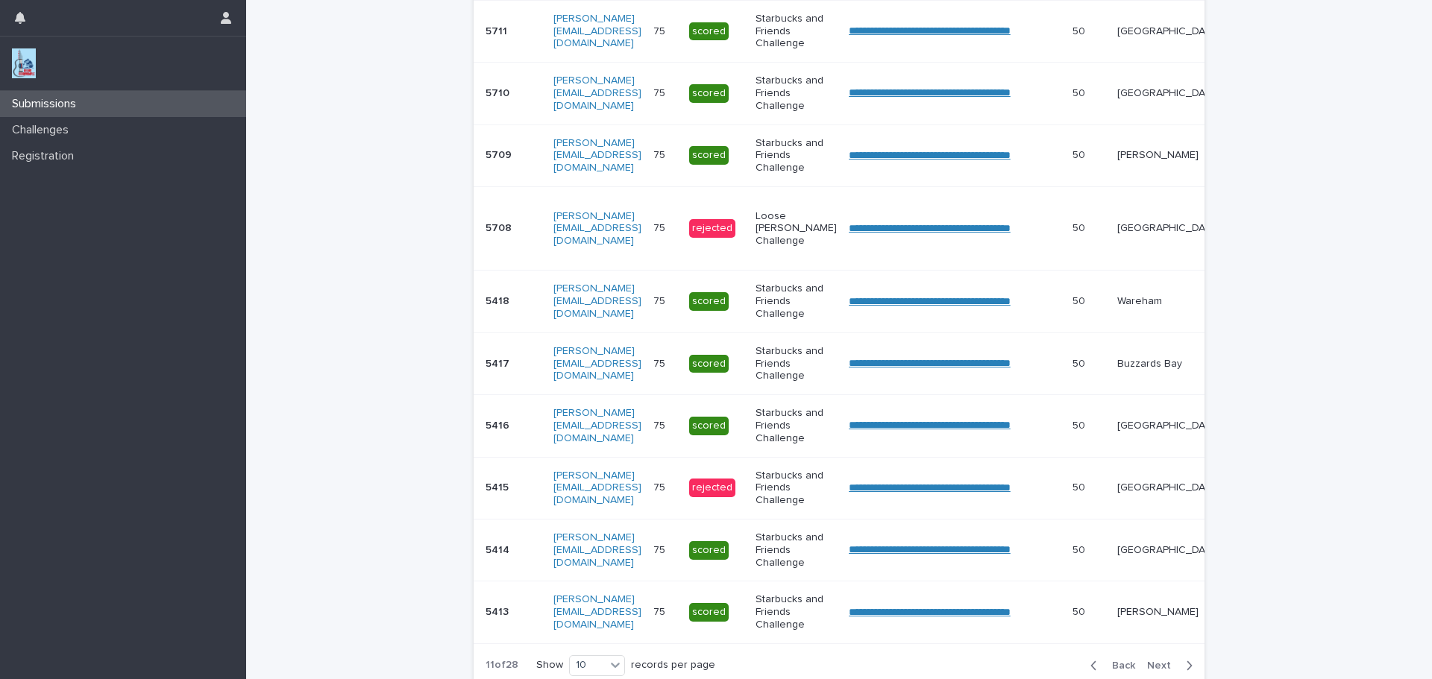
scroll to position [376, 0]
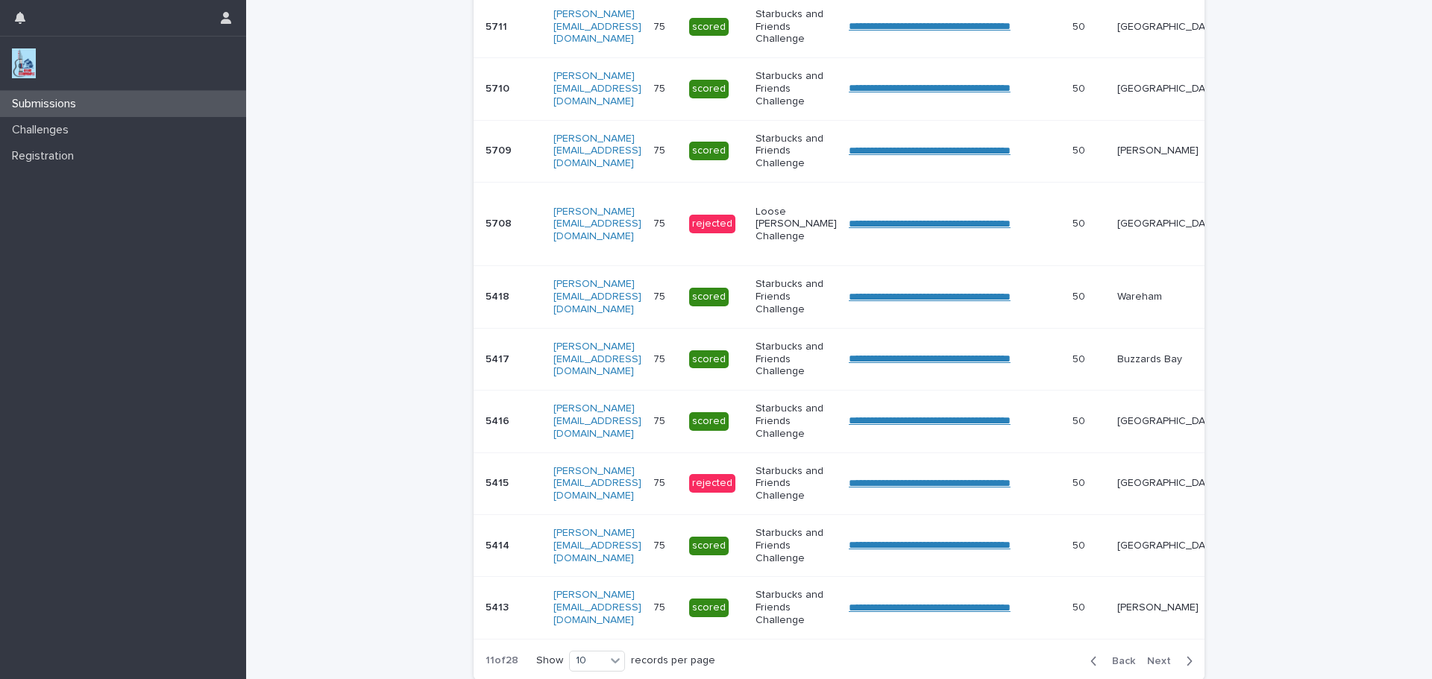
click at [1153, 667] on span "Next" at bounding box center [1163, 661] width 33 height 10
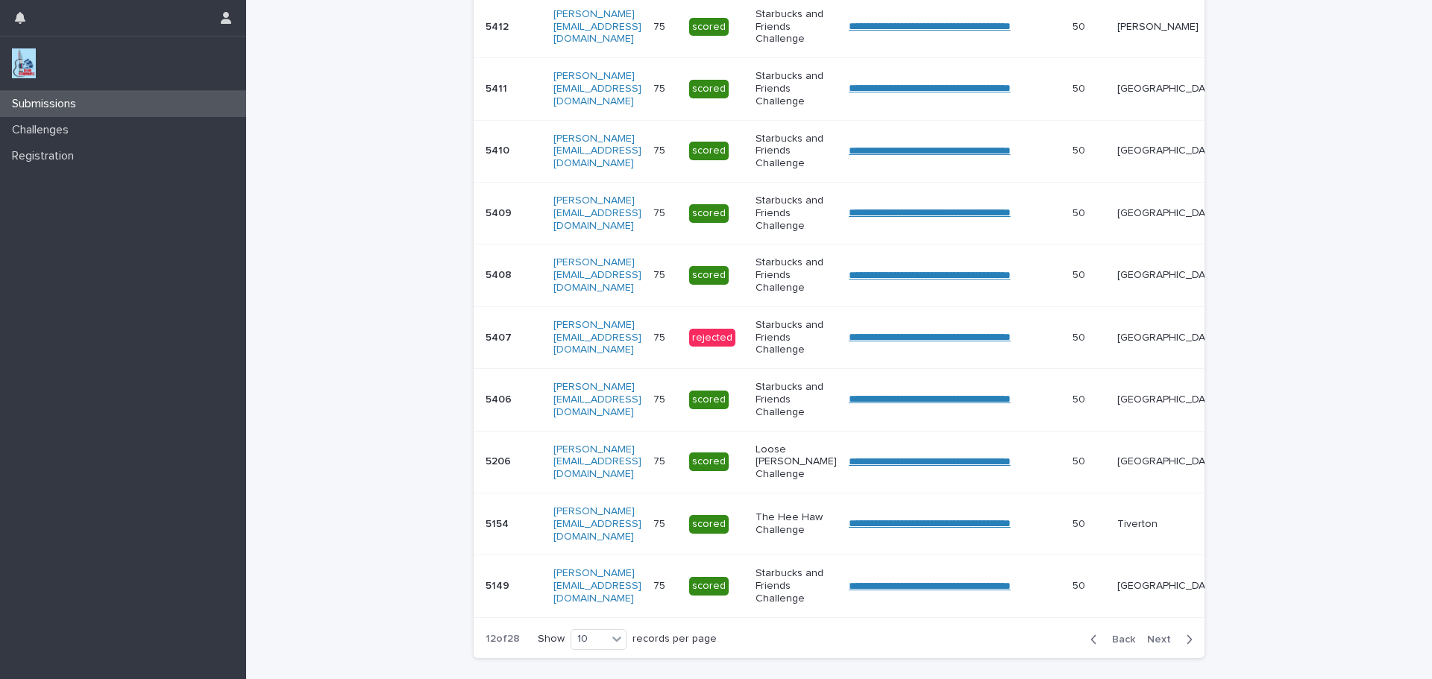
scroll to position [365, 0]
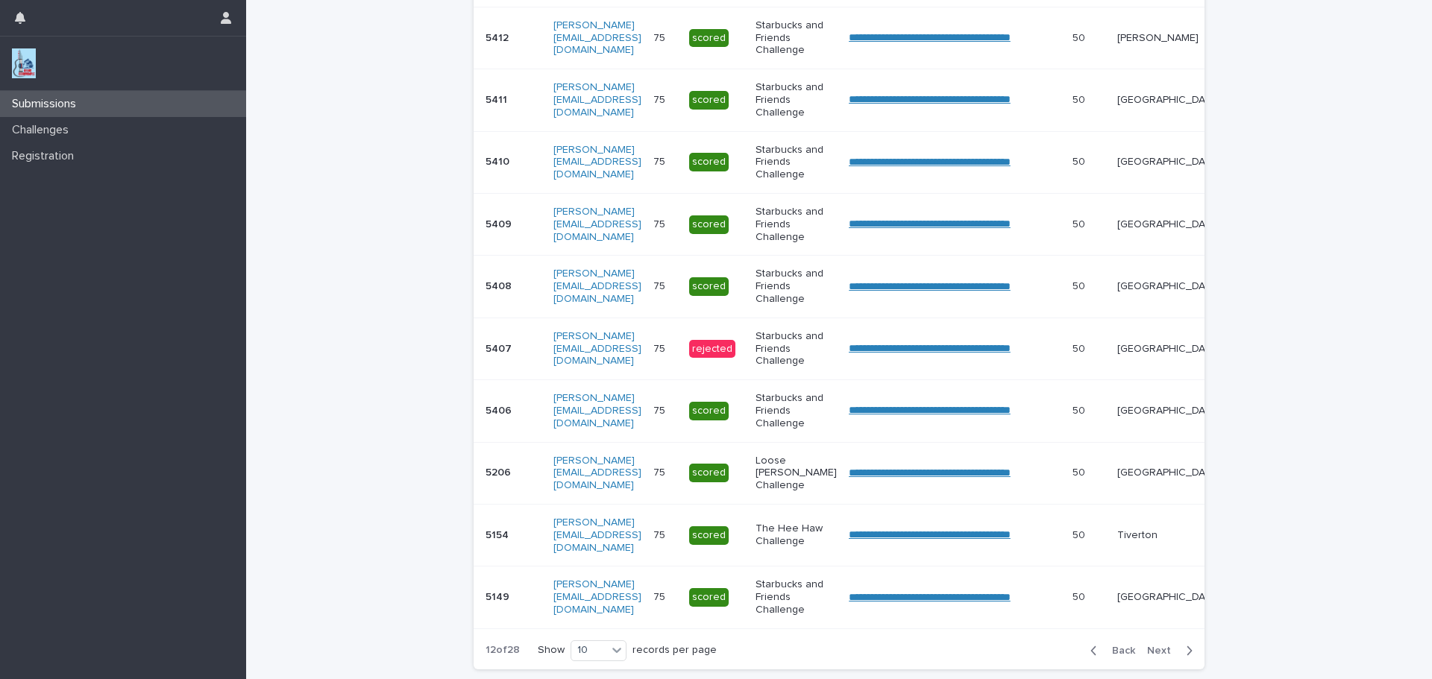
click at [1153, 656] on span "Next" at bounding box center [1163, 651] width 33 height 10
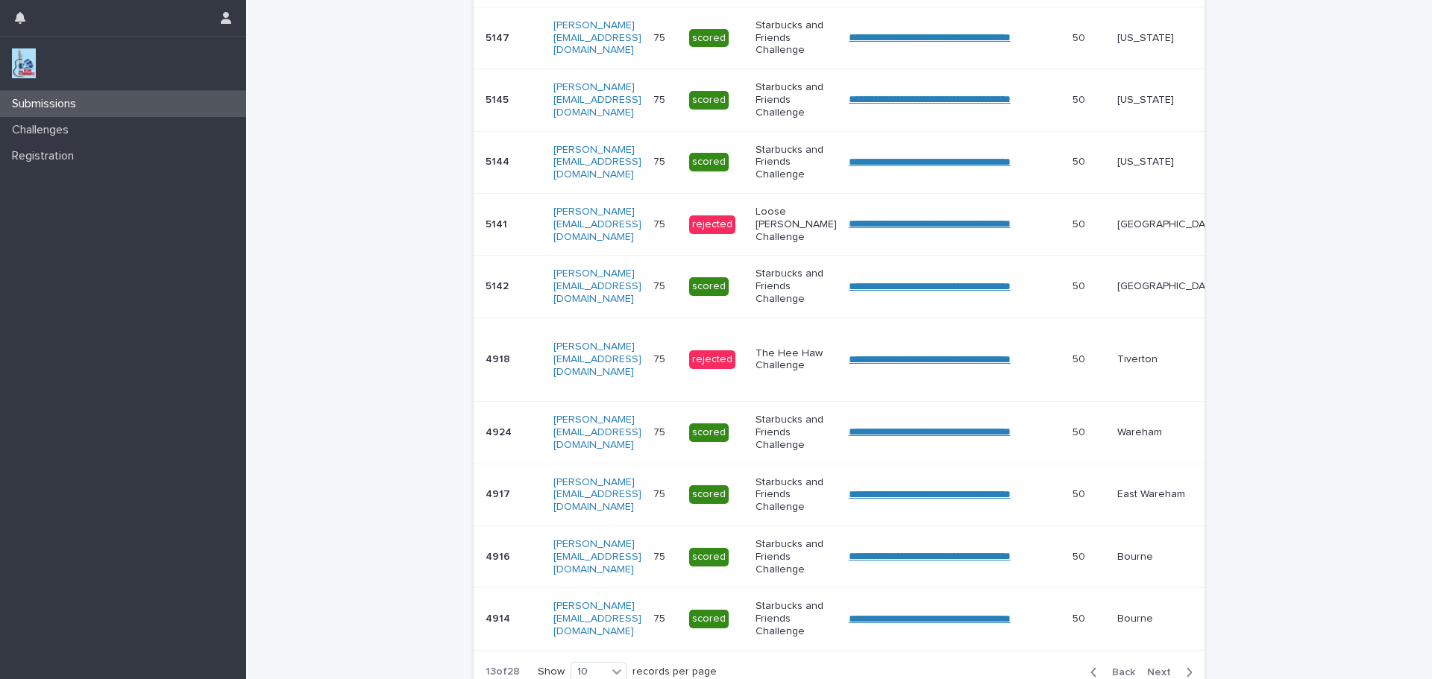
scroll to position [376, 0]
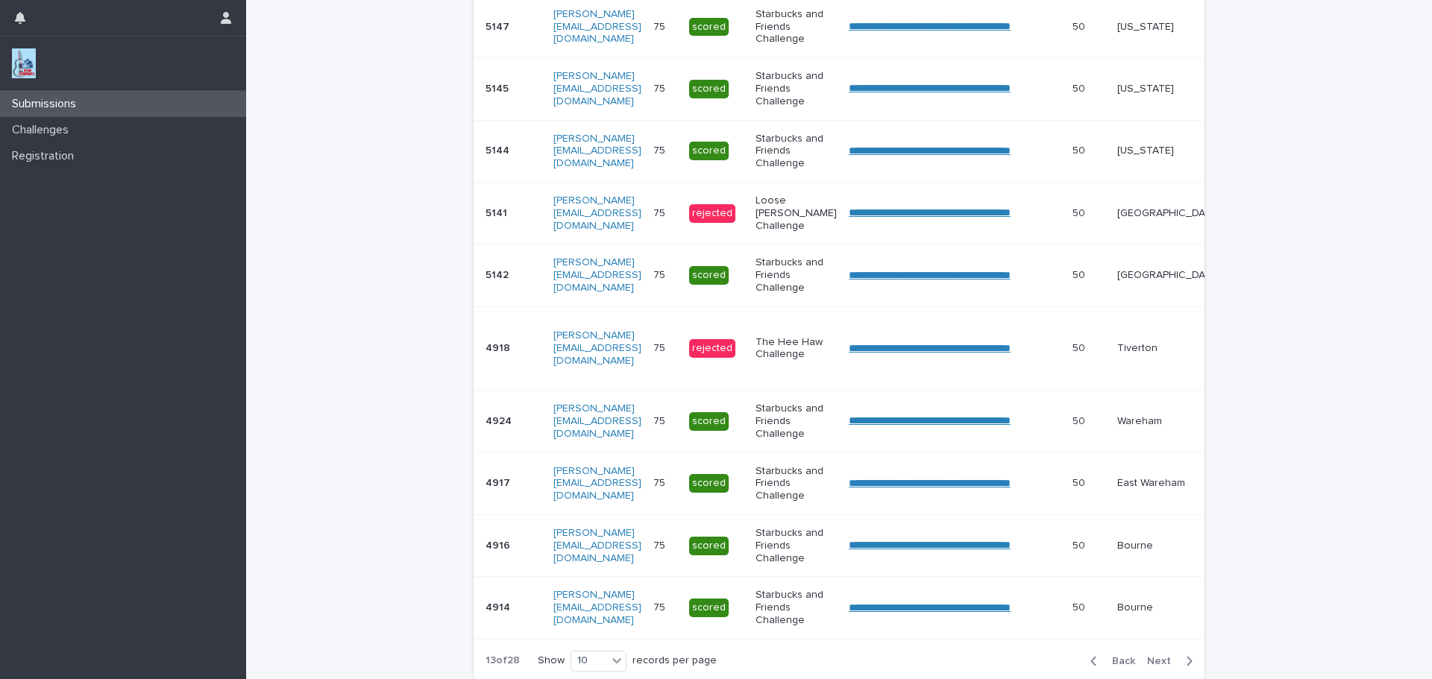
click at [1153, 667] on span "Next" at bounding box center [1163, 661] width 33 height 10
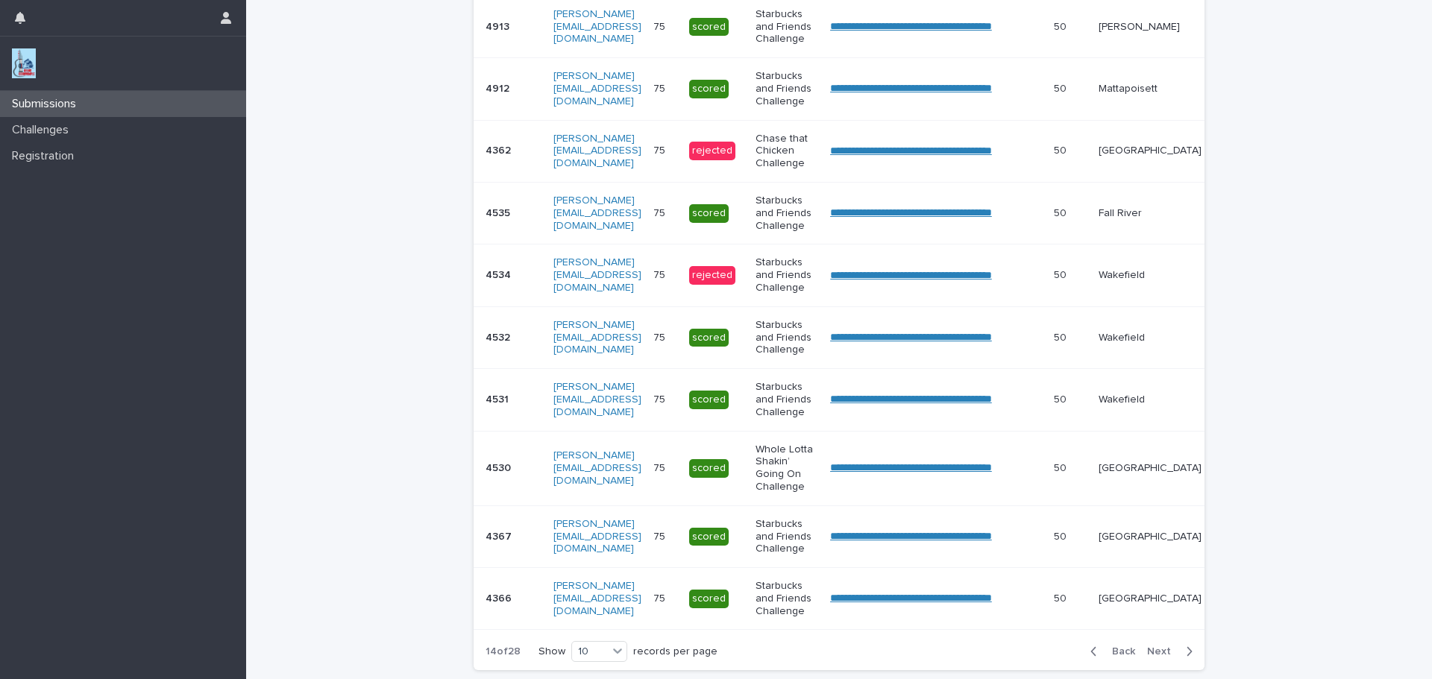
scroll to position [371, 0]
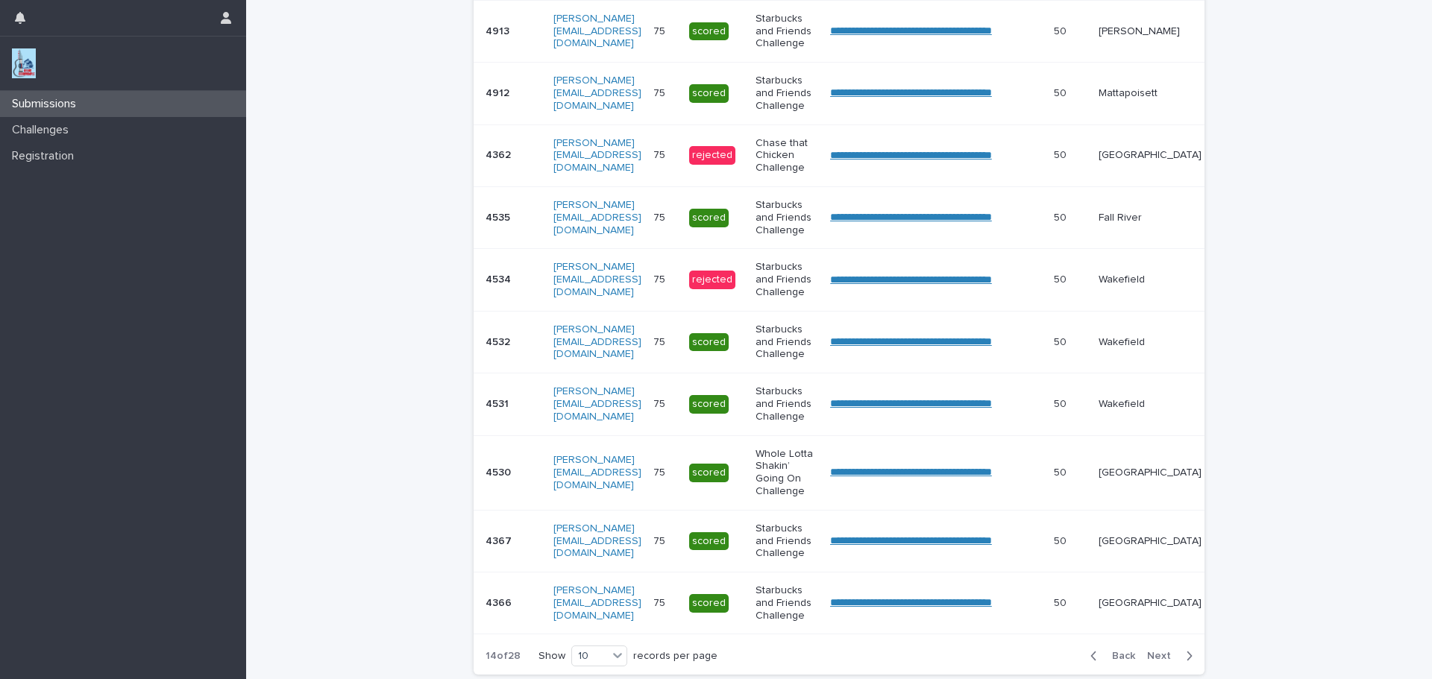
click at [1153, 661] on span "Next" at bounding box center [1163, 656] width 33 height 10
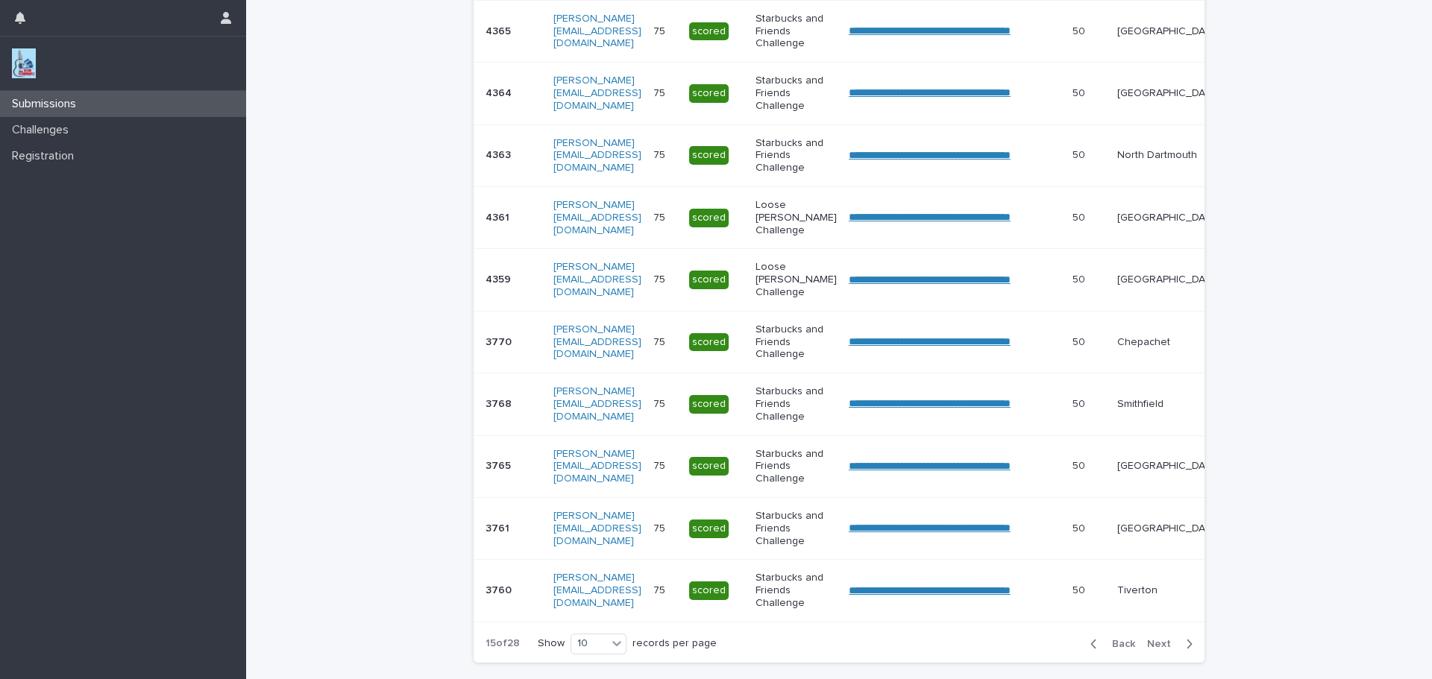
scroll to position [365, 0]
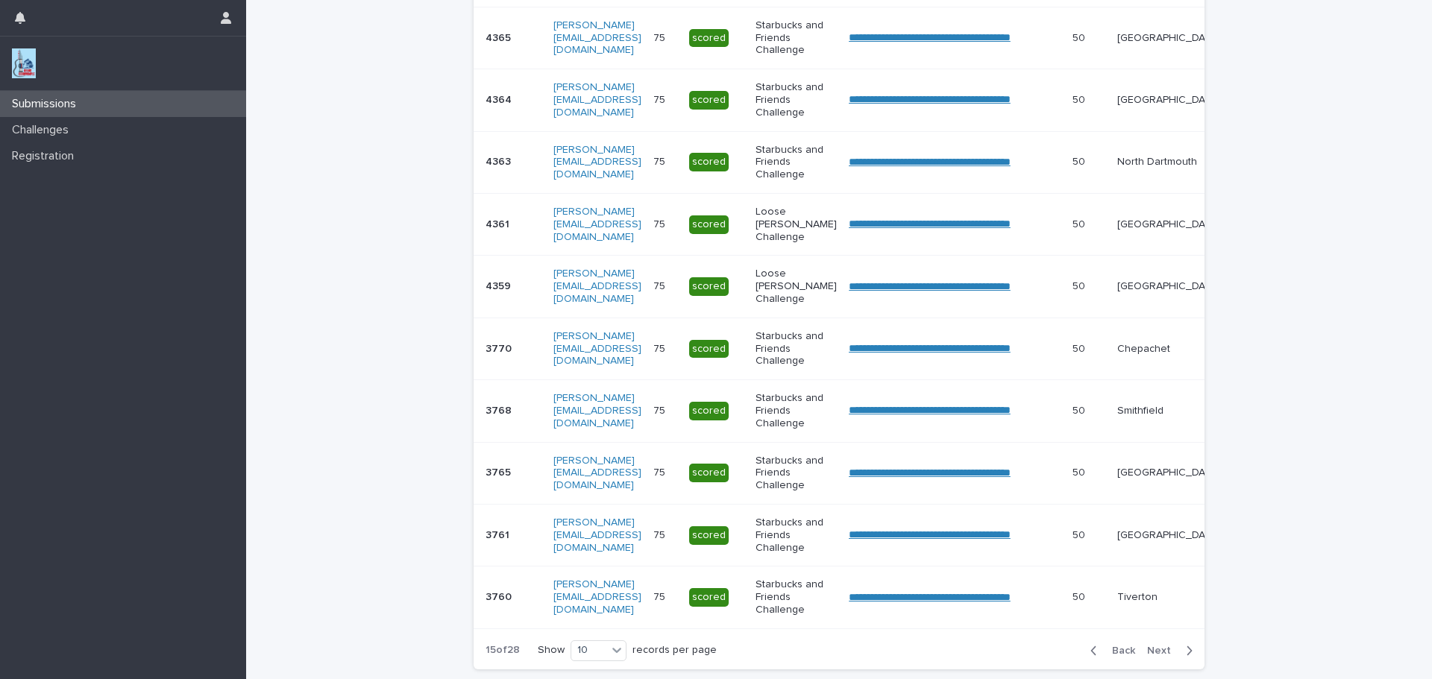
click at [1153, 656] on span "Next" at bounding box center [1163, 651] width 33 height 10
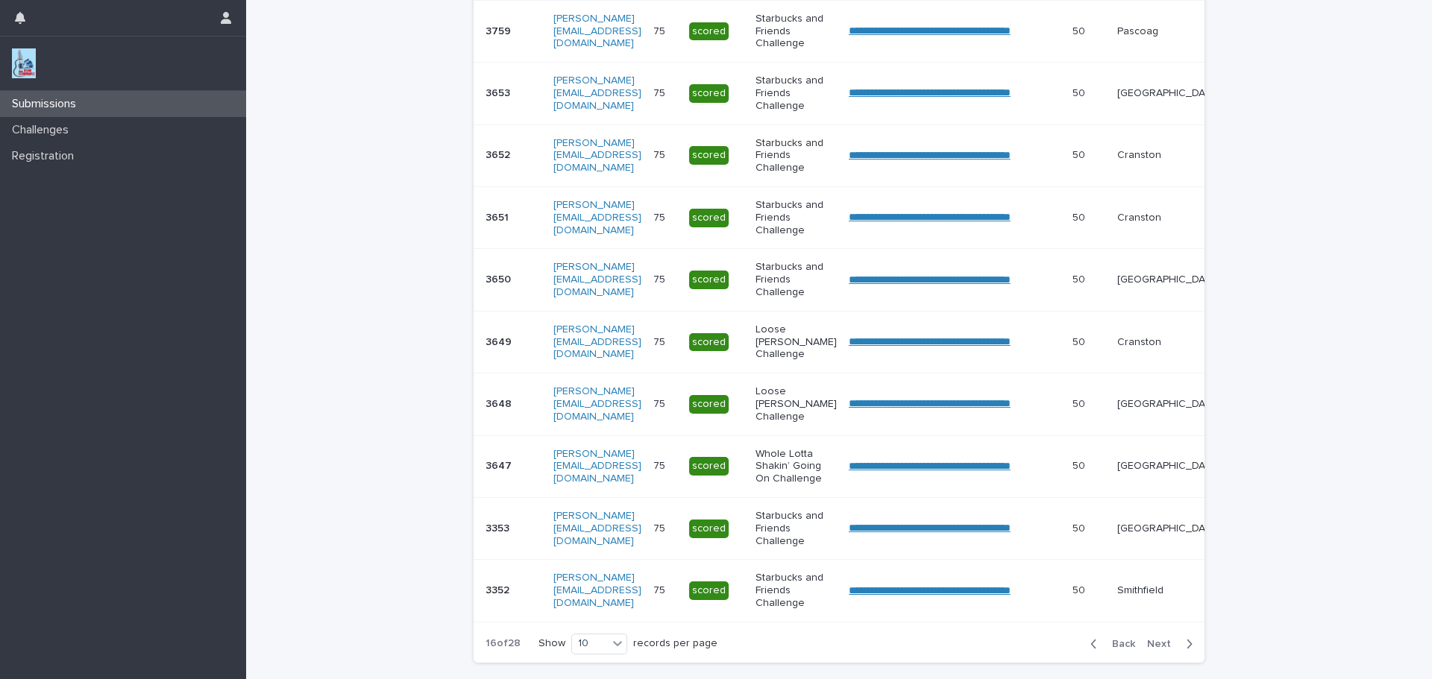
click at [1153, 650] on span "Next" at bounding box center [1163, 644] width 33 height 10
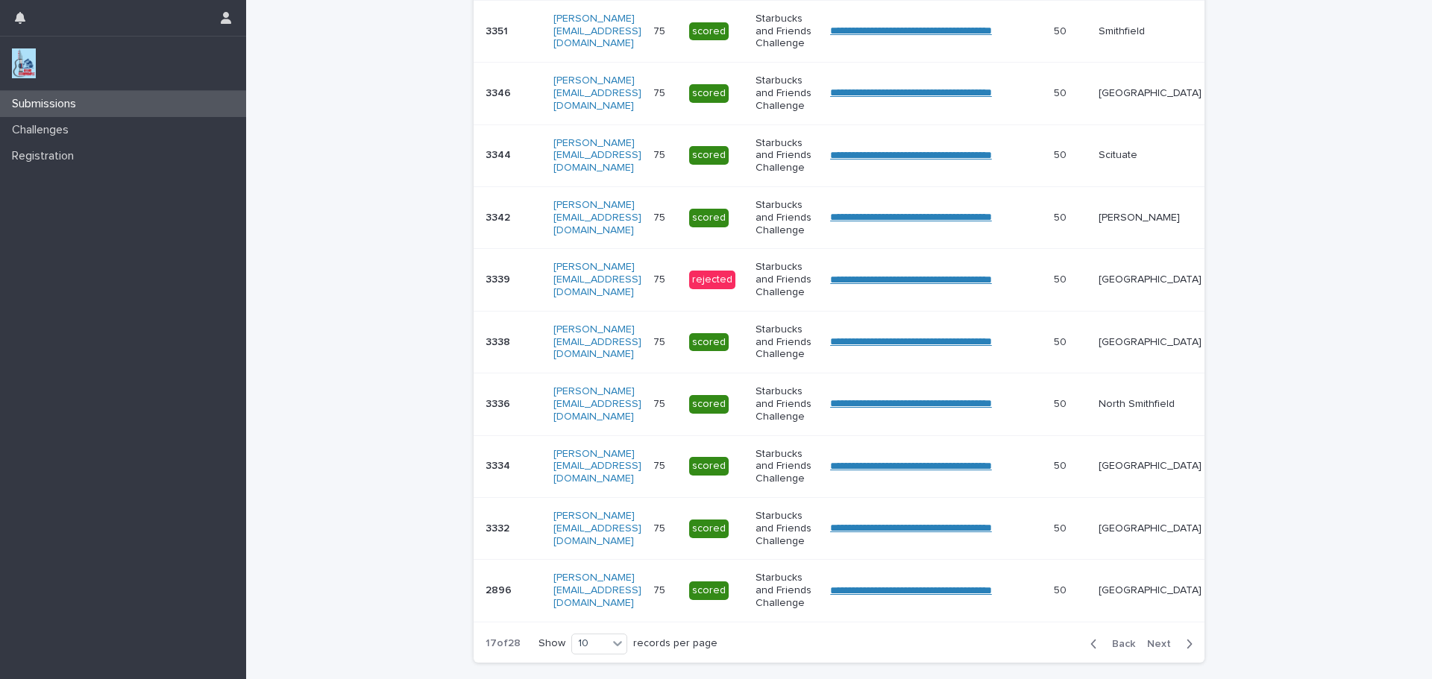
scroll to position [365, 0]
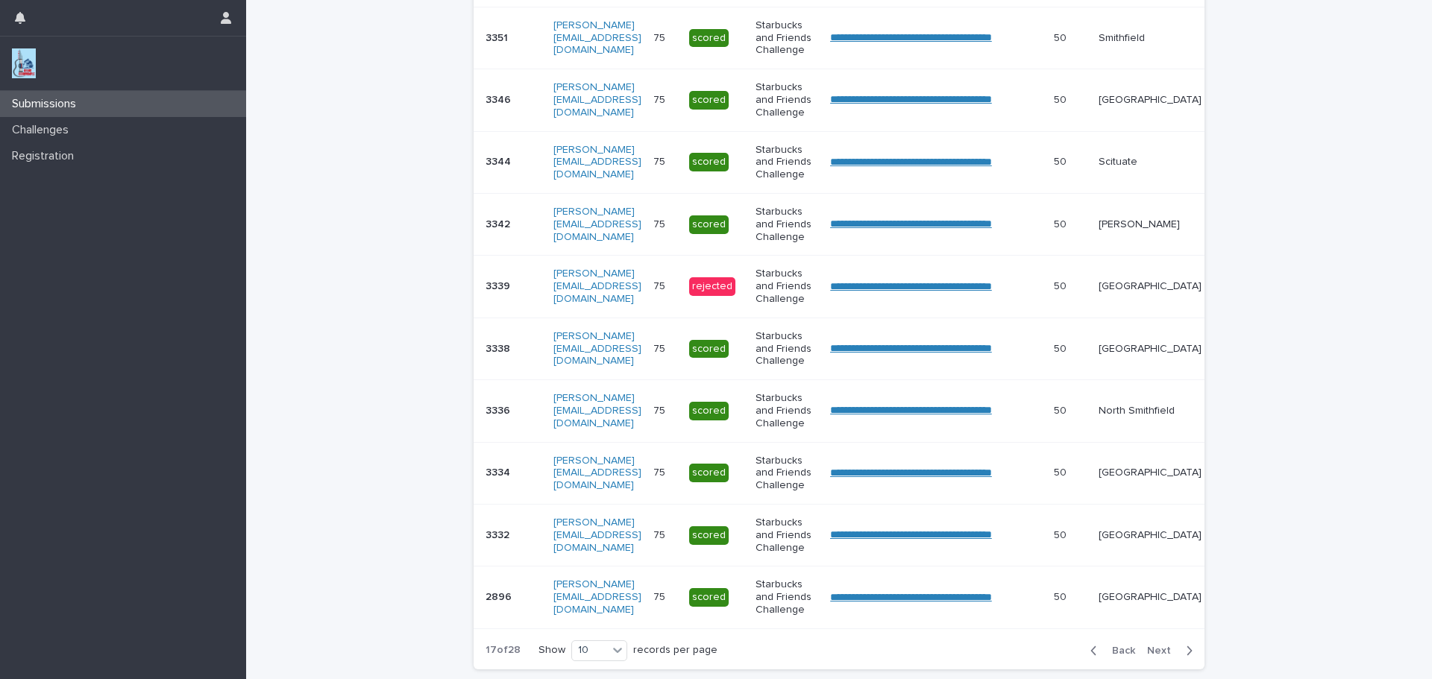
click at [1153, 656] on span "Next" at bounding box center [1163, 651] width 33 height 10
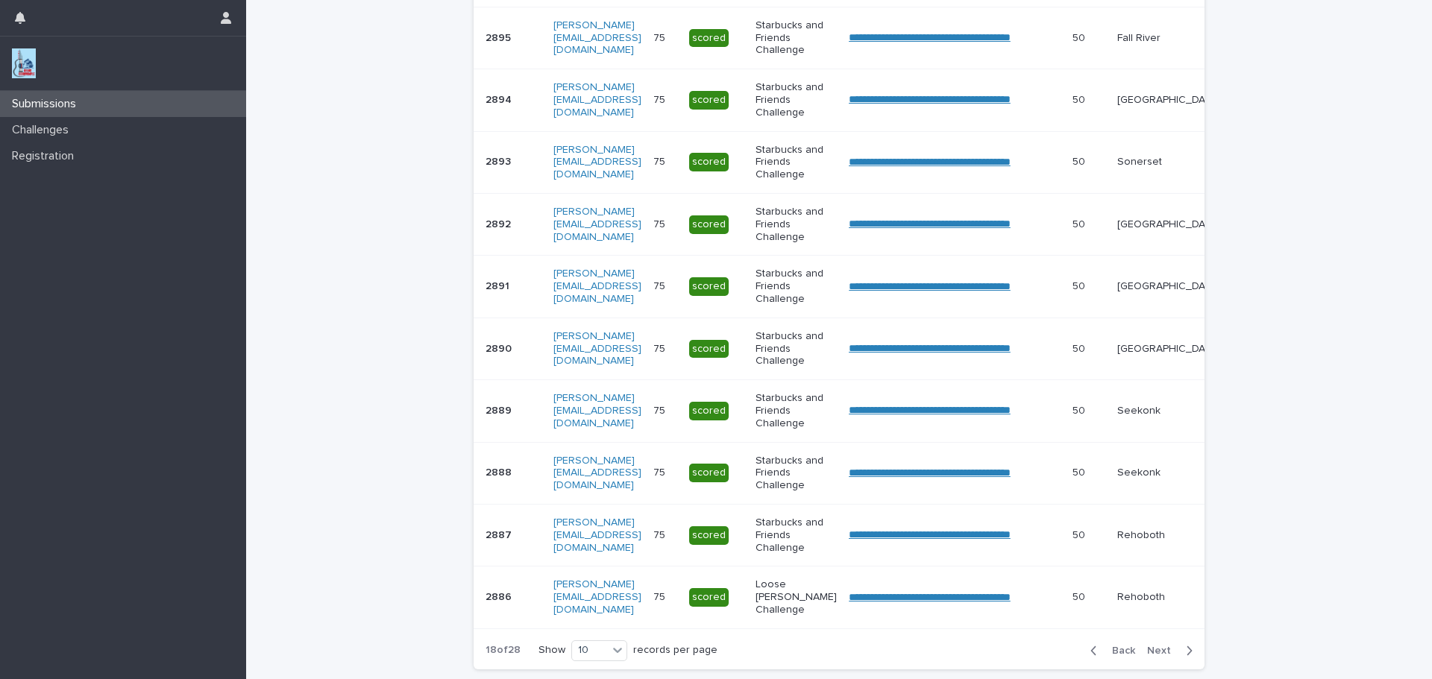
click at [1153, 658] on button "Next" at bounding box center [1172, 650] width 63 height 13
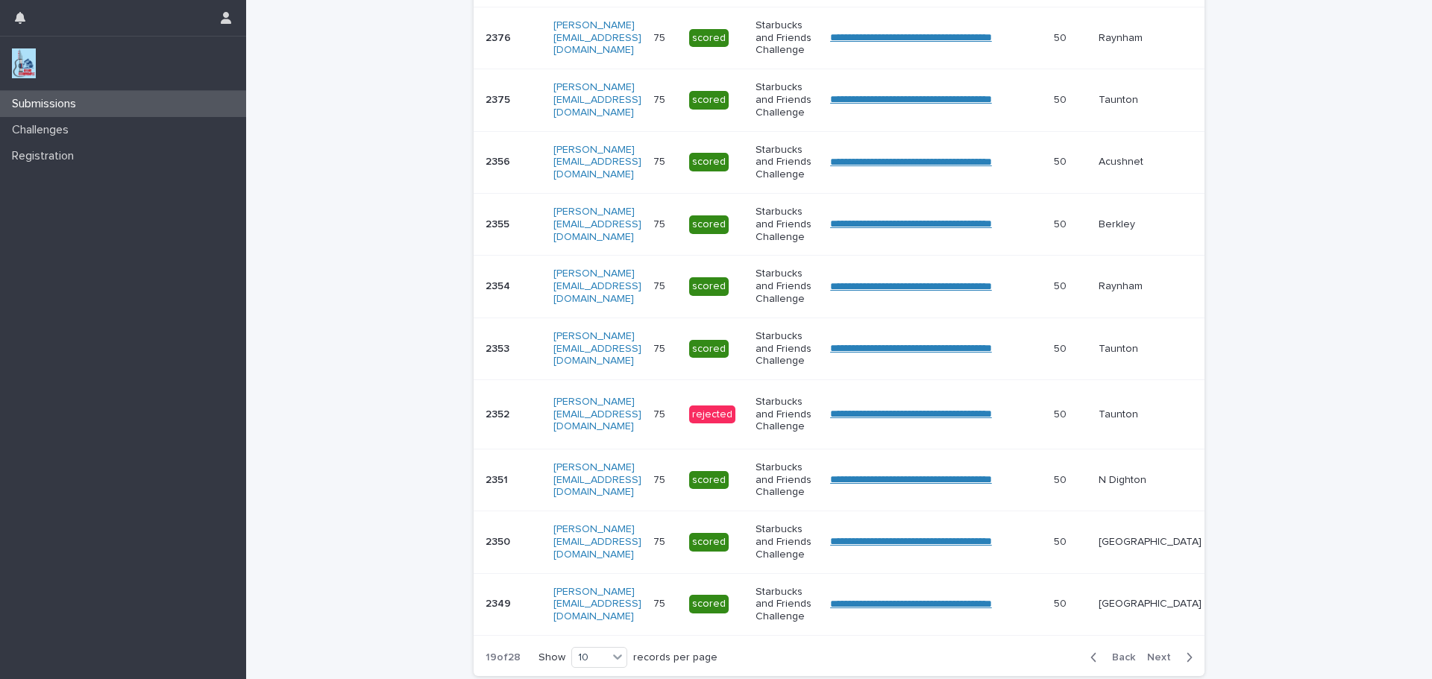
scroll to position [368, 0]
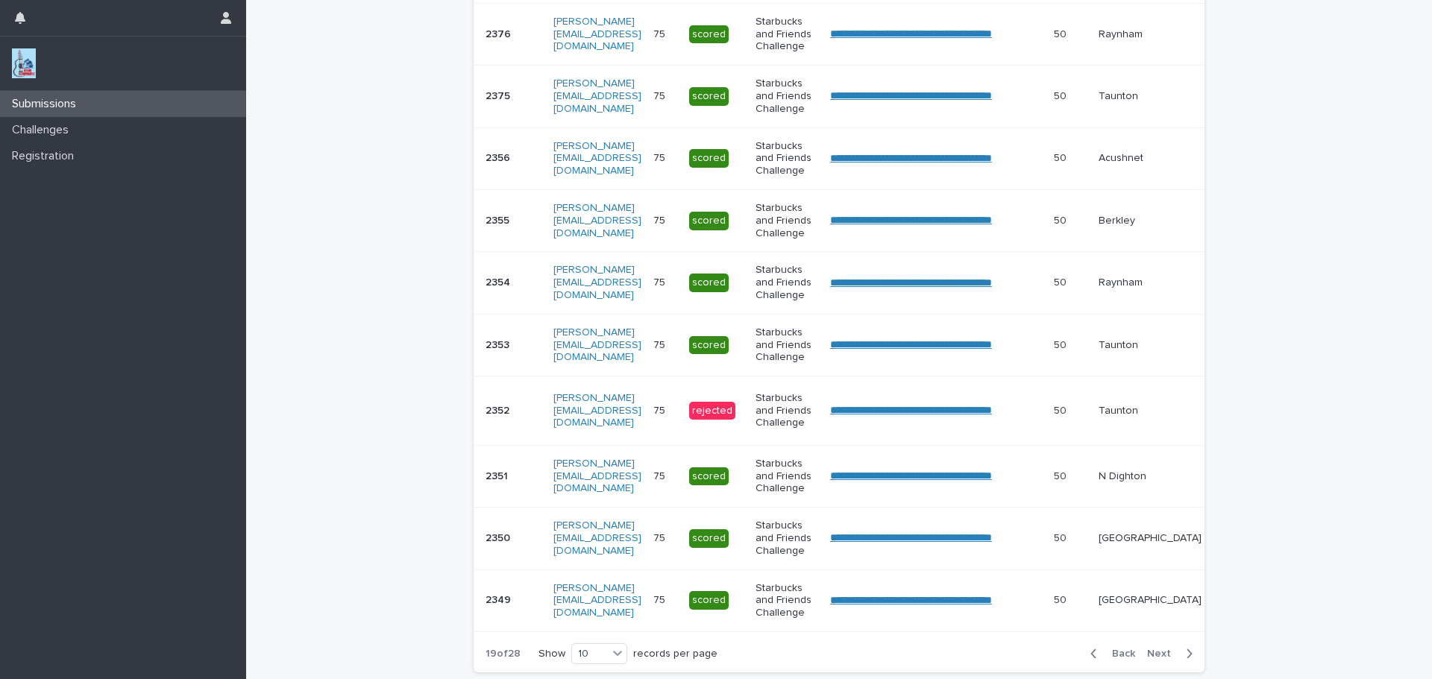
click at [1156, 659] on span "Next" at bounding box center [1163, 654] width 33 height 10
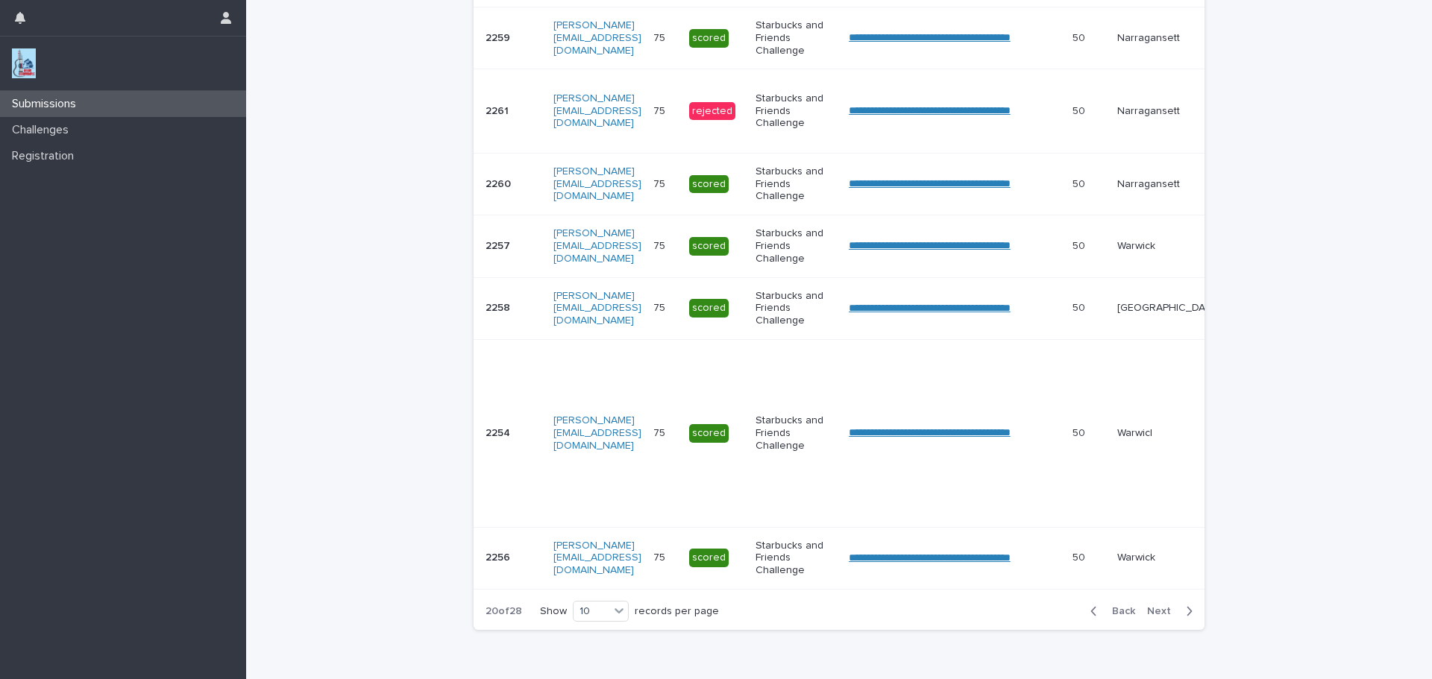
scroll to position [563, 0]
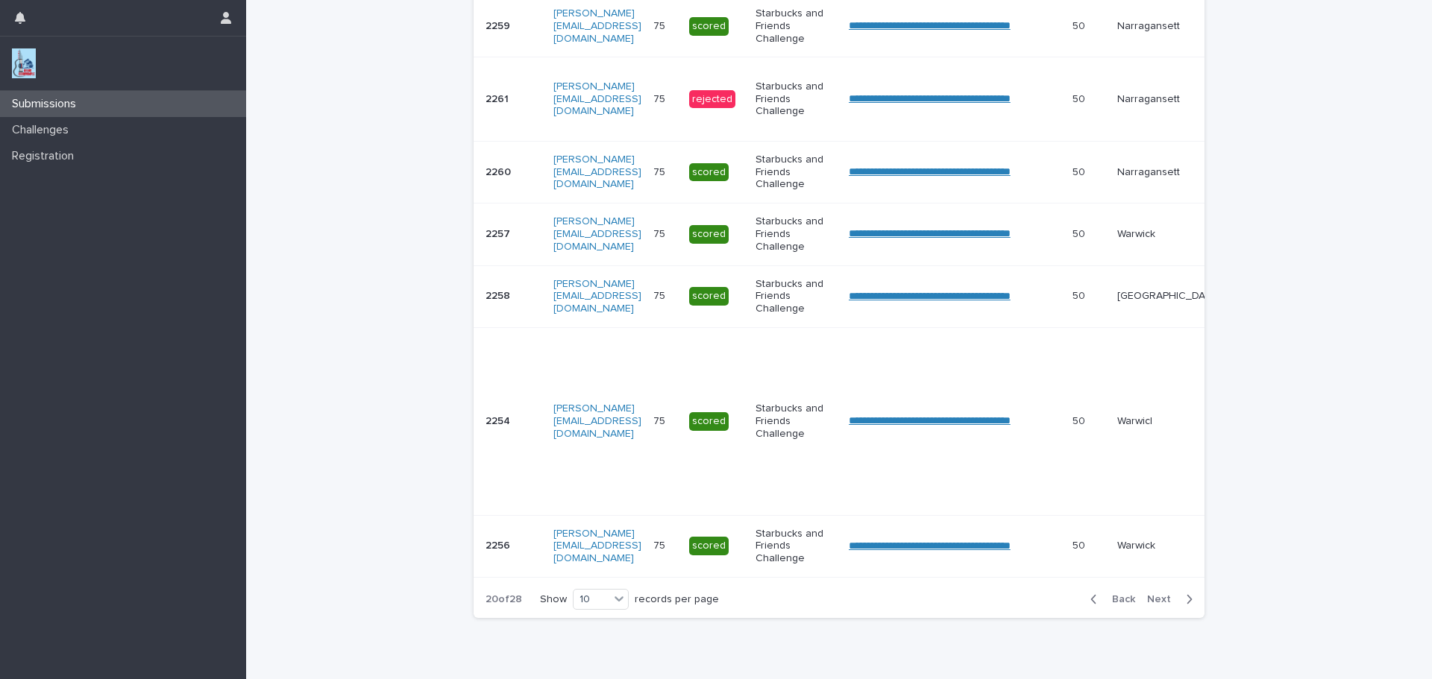
click at [1149, 605] on span "Next" at bounding box center [1163, 599] width 33 height 10
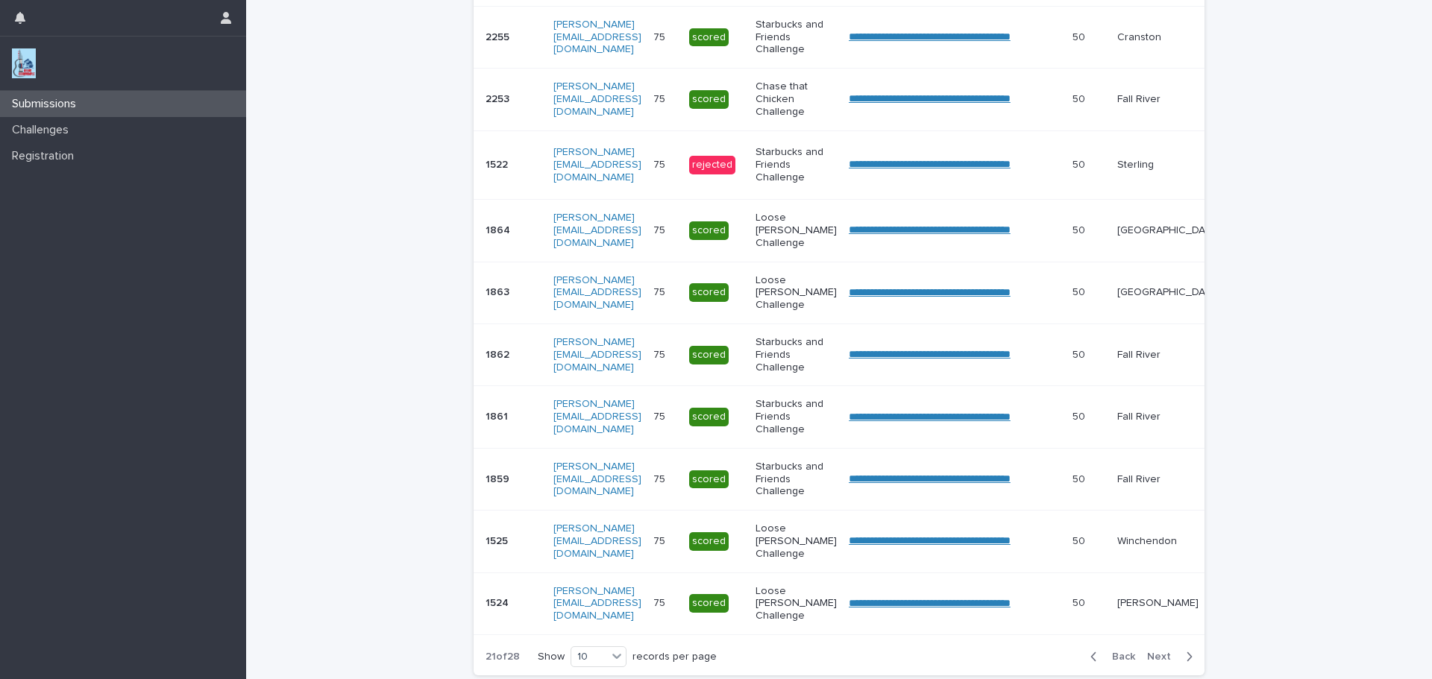
scroll to position [380, 0]
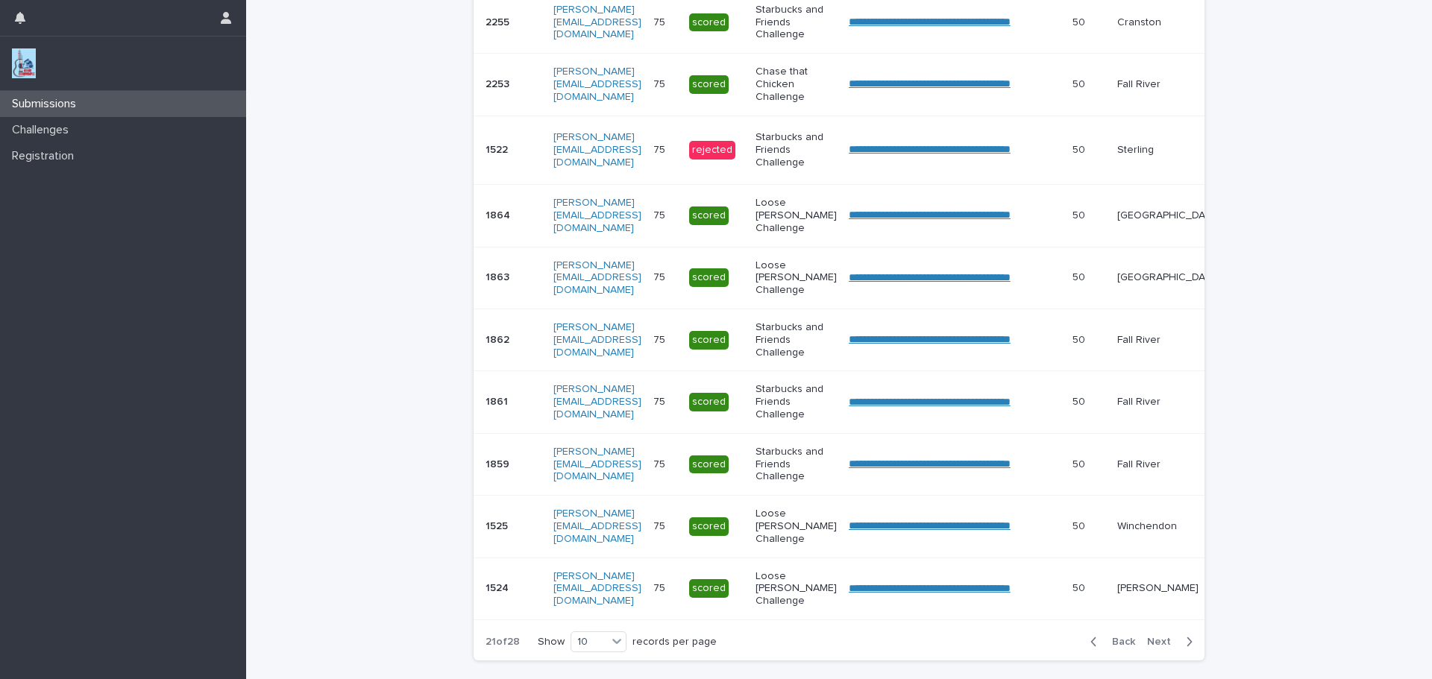
click at [1154, 647] on span "Next" at bounding box center [1163, 642] width 33 height 10
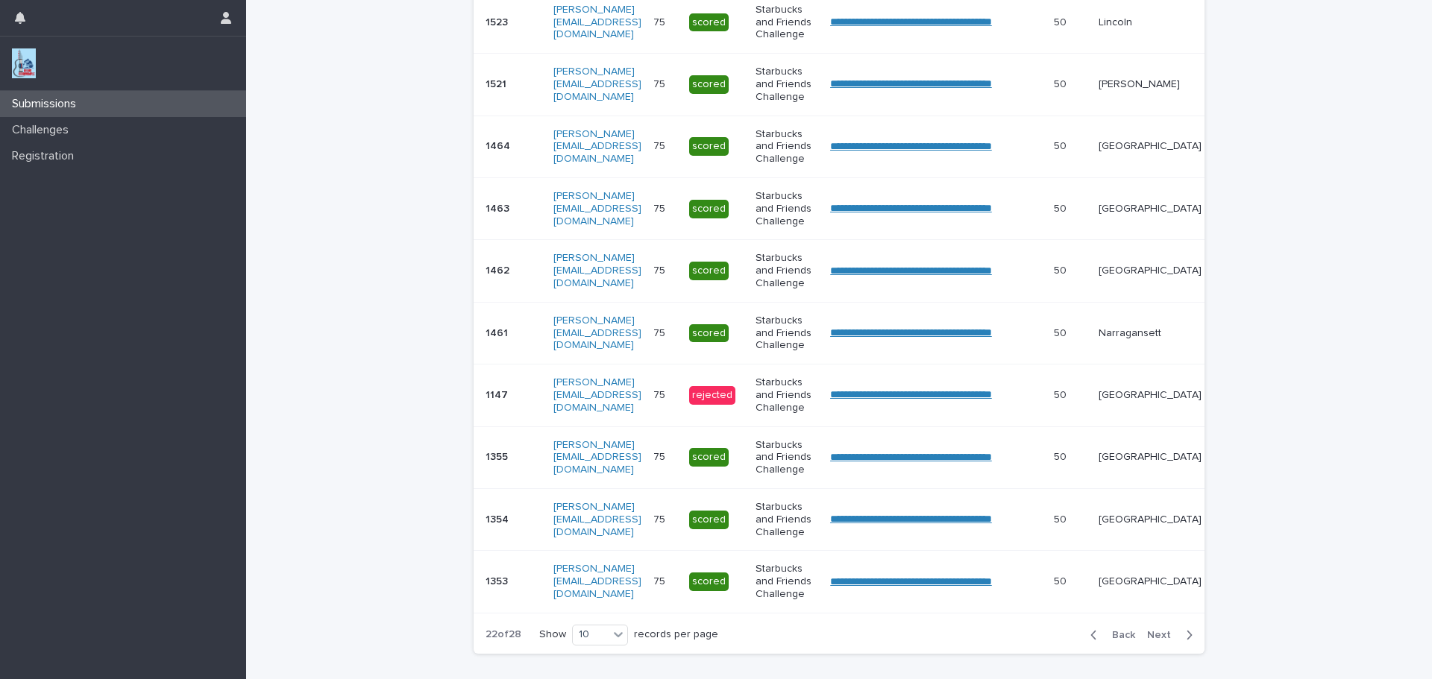
scroll to position [377, 0]
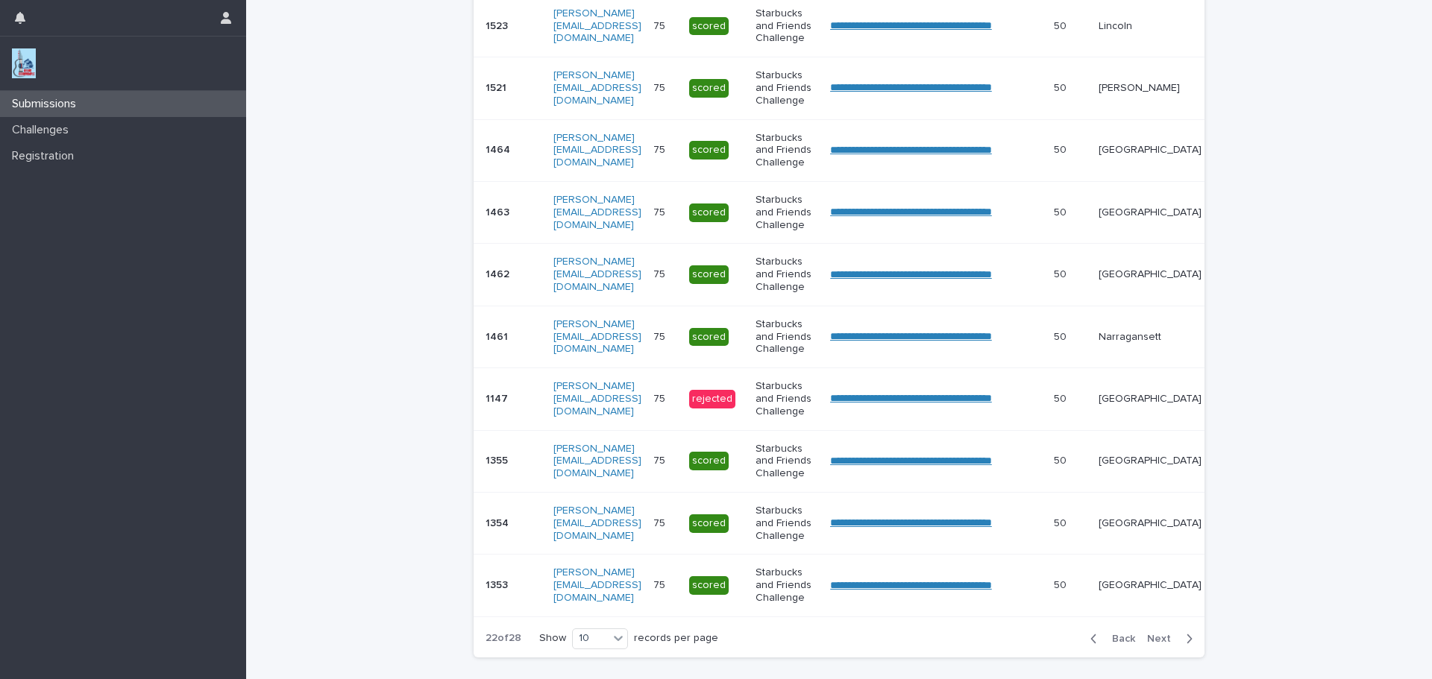
click at [1156, 644] on span "Next" at bounding box center [1163, 639] width 33 height 10
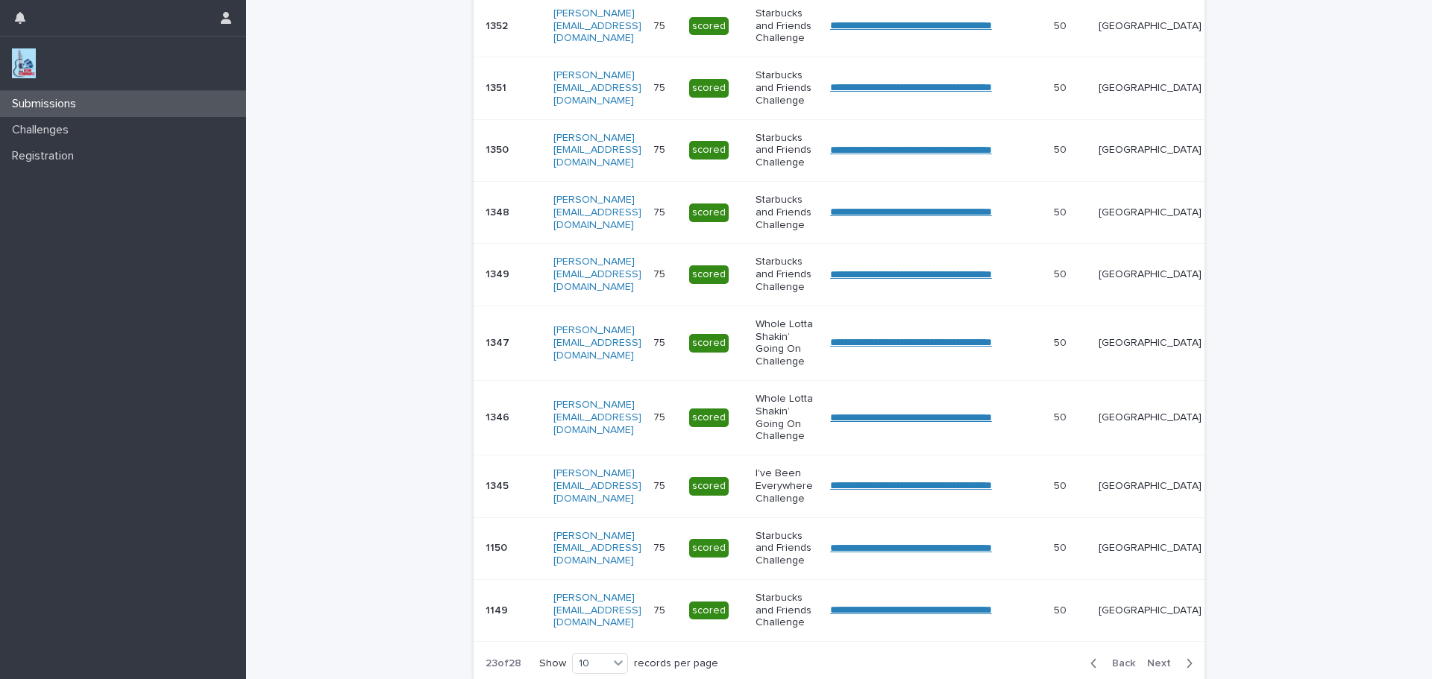
scroll to position [389, 0]
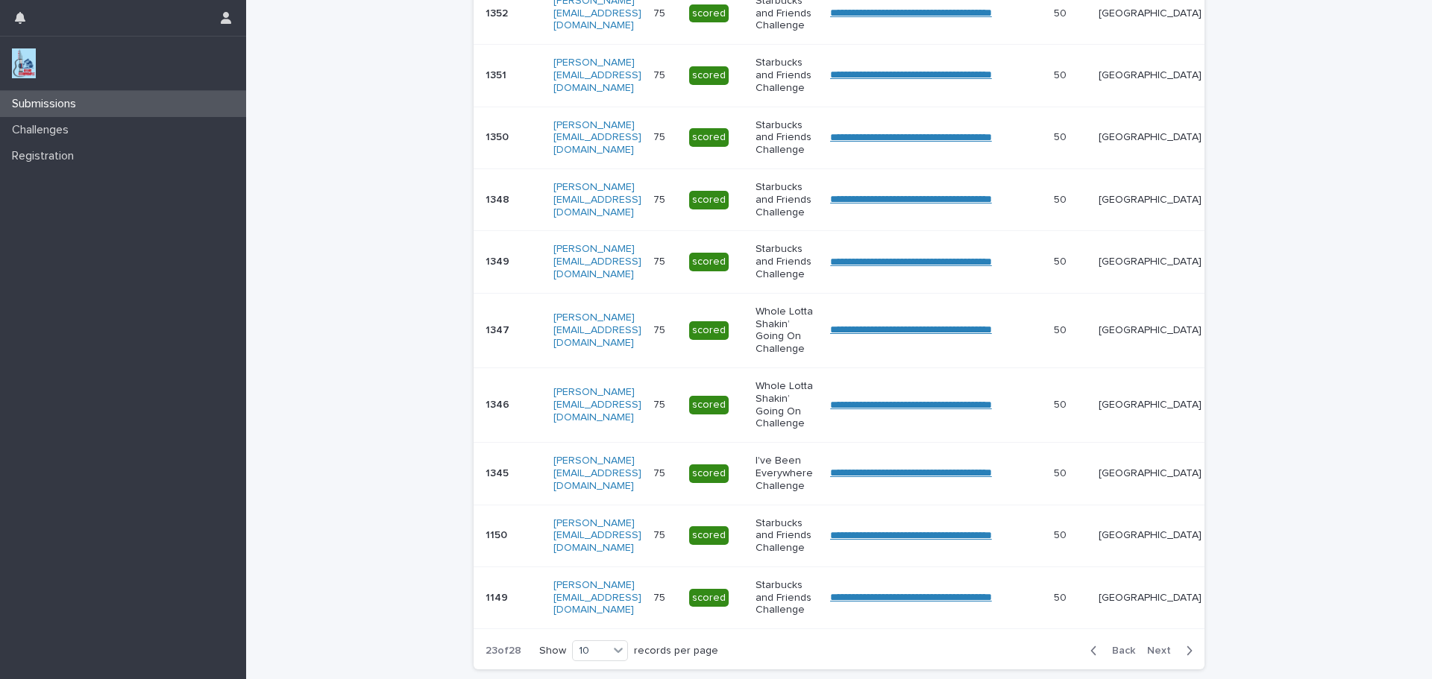
click at [1156, 652] on div "Back Next" at bounding box center [1141, 650] width 126 height 37
click at [1155, 656] on span "Next" at bounding box center [1163, 651] width 33 height 10
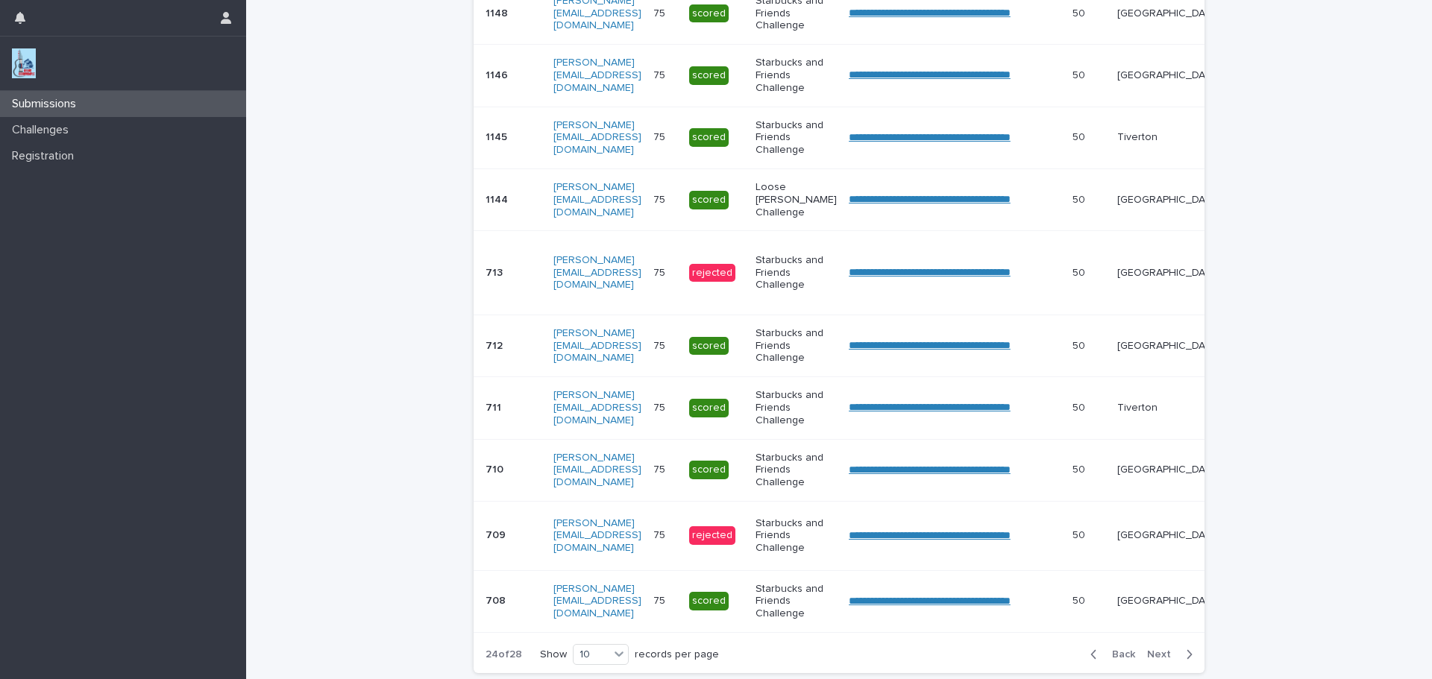
scroll to position [392, 0]
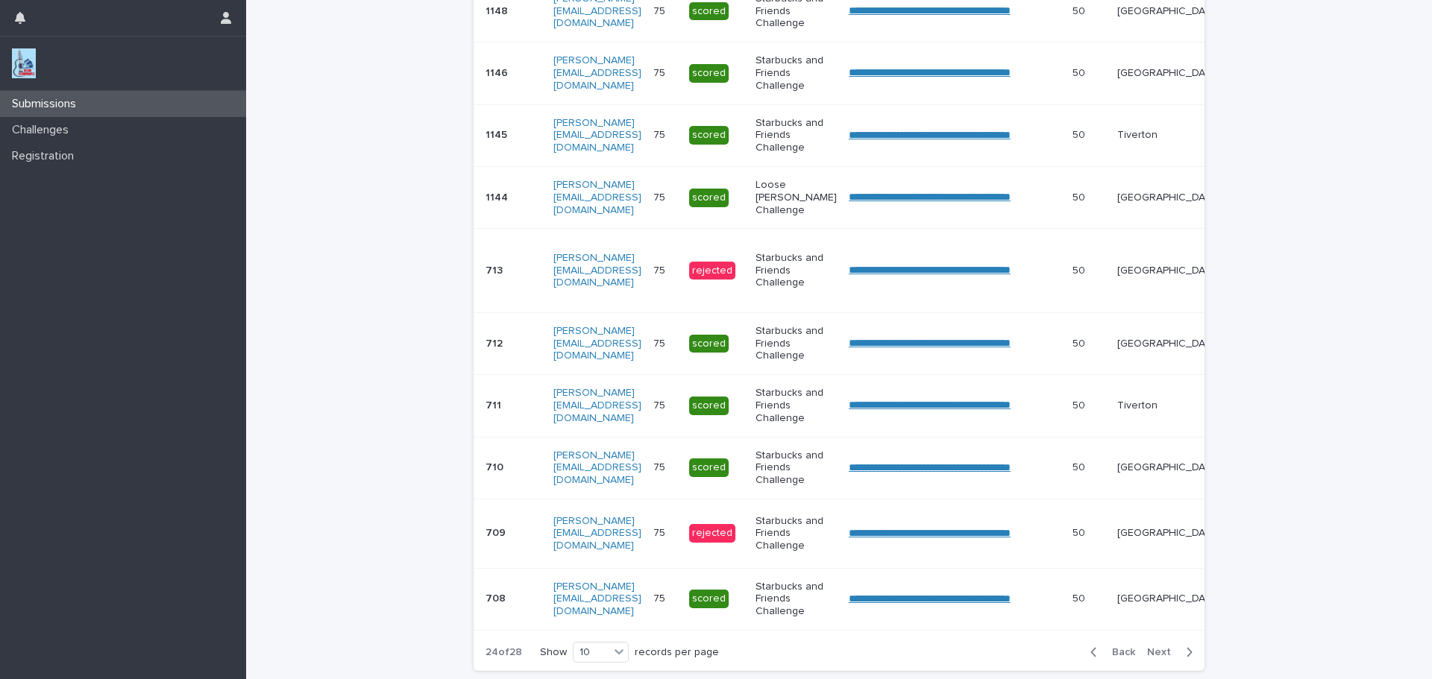
click at [1155, 658] on span "Next" at bounding box center [1163, 652] width 33 height 10
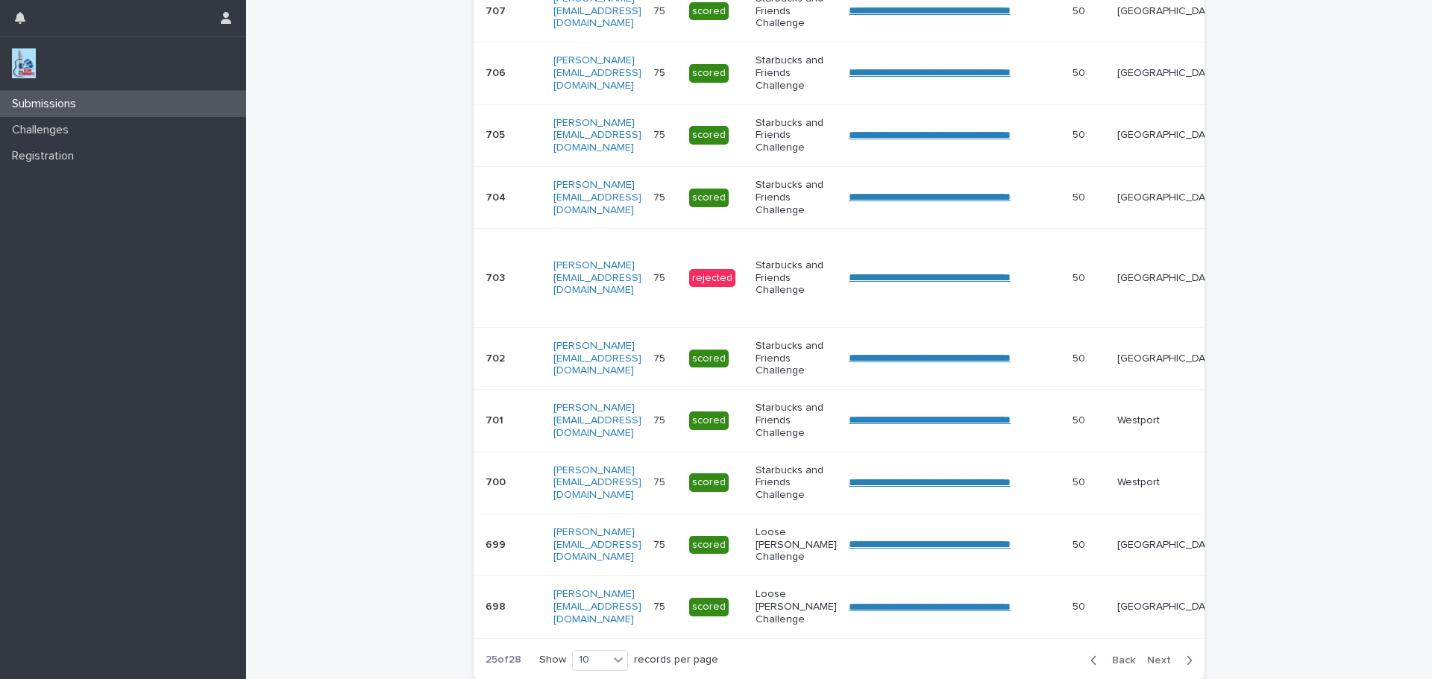
scroll to position [395, 0]
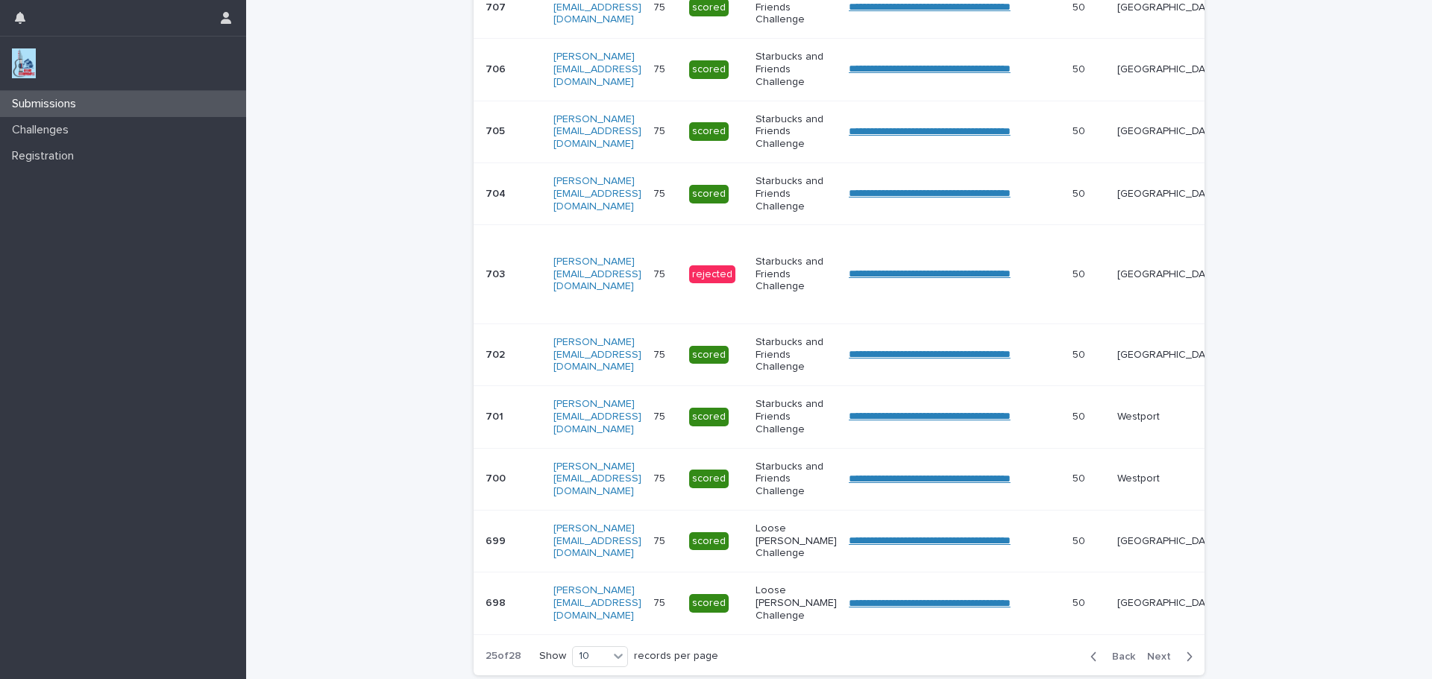
click at [1155, 659] on div "Back Next" at bounding box center [1141, 656] width 126 height 37
click at [1154, 662] on span "Next" at bounding box center [1163, 657] width 33 height 10
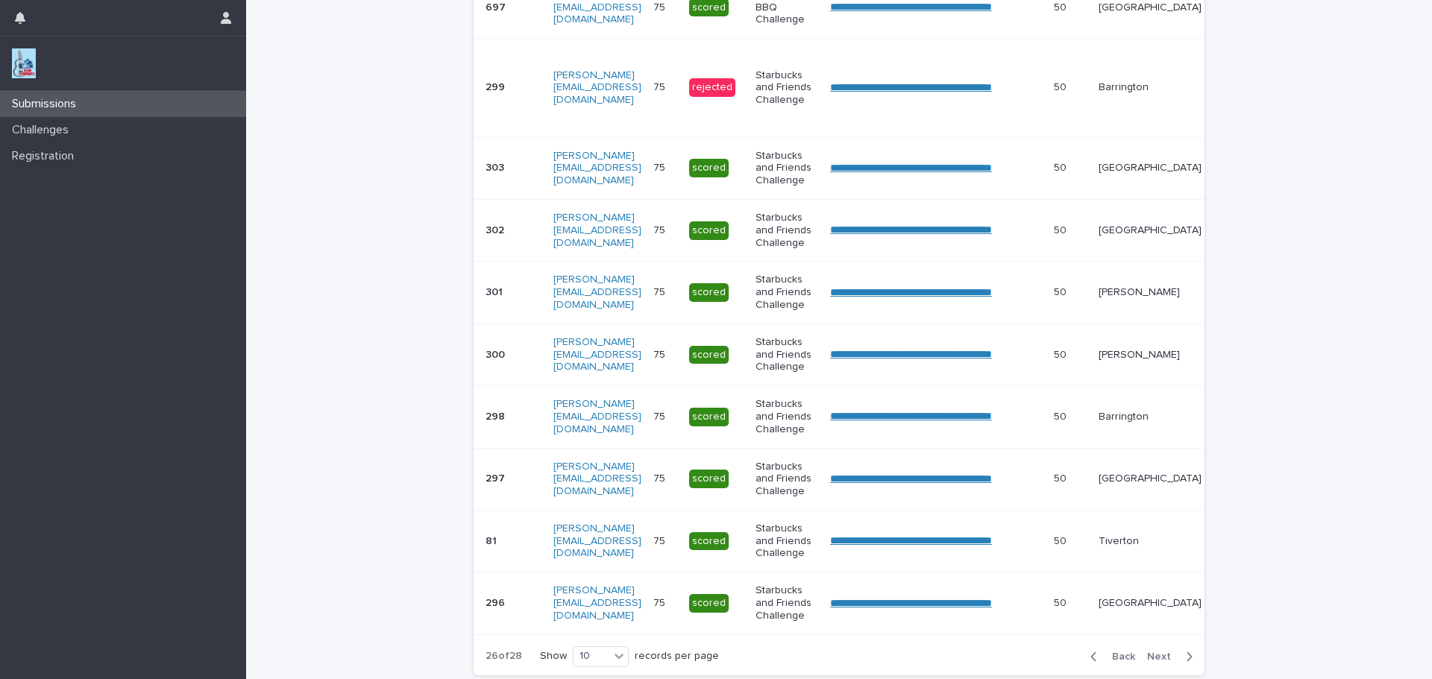
click at [1154, 662] on span "Next" at bounding box center [1163, 657] width 33 height 10
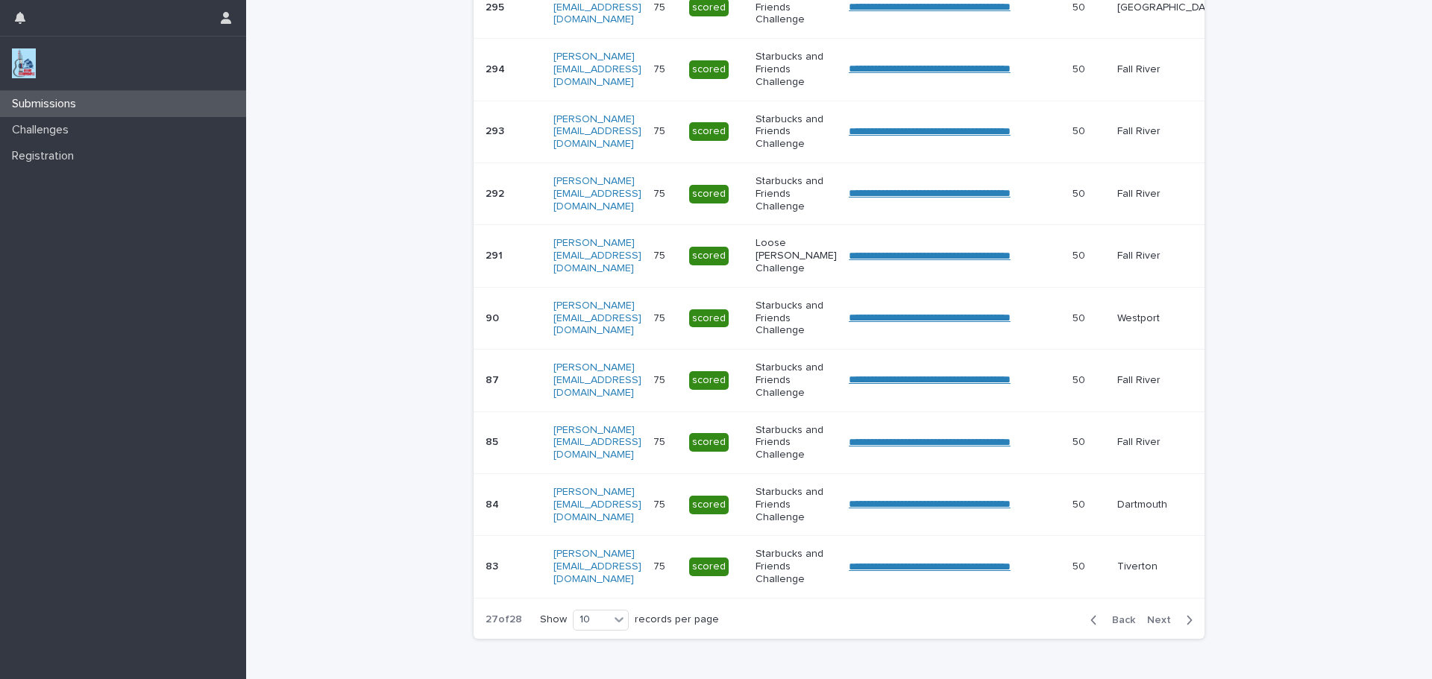
scroll to position [377, 0]
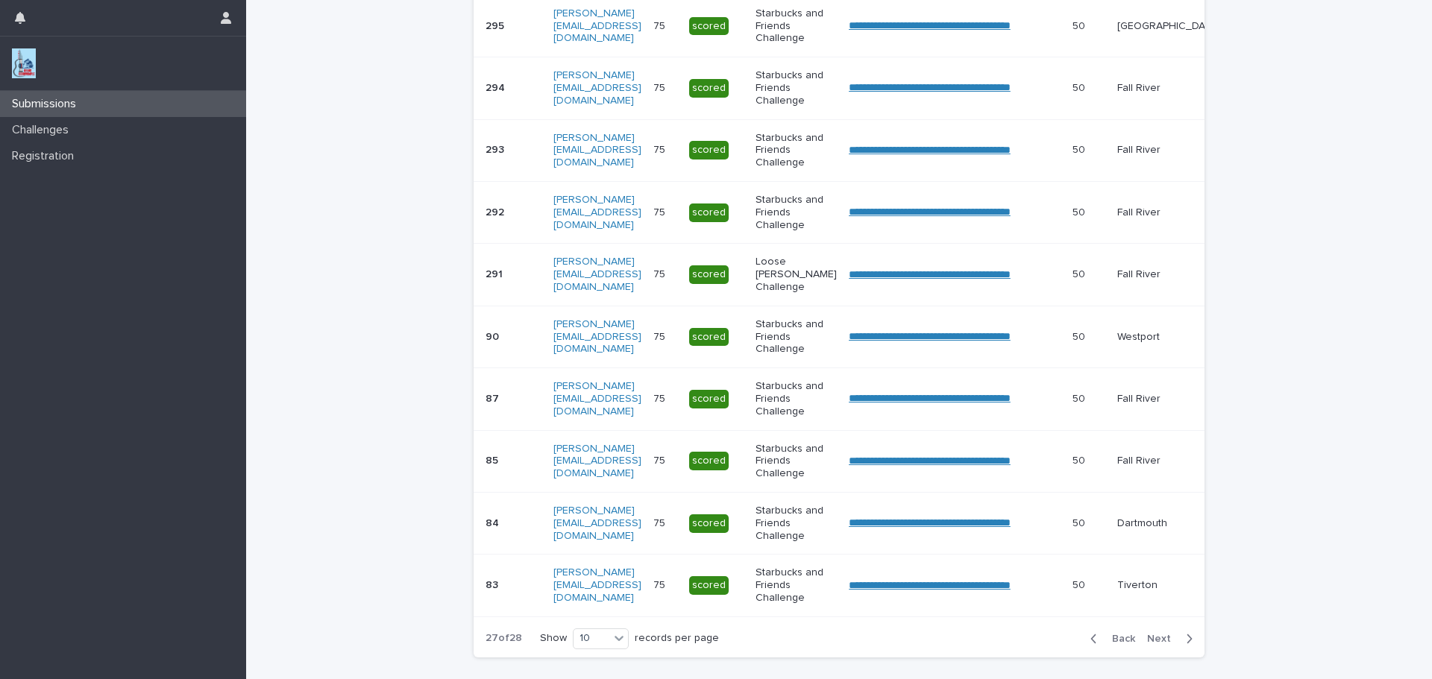
click at [1154, 658] on div "Back Next" at bounding box center [1141, 638] width 126 height 37
